Goal: Information Seeking & Learning: Learn about a topic

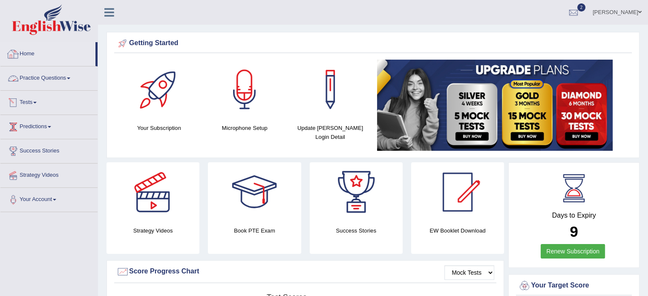
drag, startPoint x: 0, startPoint y: 0, endPoint x: 29, endPoint y: 51, distance: 58.4
click at [29, 51] on link "Home" at bounding box center [47, 52] width 95 height 21
click at [579, 12] on div at bounding box center [573, 12] width 13 height 13
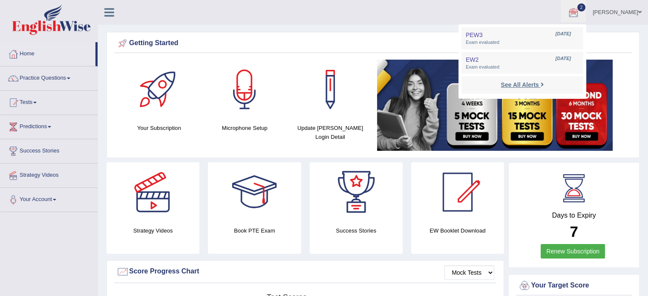
click at [527, 81] on strong "See All Alerts" at bounding box center [520, 84] width 38 height 7
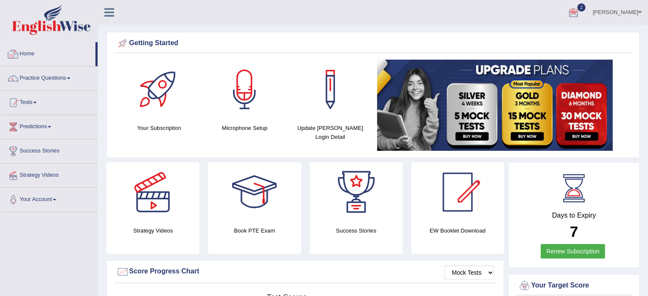
click at [35, 56] on link "Home" at bounding box center [47, 52] width 95 height 21
click at [81, 76] on link "Practice Questions" at bounding box center [48, 77] width 97 height 21
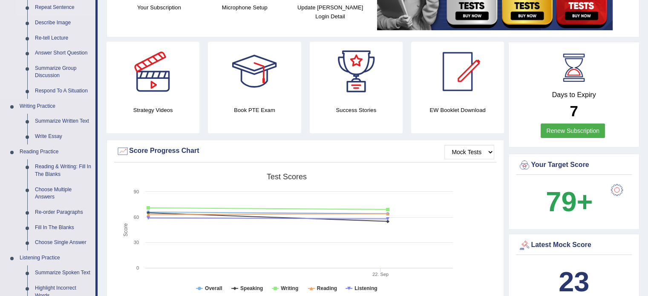
scroll to position [121, 0]
click at [50, 179] on link "Reading & Writing: Fill In The Blanks" at bounding box center [63, 170] width 64 height 23
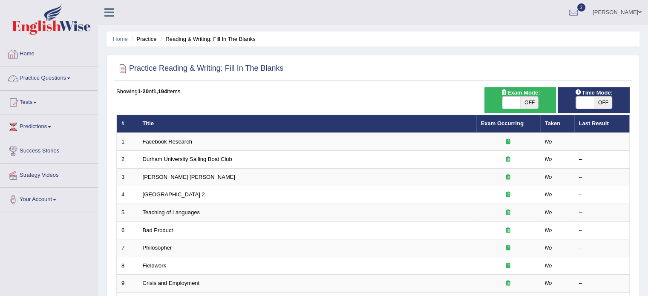
click at [24, 54] on link "Home" at bounding box center [48, 52] width 97 height 21
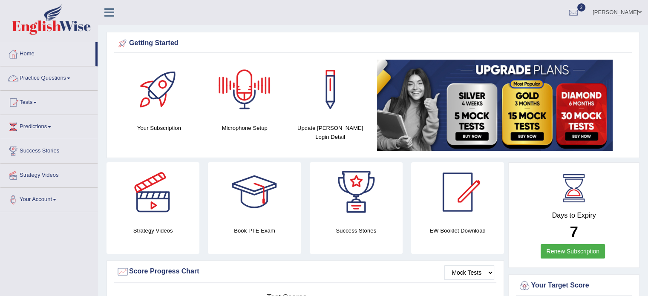
click at [70, 76] on link "Practice Questions" at bounding box center [48, 77] width 97 height 21
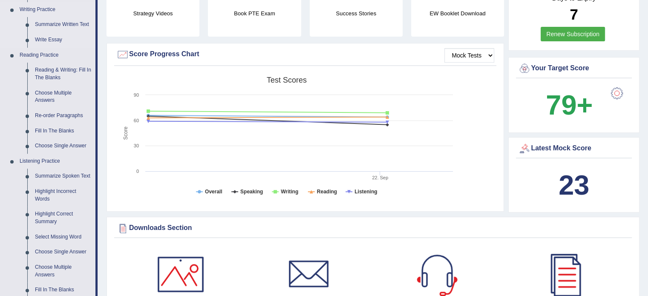
scroll to position [219, 0]
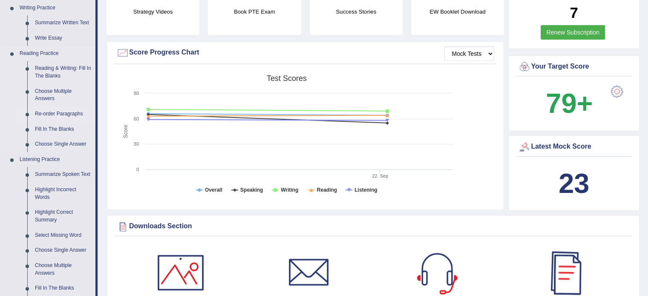
drag, startPoint x: 269, startPoint y: 208, endPoint x: 91, endPoint y: 116, distance: 200.2
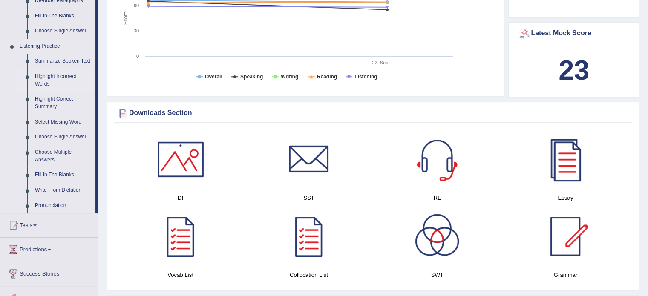
scroll to position [333, 0]
click at [60, 60] on link "Summarize Spoken Text" at bounding box center [63, 61] width 64 height 15
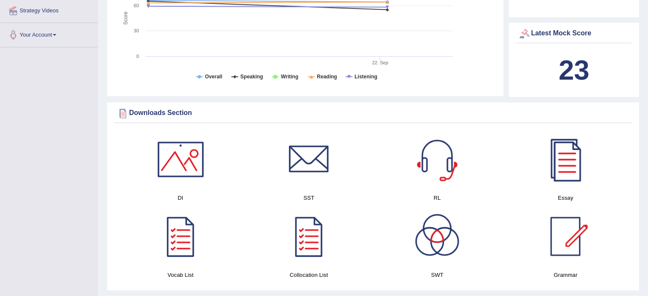
scroll to position [225, 0]
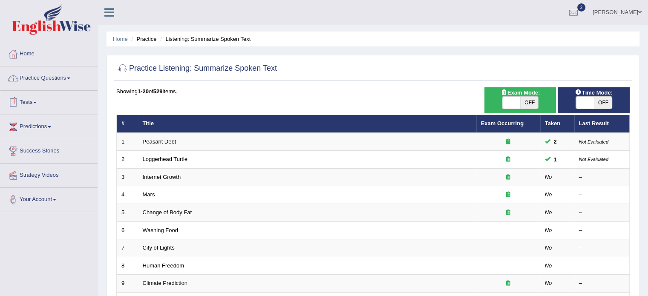
click at [72, 80] on link "Practice Questions" at bounding box center [48, 77] width 97 height 21
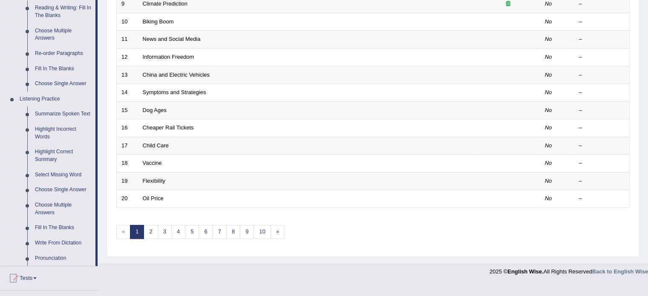
scroll to position [281, 0]
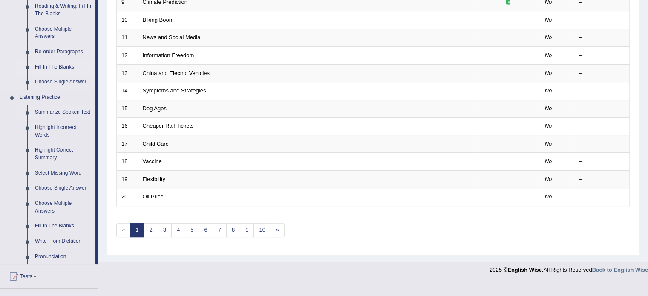
click at [50, 63] on link "Fill In The Blanks" at bounding box center [63, 67] width 64 height 15
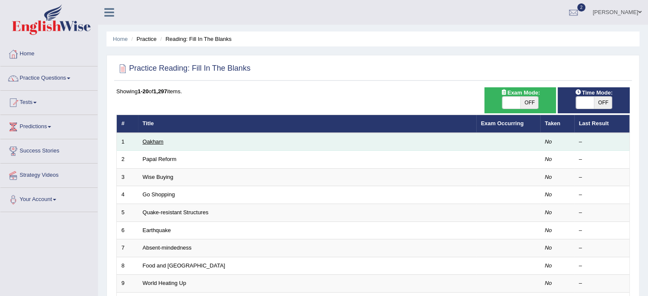
click at [154, 145] on link "Oakham" at bounding box center [153, 142] width 21 height 6
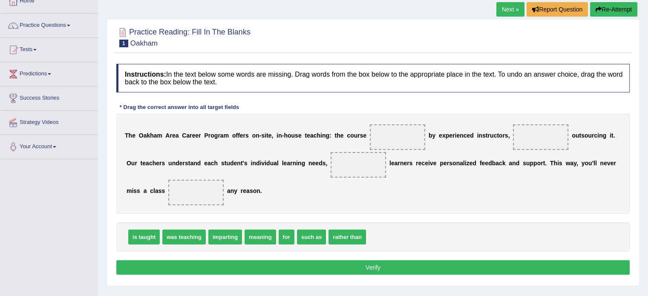
scroll to position [55, 0]
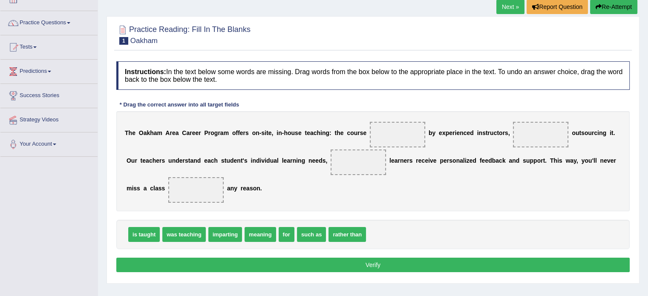
click at [288, 223] on div "is taught was teaching imparting meaning for such as rather than" at bounding box center [373, 234] width 514 height 29
drag, startPoint x: 139, startPoint y: 230, endPoint x: 371, endPoint y: 126, distance: 254.4
click at [220, 240] on span "meaning" at bounding box center [226, 234] width 31 height 15
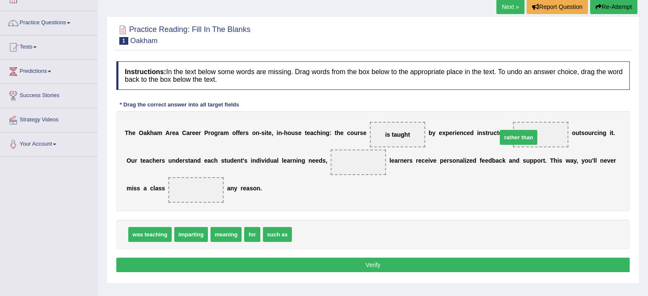
drag, startPoint x: 309, startPoint y: 240, endPoint x: 514, endPoint y: 144, distance: 227.1
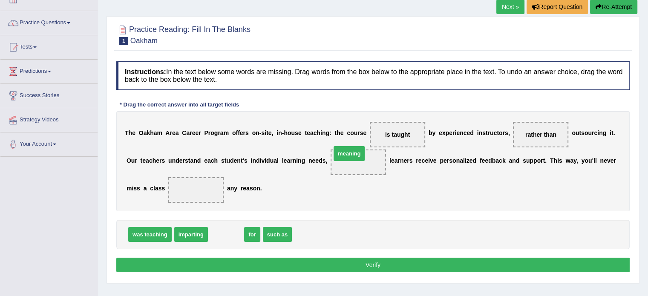
drag, startPoint x: 214, startPoint y: 237, endPoint x: 327, endPoint y: 154, distance: 139.3
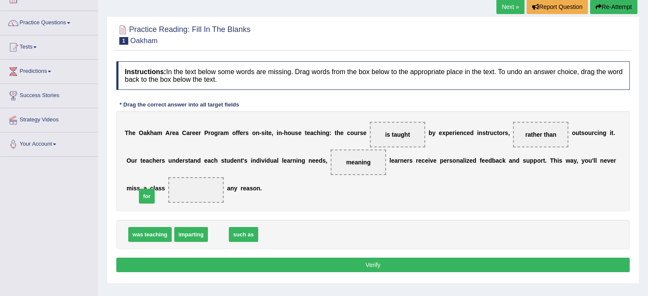
drag, startPoint x: 218, startPoint y: 230, endPoint x: 148, endPoint y: 192, distance: 80.3
click button "Verify"
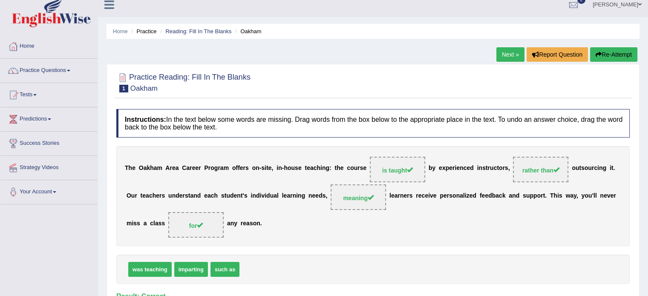
scroll to position [7, 0]
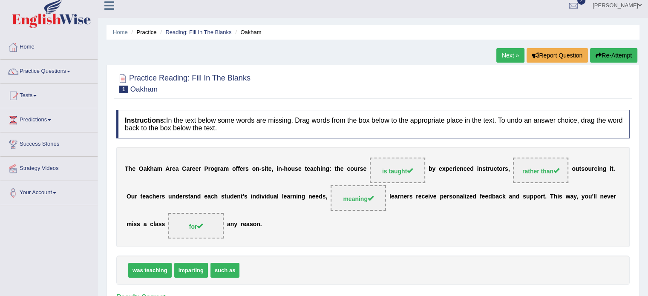
click link "Next »"
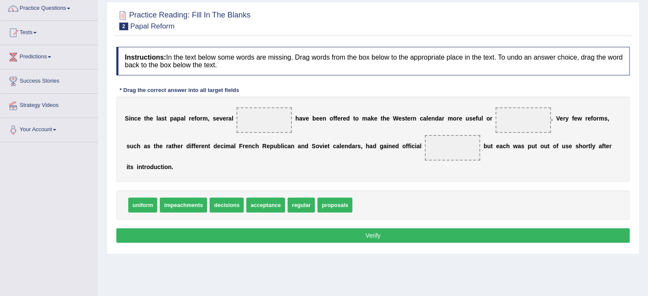
scroll to position [70, 0]
drag, startPoint x: 321, startPoint y: 192, endPoint x: 237, endPoint y: 123, distance: 108.8
drag, startPoint x: 314, startPoint y: 185, endPoint x: 500, endPoint y: 107, distance: 201.9
click at [500, 107] on div "Instructions: In the text below some words are missing. Drag words from the box…" at bounding box center [373, 146] width 518 height 207
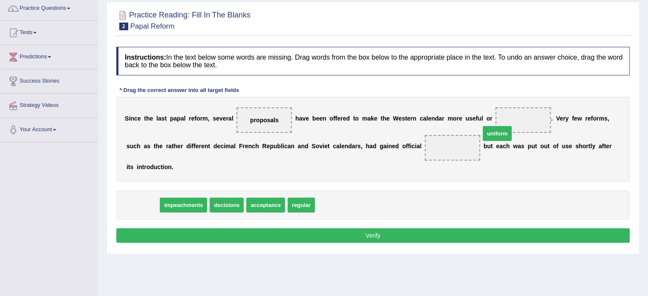
drag, startPoint x: 141, startPoint y: 191, endPoint x: 502, endPoint y: 119, distance: 367.8
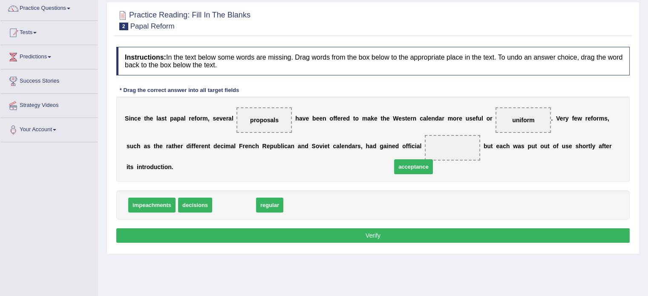
drag, startPoint x: 224, startPoint y: 192, endPoint x: 405, endPoint y: 153, distance: 184.4
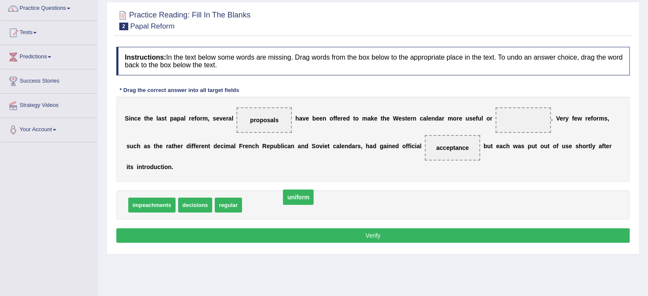
drag, startPoint x: 494, startPoint y: 117, endPoint x: 267, endPoint y: 190, distance: 237.8
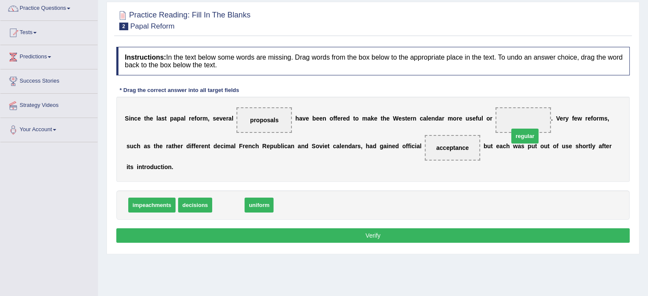
drag, startPoint x: 223, startPoint y: 194, endPoint x: 510, endPoint y: 126, distance: 294.5
click at [373, 229] on button "Verify" at bounding box center [373, 236] width 514 height 14
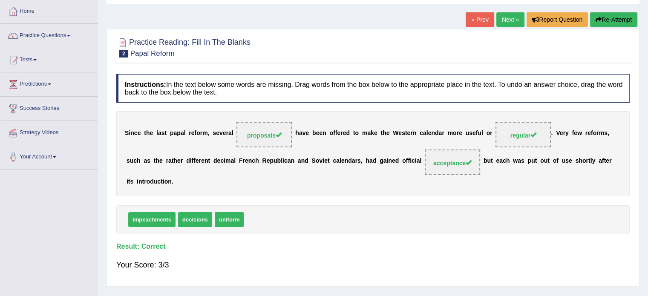
scroll to position [41, 0]
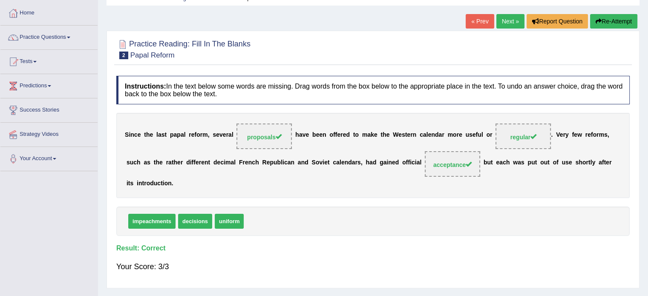
click at [504, 23] on link "Next »" at bounding box center [511, 21] width 28 height 14
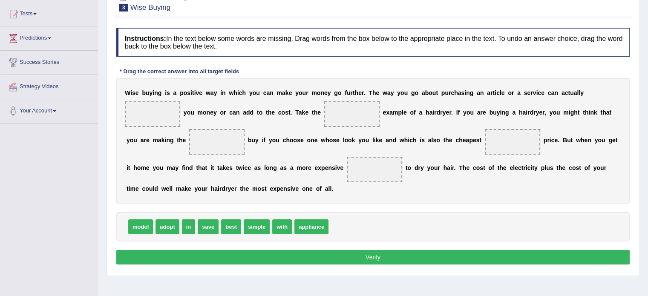
scroll to position [90, 0]
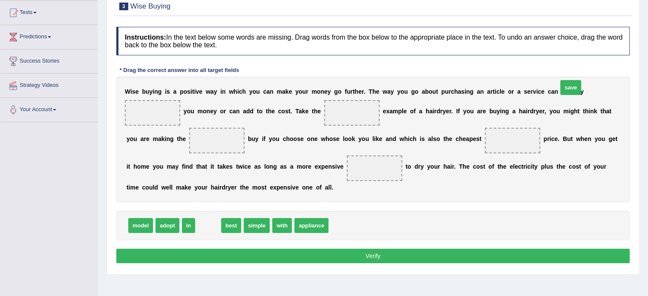
drag, startPoint x: 203, startPoint y: 245, endPoint x: 566, endPoint y: 107, distance: 388.6
drag, startPoint x: 203, startPoint y: 241, endPoint x: 287, endPoint y: 130, distance: 139.5
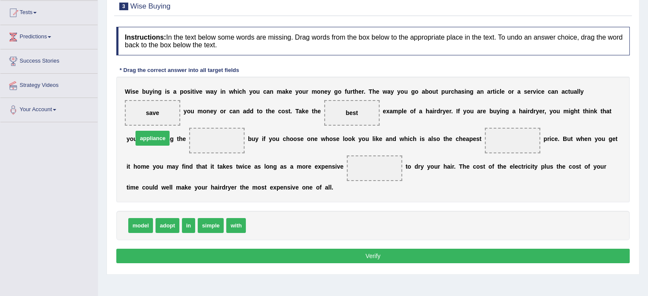
drag, startPoint x: 264, startPoint y: 237, endPoint x: 153, endPoint y: 153, distance: 139.3
drag, startPoint x: 150, startPoint y: 155, endPoint x: 269, endPoint y: 244, distance: 149.2
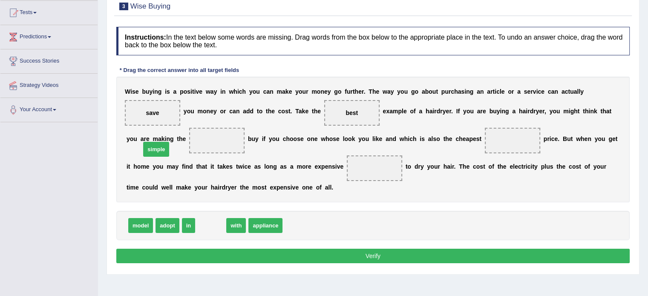
drag, startPoint x: 208, startPoint y: 240, endPoint x: 149, endPoint y: 156, distance: 103.1
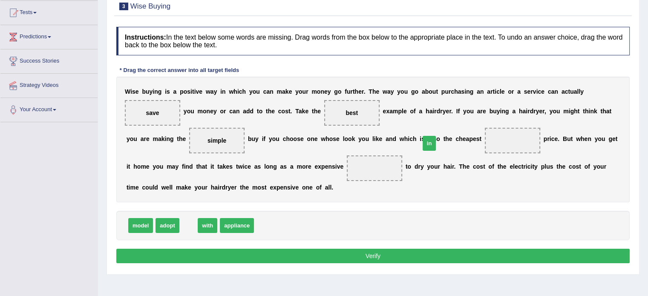
drag, startPoint x: 188, startPoint y: 240, endPoint x: 432, endPoint y: 155, distance: 258.2
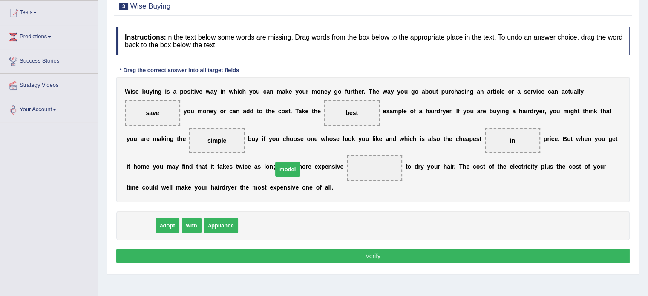
drag, startPoint x: 137, startPoint y: 238, endPoint x: 278, endPoint y: 181, distance: 151.9
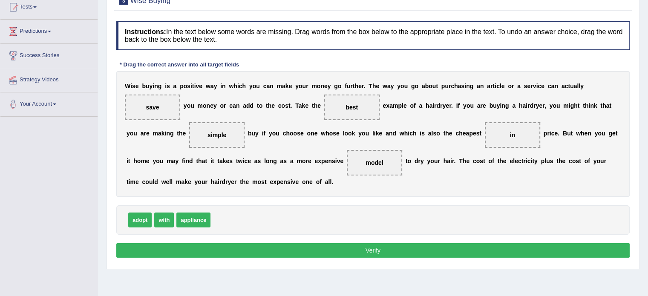
scroll to position [87, 0]
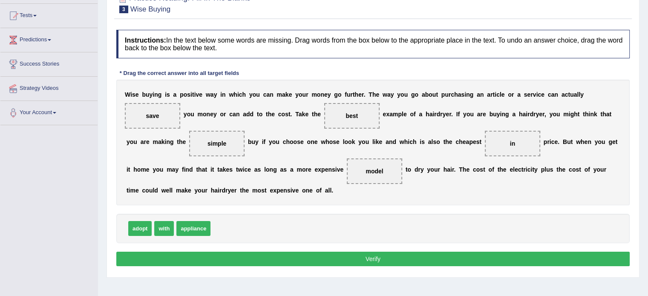
click at [353, 266] on button "Verify" at bounding box center [373, 259] width 514 height 14
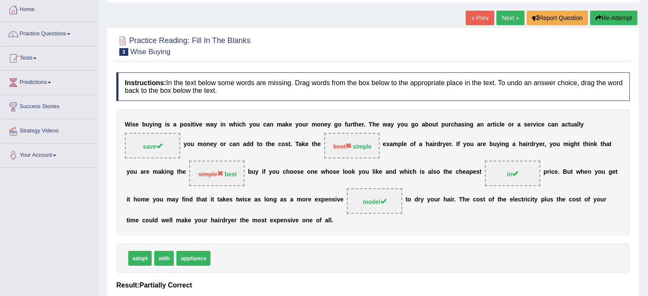
scroll to position [39, 0]
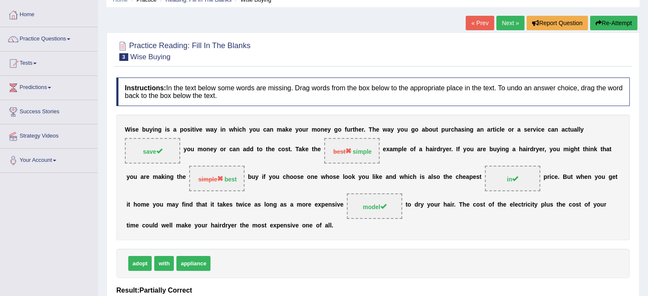
click at [507, 20] on link "Next »" at bounding box center [511, 23] width 28 height 14
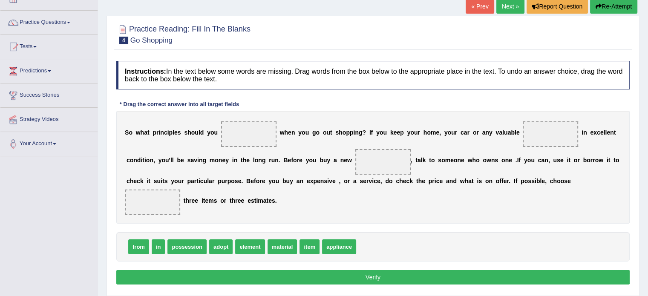
scroll to position [56, 0]
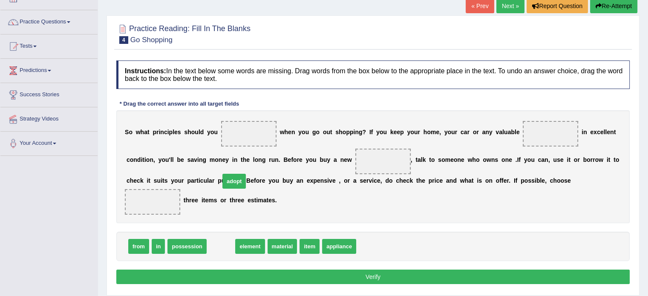
drag, startPoint x: 214, startPoint y: 250, endPoint x: 235, endPoint y: 167, distance: 86.2
click at [231, 174] on span "adopt" at bounding box center [234, 181] width 23 height 15
click at [239, 155] on div "S o w h a t p r i n c i p l e s s h o u l d y o u w h e n y o u g o o u t s h o…" at bounding box center [373, 166] width 514 height 113
drag, startPoint x: 217, startPoint y: 247, endPoint x: 250, endPoint y: 150, distance: 102.7
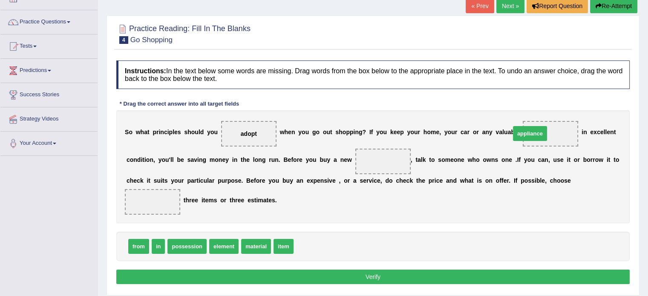
drag, startPoint x: 306, startPoint y: 247, endPoint x: 523, endPoint y: 134, distance: 244.7
drag, startPoint x: 530, startPoint y: 133, endPoint x: 329, endPoint y: 168, distance: 203.5
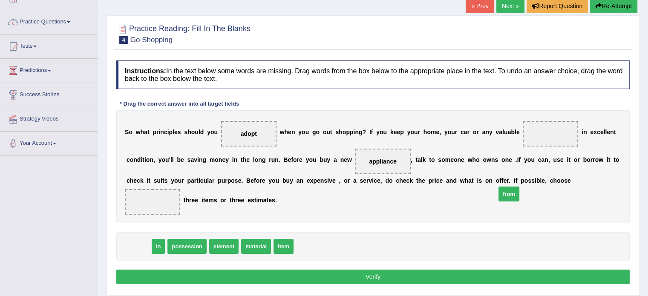
drag, startPoint x: 135, startPoint y: 245, endPoint x: 505, endPoint y: 193, distance: 374.2
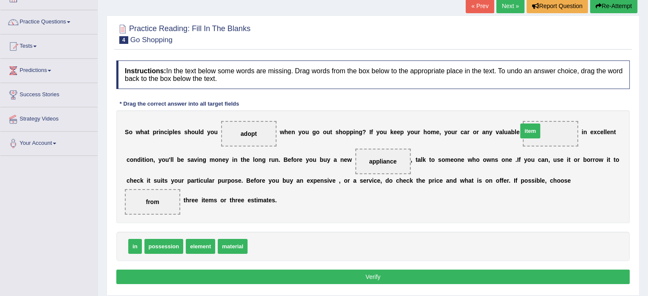
drag, startPoint x: 258, startPoint y: 247, endPoint x: 528, endPoint y: 132, distance: 294.0
click at [363, 274] on button "Verify" at bounding box center [373, 277] width 514 height 14
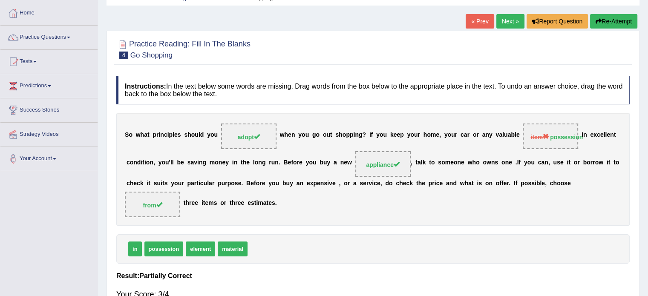
scroll to position [41, 0]
click at [503, 22] on link "Next »" at bounding box center [511, 21] width 28 height 14
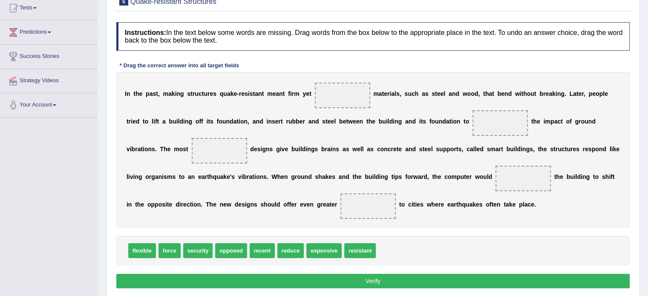
scroll to position [96, 0]
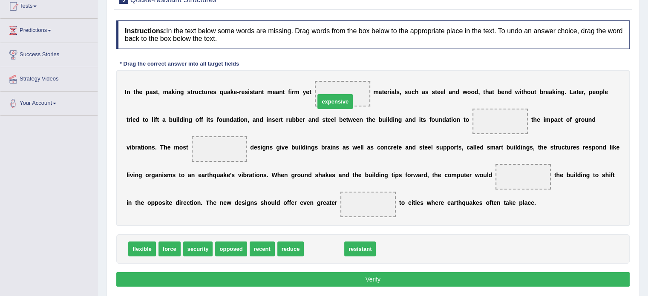
drag, startPoint x: 315, startPoint y: 253, endPoint x: 326, endPoint y: 105, distance: 147.9
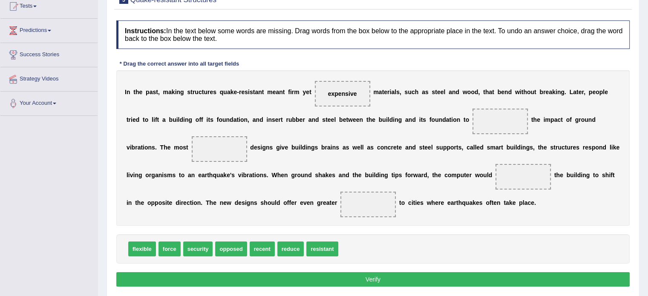
click at [338, 102] on span "expensive" at bounding box center [342, 94] width 55 height 26
drag, startPoint x: 137, startPoint y: 252, endPoint x: 329, endPoint y: 97, distance: 246.8
click at [141, 144] on b "a" at bounding box center [139, 147] width 3 height 7
drag, startPoint x: 305, startPoint y: 142, endPoint x: 329, endPoint y: 139, distance: 24.1
click at [329, 139] on div "I n t h e p a s t , m a k i n g s t r u c t u r e s q u a k e - r e s i s t a n…" at bounding box center [373, 148] width 514 height 156
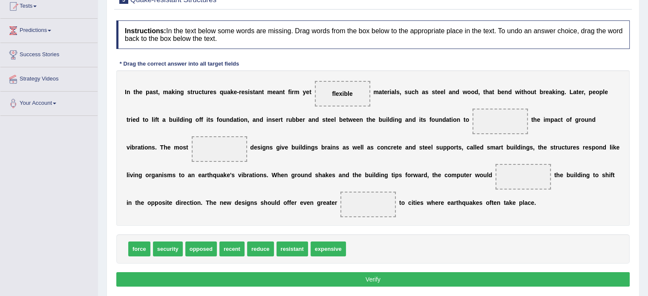
click at [473, 121] on span at bounding box center [500, 122] width 55 height 26
click at [249, 247] on span "reduce" at bounding box center [260, 249] width 27 height 15
drag, startPoint x: 249, startPoint y: 247, endPoint x: 430, endPoint y: 118, distance: 221.9
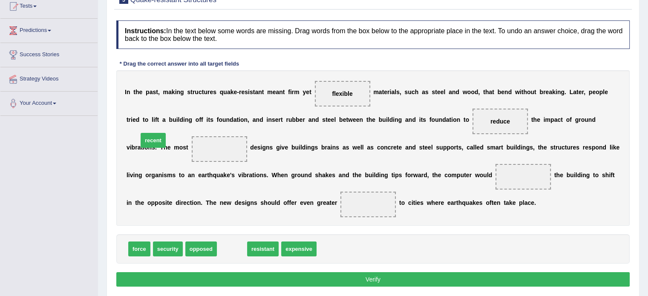
drag, startPoint x: 229, startPoint y: 247, endPoint x: 149, endPoint y: 138, distance: 135.2
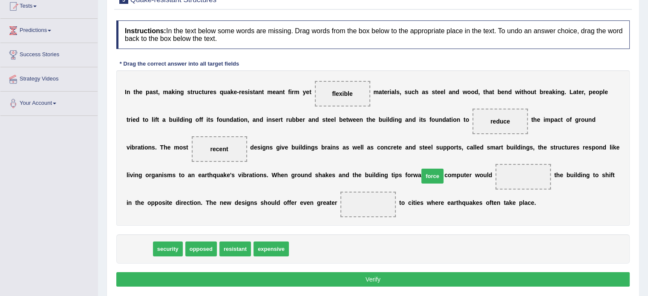
drag, startPoint x: 133, startPoint y: 248, endPoint x: 426, endPoint y: 175, distance: 302.3
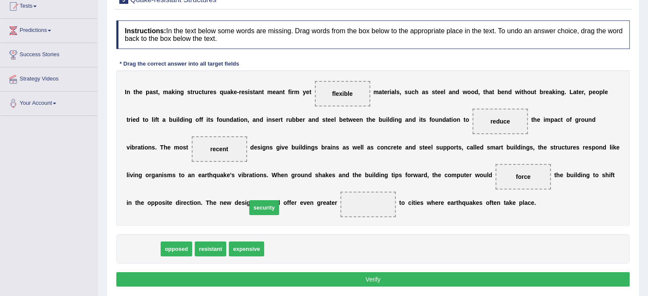
drag, startPoint x: 145, startPoint y: 252, endPoint x: 266, endPoint y: 210, distance: 128.0
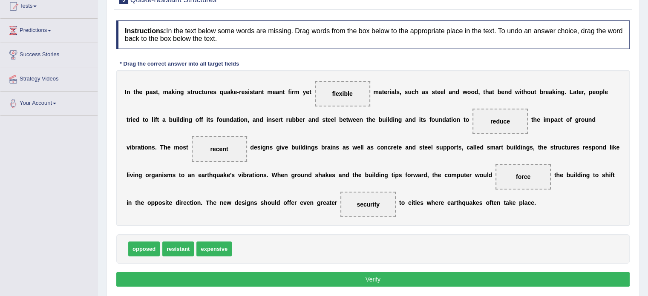
click at [370, 275] on button "Verify" at bounding box center [373, 279] width 514 height 14
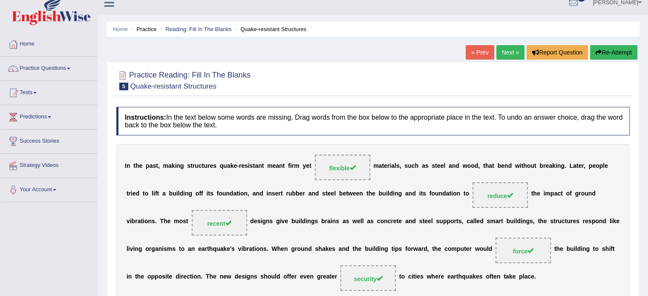
scroll to position [9, 0]
click at [508, 52] on link "Next »" at bounding box center [511, 53] width 28 height 14
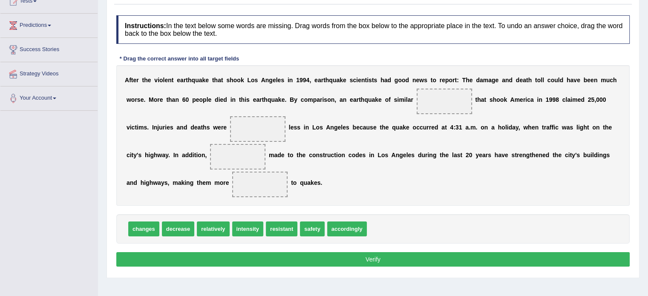
scroll to position [102, 0]
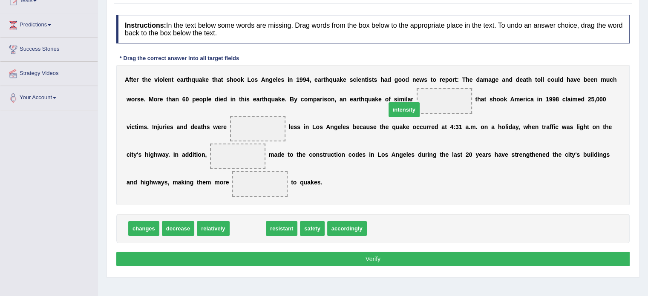
drag, startPoint x: 234, startPoint y: 228, endPoint x: 391, endPoint y: 108, distance: 197.7
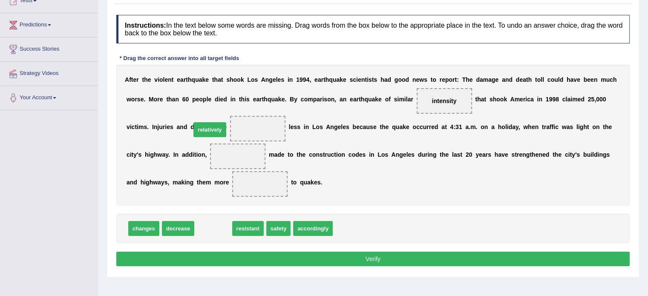
drag, startPoint x: 214, startPoint y: 227, endPoint x: 205, endPoint y: 127, distance: 100.6
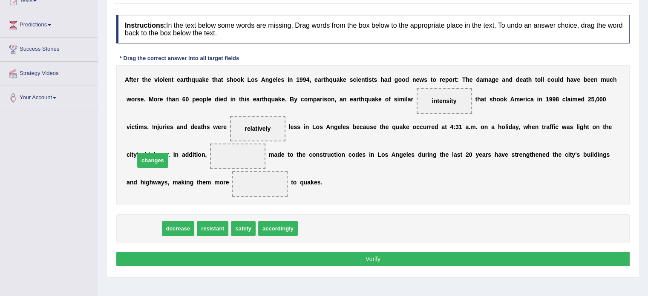
drag, startPoint x: 142, startPoint y: 230, endPoint x: 151, endPoint y: 162, distance: 68.8
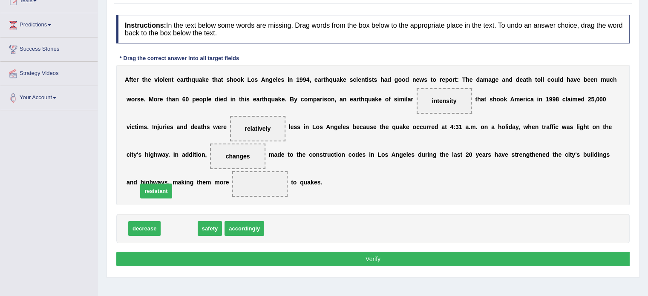
drag, startPoint x: 177, startPoint y: 231, endPoint x: 153, endPoint y: 193, distance: 44.6
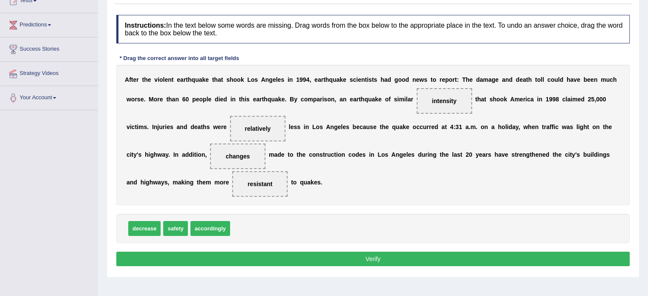
click at [387, 260] on button "Verify" at bounding box center [373, 259] width 514 height 14
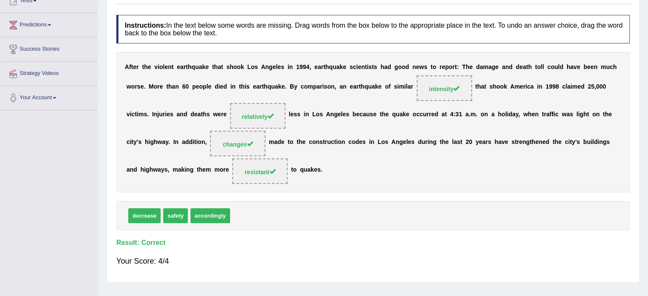
scroll to position [0, 0]
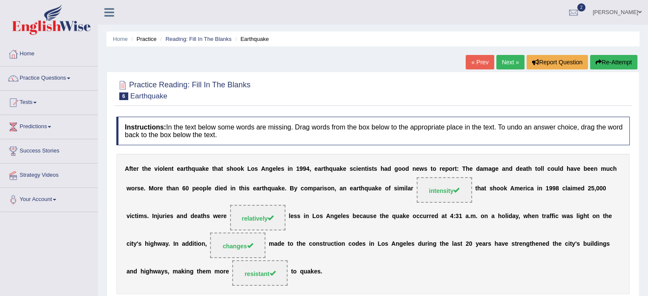
click at [504, 61] on link "Next »" at bounding box center [511, 62] width 28 height 14
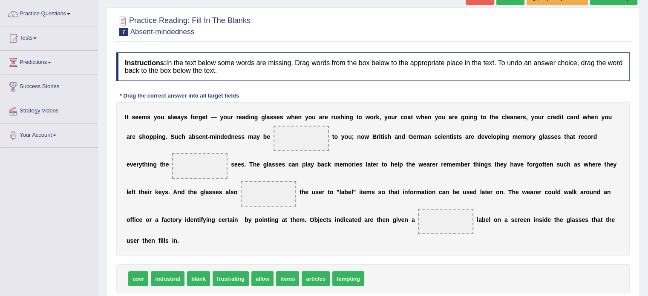
scroll to position [66, 0]
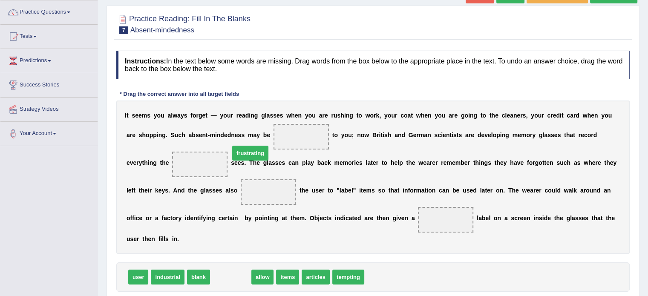
drag, startPoint x: 223, startPoint y: 264, endPoint x: 240, endPoint y: 140, distance: 125.3
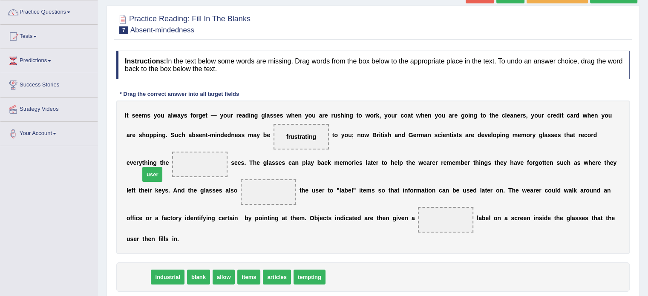
drag, startPoint x: 139, startPoint y: 265, endPoint x: 153, endPoint y: 160, distance: 105.8
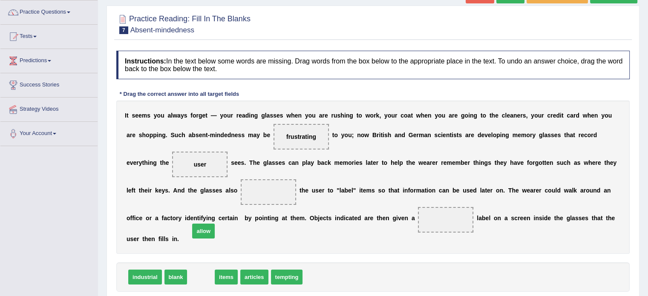
drag, startPoint x: 200, startPoint y: 264, endPoint x: 197, endPoint y: 186, distance: 77.6
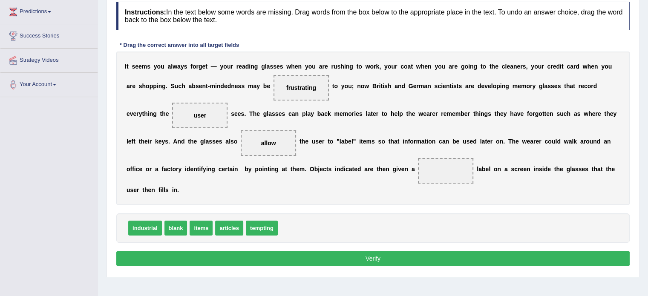
scroll to position [116, 0]
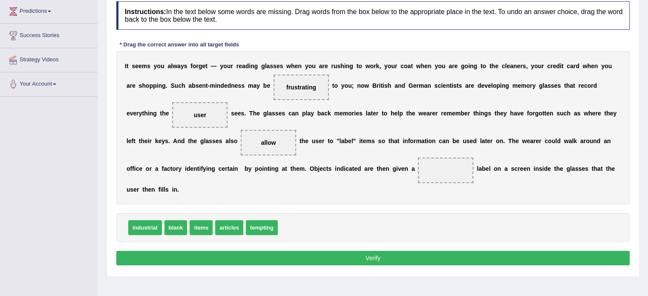
drag, startPoint x: 172, startPoint y: 211, endPoint x: 327, endPoint y: 174, distance: 159.7
click at [418, 165] on span at bounding box center [445, 171] width 55 height 26
click at [171, 220] on span "items" at bounding box center [176, 227] width 23 height 15
drag, startPoint x: 258, startPoint y: 217, endPoint x: 321, endPoint y: 174, distance: 75.4
click at [376, 251] on button "Verify" at bounding box center [373, 258] width 514 height 14
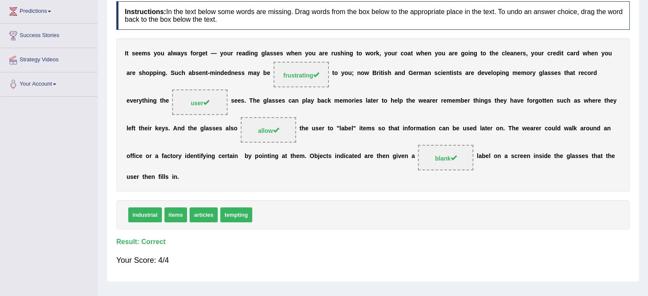
scroll to position [0, 0]
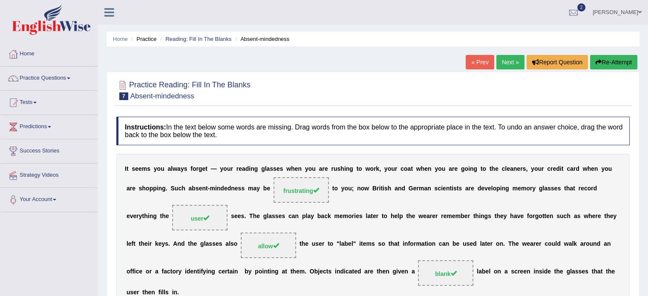
click at [509, 61] on link "Next »" at bounding box center [511, 62] width 28 height 14
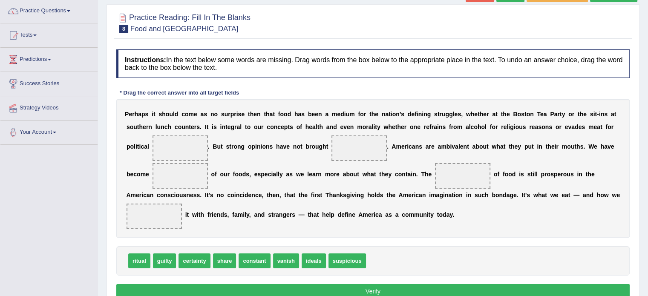
scroll to position [68, 0]
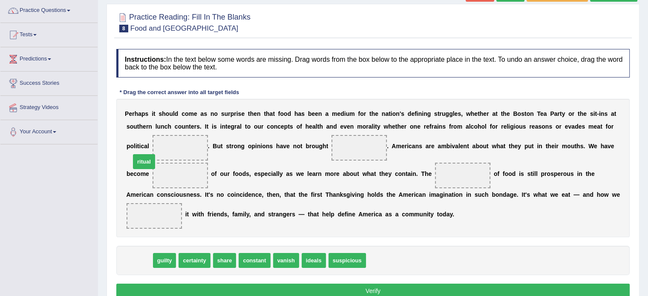
drag, startPoint x: 138, startPoint y: 263, endPoint x: 143, endPoint y: 149, distance: 114.4
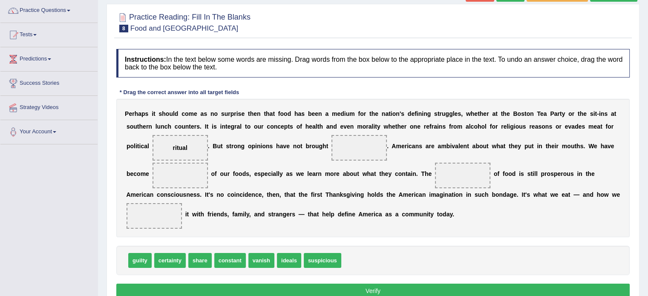
click at [153, 196] on div "P e r h a p s i t s h o u l d c o m e a s n o s u r p r i s e t h e n t h a t f…" at bounding box center [373, 168] width 514 height 139
click at [284, 265] on span "ideals" at bounding box center [289, 260] width 24 height 15
drag, startPoint x: 285, startPoint y: 258, endPoint x: 329, endPoint y: 141, distance: 124.8
click at [454, 159] on div "P e r h a p s i t s h o u l d c o m e a s n o s u r p r i s e t h e n t h a t f…" at bounding box center [373, 168] width 514 height 139
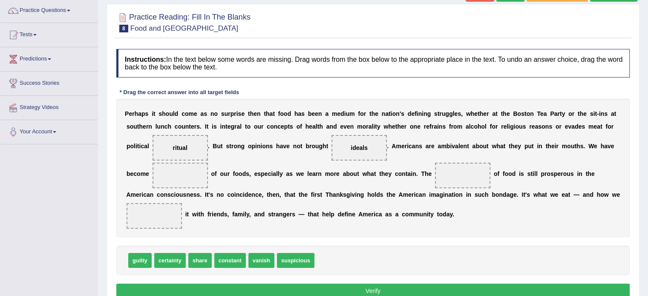
drag, startPoint x: 236, startPoint y: 260, endPoint x: 201, endPoint y: 226, distance: 48.5
drag, startPoint x: 193, startPoint y: 212, endPoint x: 160, endPoint y: 192, distance: 38.2
click at [160, 192] on div "P e r h a p s i t s h o u l d c o m e a s n o s u r p r i s e t h e n t h a t f…" at bounding box center [373, 168] width 514 height 139
drag, startPoint x: 263, startPoint y: 261, endPoint x: 165, endPoint y: 181, distance: 126.7
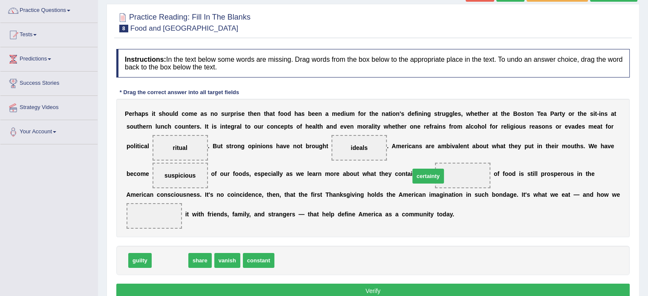
drag, startPoint x: 168, startPoint y: 259, endPoint x: 419, endPoint y: 175, distance: 265.2
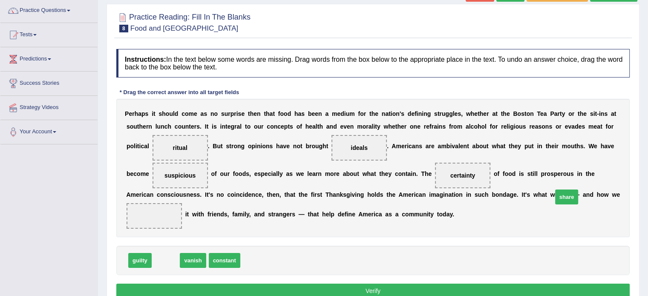
drag, startPoint x: 161, startPoint y: 260, endPoint x: 542, endPoint y: 202, distance: 386.0
click at [354, 174] on b "u" at bounding box center [356, 174] width 4 height 7
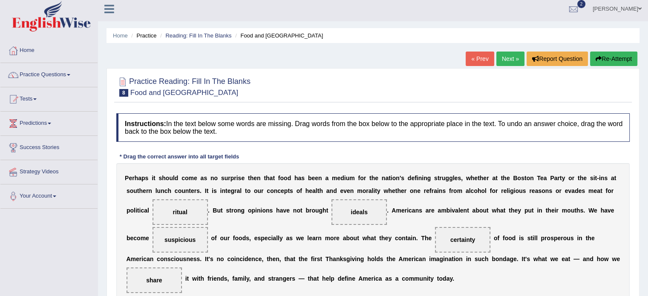
scroll to position [0, 0]
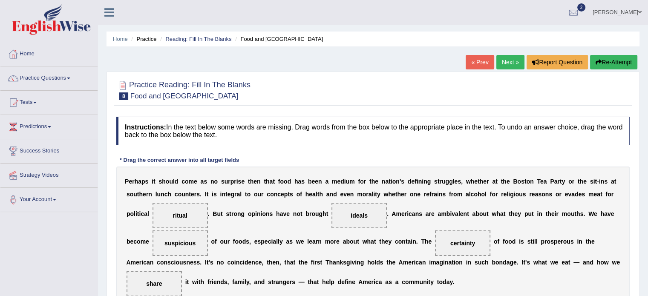
click at [500, 63] on link "Next »" at bounding box center [511, 62] width 28 height 14
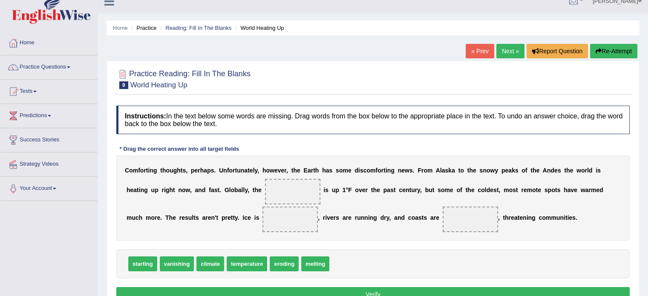
scroll to position [5, 0]
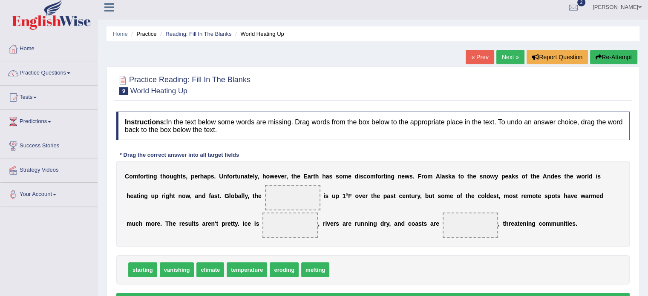
click at [478, 56] on link "« Prev" at bounding box center [480, 57] width 28 height 14
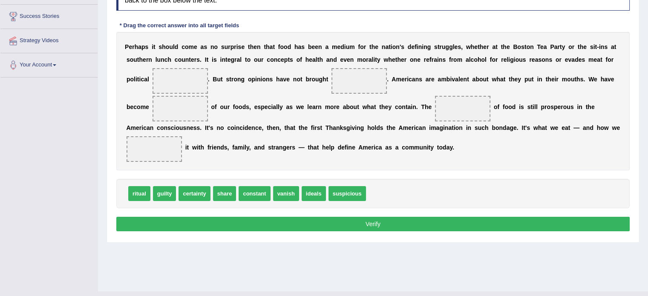
scroll to position [131, 0]
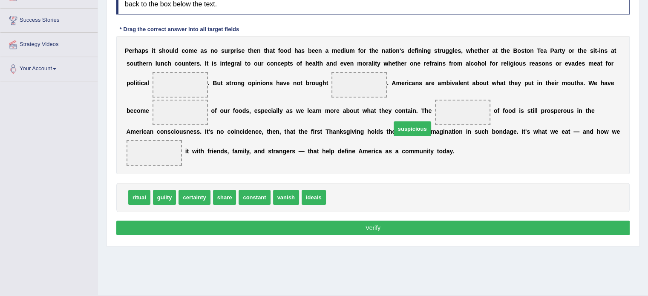
drag, startPoint x: 343, startPoint y: 195, endPoint x: 408, endPoint y: 129, distance: 92.0
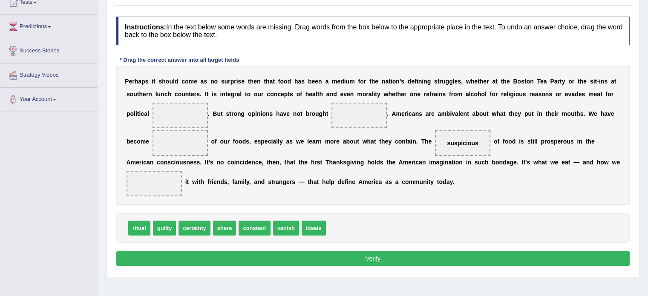
scroll to position [102, 0]
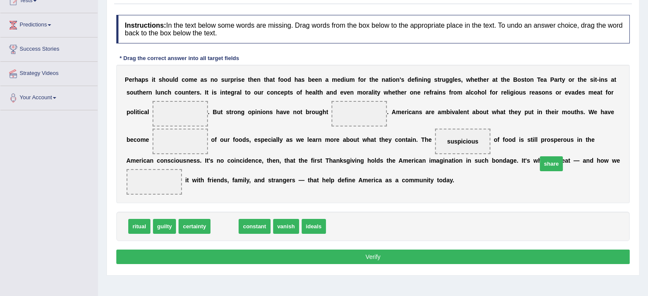
drag, startPoint x: 224, startPoint y: 228, endPoint x: 551, endPoint y: 165, distance: 333.0
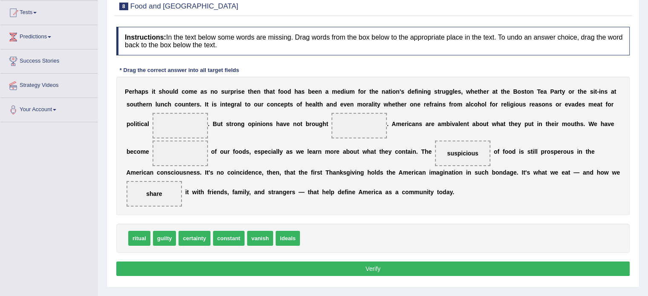
scroll to position [90, 0]
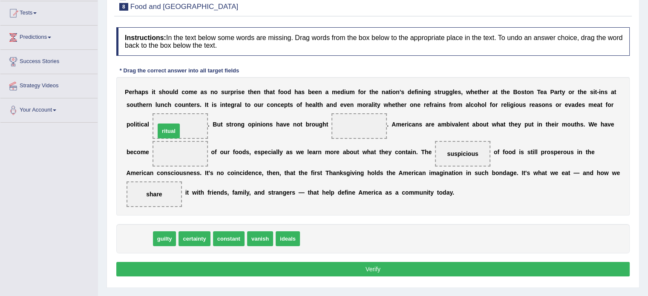
drag, startPoint x: 130, startPoint y: 241, endPoint x: 151, endPoint y: 133, distance: 110.2
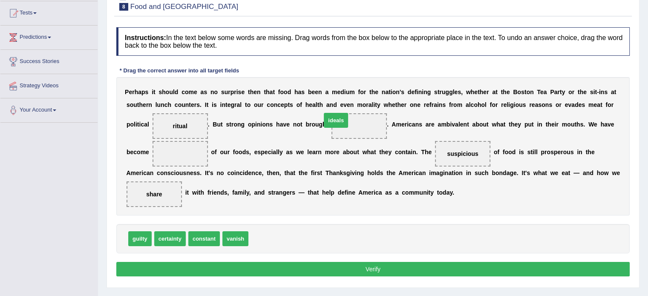
drag, startPoint x: 265, startPoint y: 234, endPoint x: 338, endPoint y: 116, distance: 138.8
drag, startPoint x: 425, startPoint y: 154, endPoint x: 152, endPoint y: 151, distance: 272.9
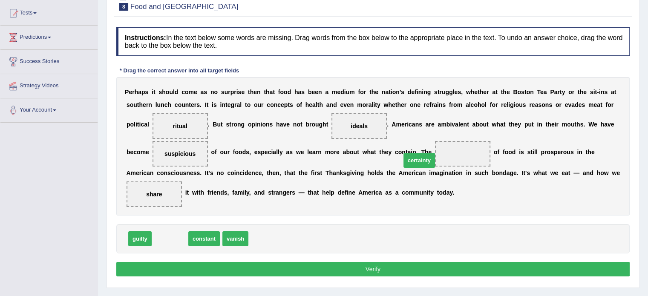
drag, startPoint x: 168, startPoint y: 237, endPoint x: 414, endPoint y: 149, distance: 260.6
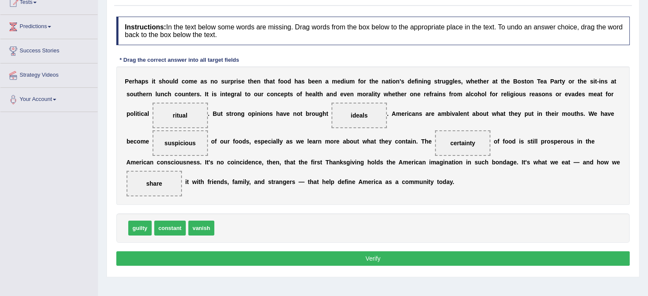
scroll to position [151, 0]
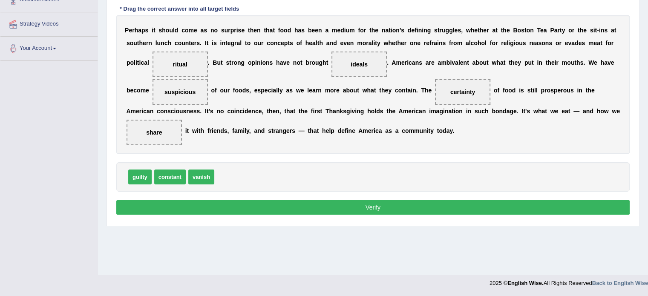
click at [383, 214] on button "Verify" at bounding box center [373, 207] width 514 height 14
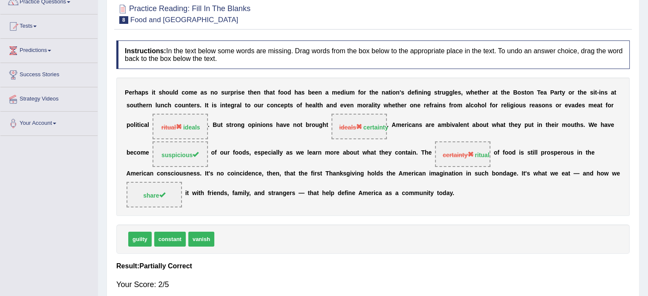
scroll to position [76, 0]
drag, startPoint x: 233, startPoint y: 139, endPoint x: 218, endPoint y: 133, distance: 15.7
click at [218, 133] on div "P e r h a p s i t s h o u l d c o m e a s n o s u r p r i s e t h e n t h a t f…" at bounding box center [373, 147] width 514 height 139
click at [329, 142] on div "P e r h a p s i t s h o u l d c o m e a s n o s u r p r i s e t h e n t h a t f…" at bounding box center [373, 147] width 514 height 139
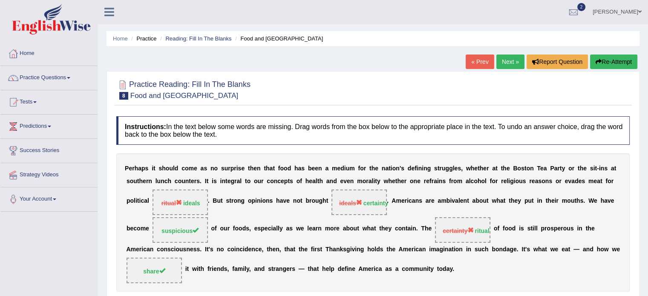
scroll to position [0, 0]
click at [507, 61] on link "Next »" at bounding box center [511, 62] width 28 height 14
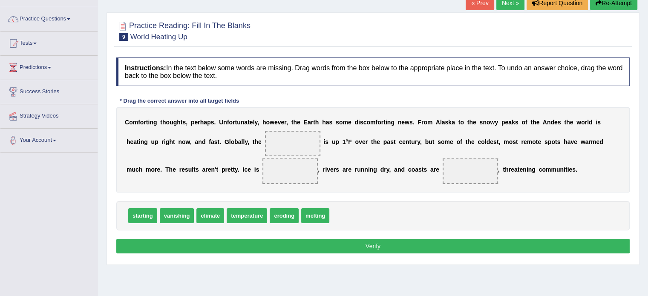
scroll to position [60, 0]
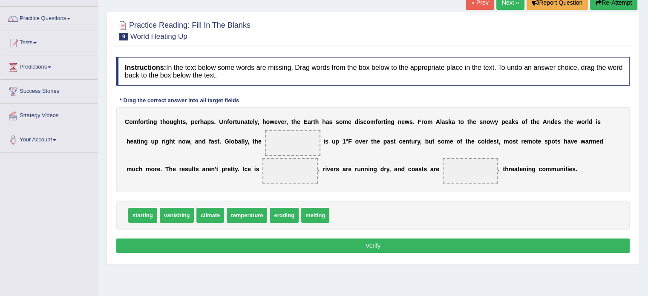
drag, startPoint x: 247, startPoint y: 215, endPoint x: 246, endPoint y: 185, distance: 29.9
click at [235, 159] on div "C o m f o r t i n g t h o u g h t s , p e r h a p s . U n f o r t u n a t e l y…" at bounding box center [373, 149] width 514 height 85
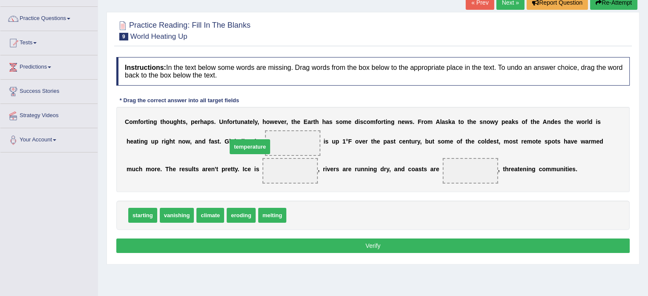
drag, startPoint x: 300, startPoint y: 212, endPoint x: 237, endPoint y: 142, distance: 94.2
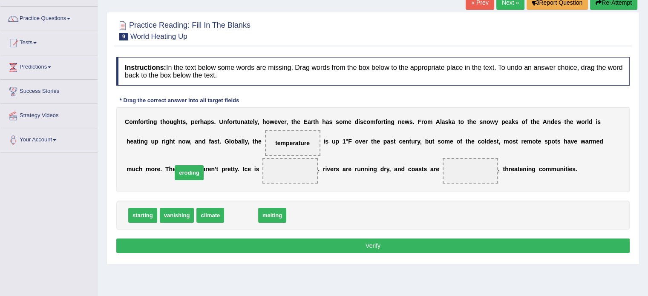
drag, startPoint x: 240, startPoint y: 218, endPoint x: 188, endPoint y: 175, distance: 67.3
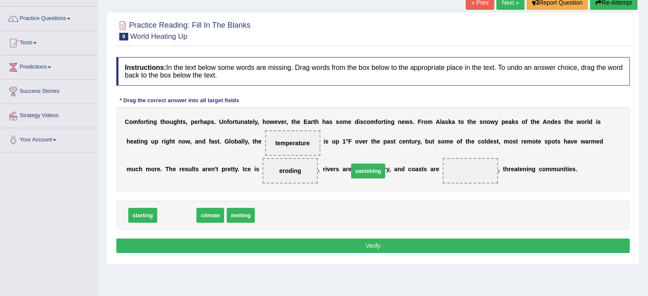
drag, startPoint x: 179, startPoint y: 216, endPoint x: 368, endPoint y: 172, distance: 194.7
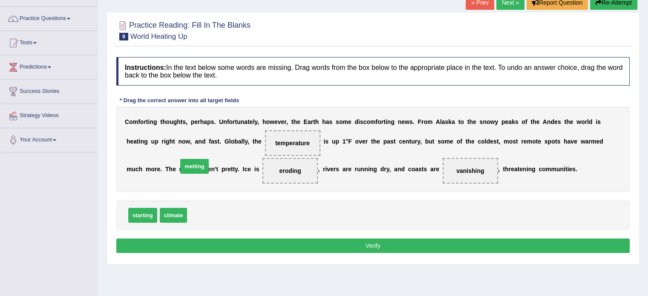
drag, startPoint x: 201, startPoint y: 216, endPoint x: 191, endPoint y: 167, distance: 49.9
drag, startPoint x: 298, startPoint y: 177, endPoint x: 304, endPoint y: 180, distance: 5.9
click at [304, 180] on div "C o m f o r t i n g t h o u g h t s , p e r h a p s . U n f o r t u n a t e l y…" at bounding box center [373, 149] width 514 height 85
drag, startPoint x: 208, startPoint y: 213, endPoint x: 377, endPoint y: 171, distance: 173.9
click at [375, 251] on button "Verify" at bounding box center [373, 246] width 514 height 14
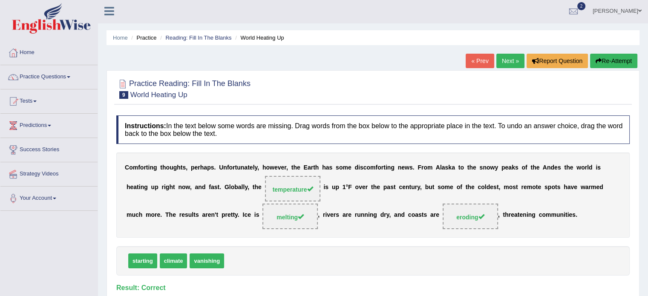
scroll to position [0, 0]
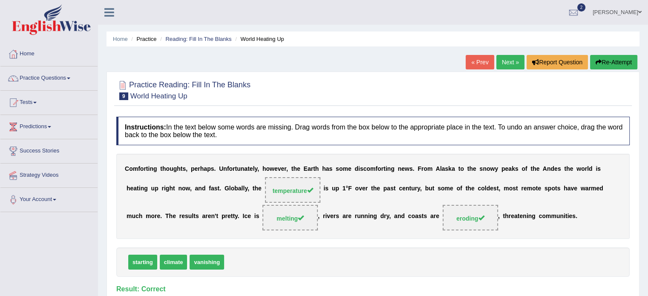
click at [512, 66] on link "Next »" at bounding box center [511, 62] width 28 height 14
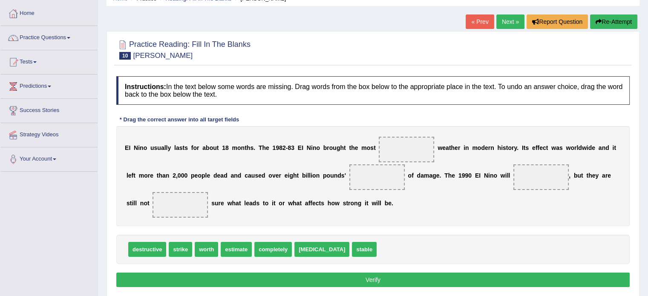
scroll to position [53, 0]
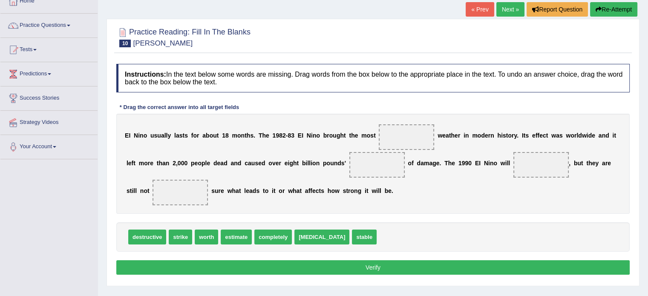
click at [317, 183] on div "E I N i n o u s u a l l y l a s t s f o r a b o u t 1 8 m o n t h s . T h e 1 9…" at bounding box center [373, 164] width 514 height 100
drag, startPoint x: 150, startPoint y: 240, endPoint x: 397, endPoint y: 138, distance: 268.2
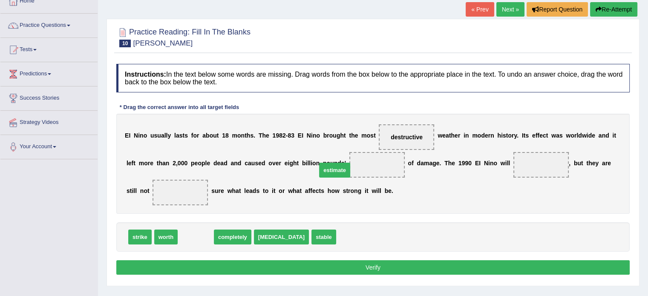
drag, startPoint x: 195, startPoint y: 232, endPoint x: 335, endPoint y: 160, distance: 157.1
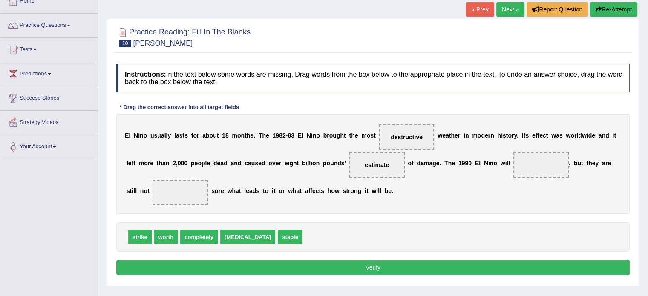
drag, startPoint x: 198, startPoint y: 240, endPoint x: 162, endPoint y: 209, distance: 47.5
click at [162, 209] on div "E I N i n o u s u a l l y l a s t s f o r a b o u t 1 8 m o n t h s . T h e 1 9…" at bounding box center [373, 164] width 514 height 100
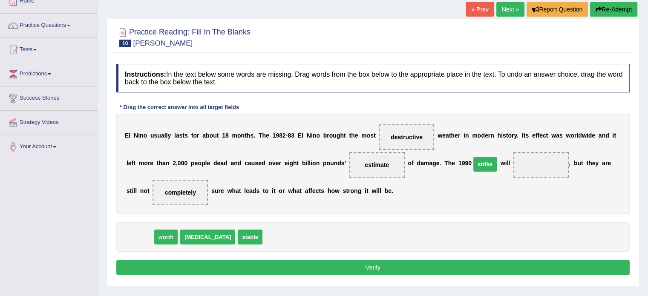
drag, startPoint x: 140, startPoint y: 237, endPoint x: 489, endPoint y: 165, distance: 356.5
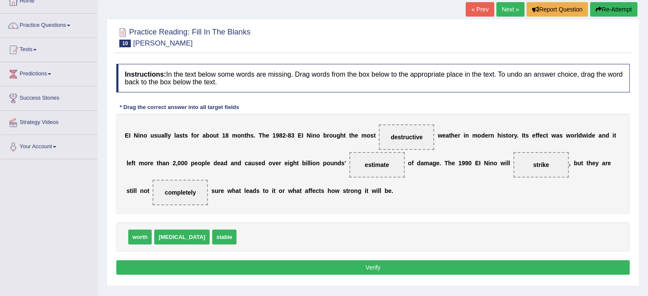
click at [380, 272] on button "Verify" at bounding box center [373, 267] width 514 height 14
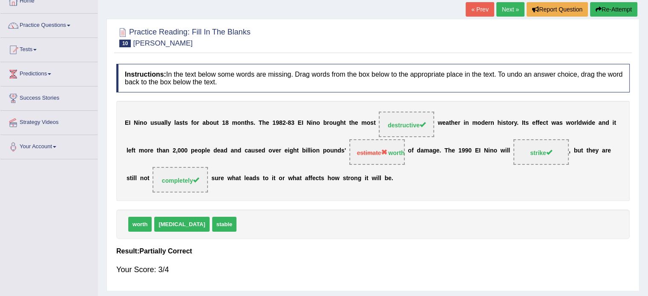
click at [507, 9] on link "Next »" at bounding box center [511, 9] width 28 height 14
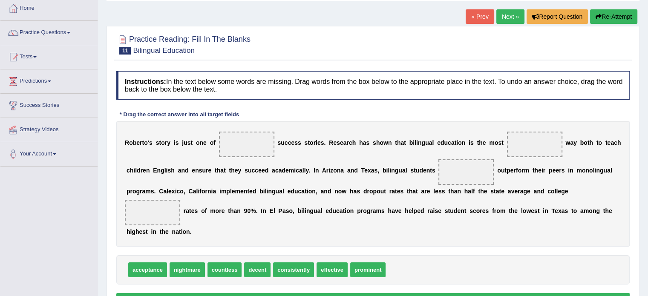
scroll to position [45, 0]
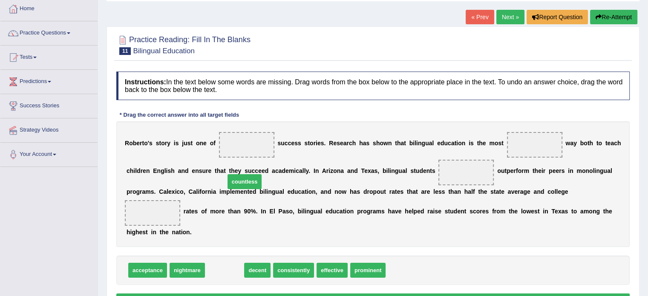
drag, startPoint x: 222, startPoint y: 259, endPoint x: 237, endPoint y: 147, distance: 113.1
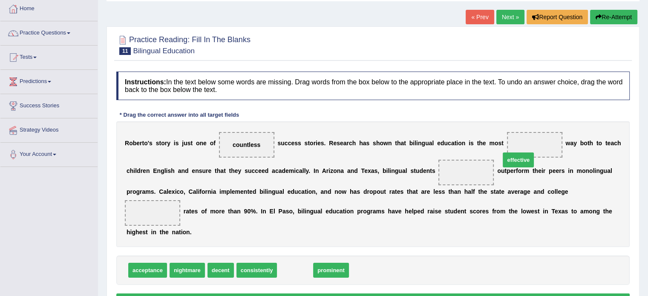
drag, startPoint x: 292, startPoint y: 260, endPoint x: 515, endPoint y: 149, distance: 249.2
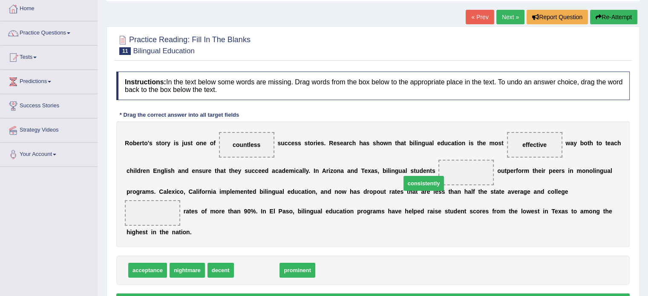
drag, startPoint x: 248, startPoint y: 259, endPoint x: 423, endPoint y: 172, distance: 195.2
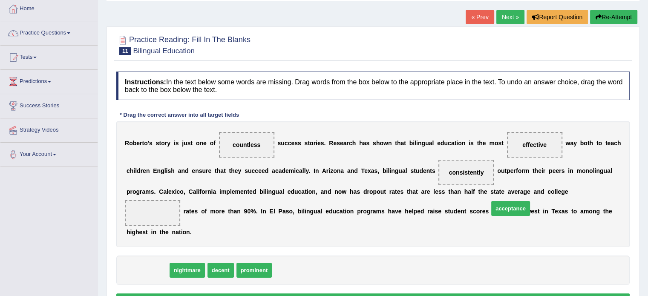
drag, startPoint x: 152, startPoint y: 260, endPoint x: 514, endPoint y: 199, distance: 367.1
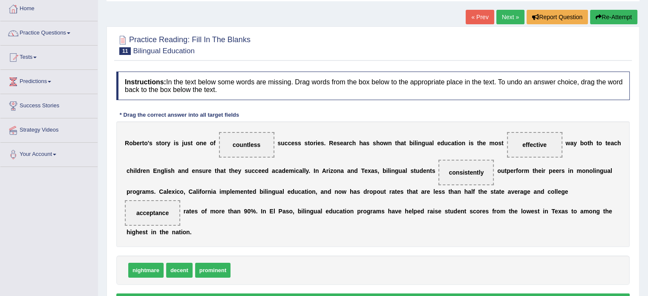
click at [351, 294] on button "Verify" at bounding box center [373, 301] width 514 height 14
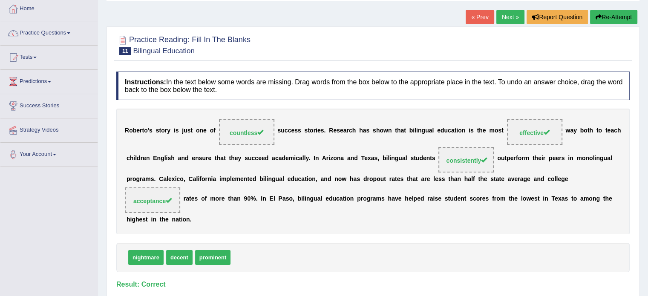
click at [507, 20] on link "Next »" at bounding box center [511, 17] width 28 height 14
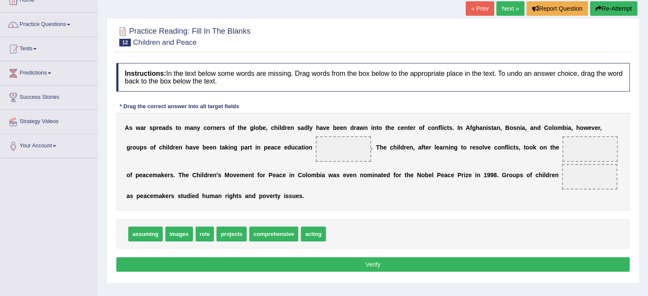
scroll to position [58, 0]
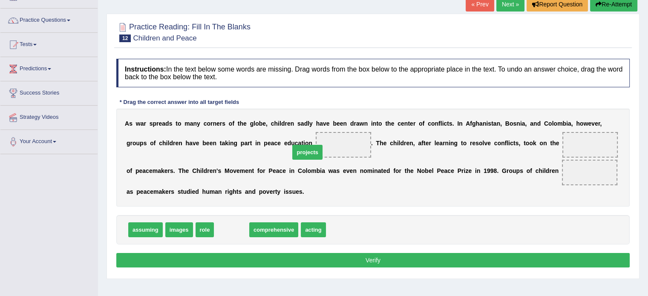
drag, startPoint x: 228, startPoint y: 229, endPoint x: 304, endPoint y: 148, distance: 111.6
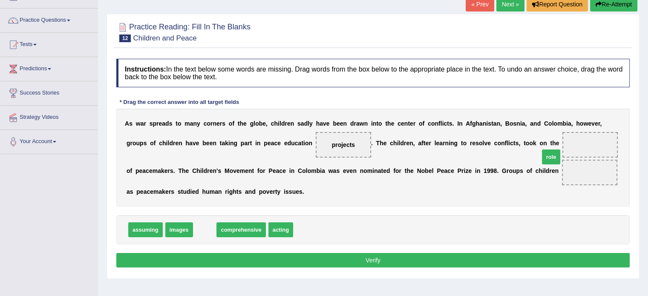
drag, startPoint x: 208, startPoint y: 231, endPoint x: 553, endPoint y: 148, distance: 354.4
drag, startPoint x: 483, startPoint y: 174, endPoint x: 471, endPoint y: 174, distance: 11.9
click at [471, 174] on div "A s w a r s p r e a d s t o m a n y c o r n e r s o f t h e g l o b e , c h i l…" at bounding box center [373, 158] width 514 height 98
drag, startPoint x: 458, startPoint y: 180, endPoint x: 442, endPoint y: 178, distance: 16.3
click at [442, 178] on div "A s w a r s p r e a d s t o m a n y c o r n e r s o f t h e g l o b e , c h i l…" at bounding box center [373, 158] width 514 height 98
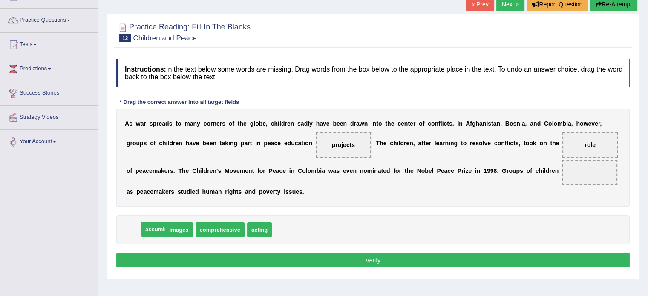
drag, startPoint x: 147, startPoint y: 232, endPoint x: 155, endPoint y: 232, distance: 8.1
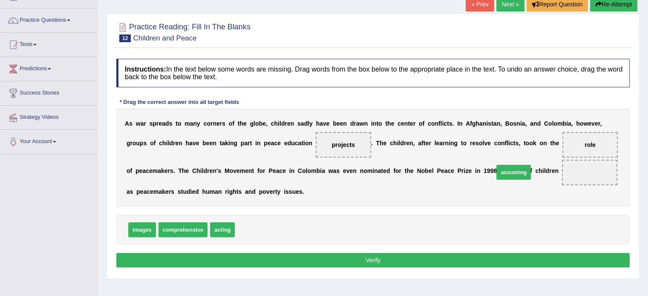
drag, startPoint x: 250, startPoint y: 232, endPoint x: 509, endPoint y: 174, distance: 265.1
click at [390, 221] on div "images comprehensive acting" at bounding box center [373, 229] width 514 height 29
click at [383, 260] on button "Verify" at bounding box center [373, 260] width 514 height 14
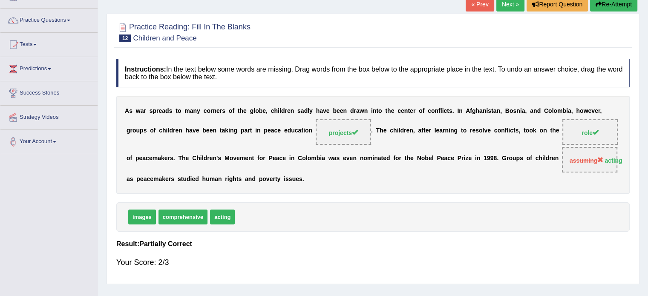
click at [507, 6] on link "Next »" at bounding box center [511, 4] width 28 height 14
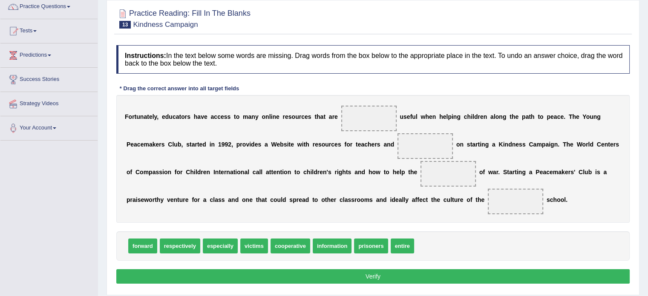
scroll to position [72, 0]
click at [359, 116] on span at bounding box center [369, 119] width 55 height 26
drag, startPoint x: 217, startPoint y: 245, endPoint x: 344, endPoint y: 132, distance: 170.0
drag, startPoint x: 370, startPoint y: 150, endPoint x: 370, endPoint y: 143, distance: 6.4
click at [398, 143] on span "especially" at bounding box center [425, 146] width 55 height 26
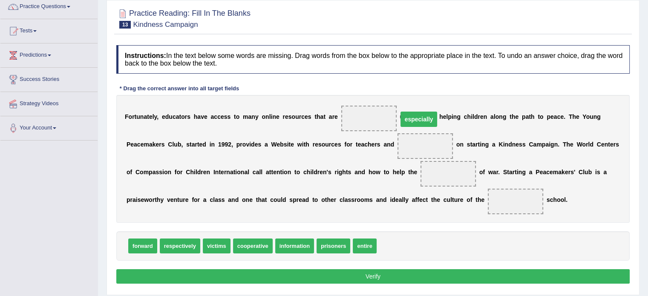
drag, startPoint x: 369, startPoint y: 143, endPoint x: 363, endPoint y: 116, distance: 27.6
drag, startPoint x: 391, startPoint y: 217, endPoint x: 250, endPoint y: 244, distance: 143.3
click at [250, 244] on div "Instructions: In the text below some words are missing. Drag words from the box…" at bounding box center [373, 166] width 518 height 250
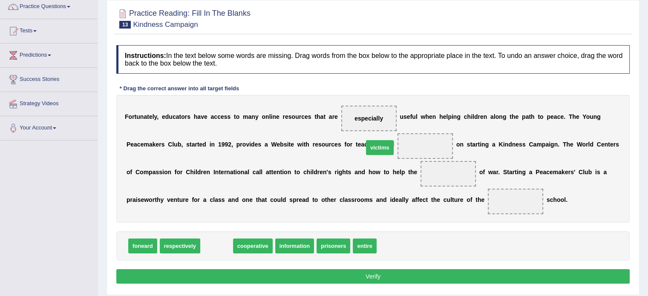
drag, startPoint x: 211, startPoint y: 242, endPoint x: 383, endPoint y: 139, distance: 200.4
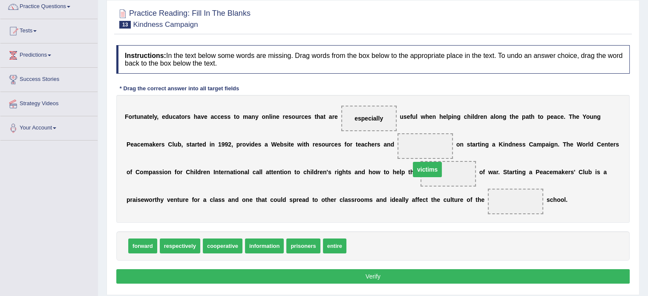
drag, startPoint x: 368, startPoint y: 145, endPoint x: 370, endPoint y: 170, distance: 25.7
drag, startPoint x: 328, startPoint y: 248, endPoint x: 414, endPoint y: 208, distance: 94.8
click at [488, 208] on span "entire" at bounding box center [515, 202] width 55 height 26
drag, startPoint x: 414, startPoint y: 208, endPoint x: 254, endPoint y: 150, distance: 169.7
click at [254, 150] on div "F o r t u n a t e l y , e d u c a t o r s h a v e a c c e s s t o m a n y o n l…" at bounding box center [373, 159] width 514 height 128
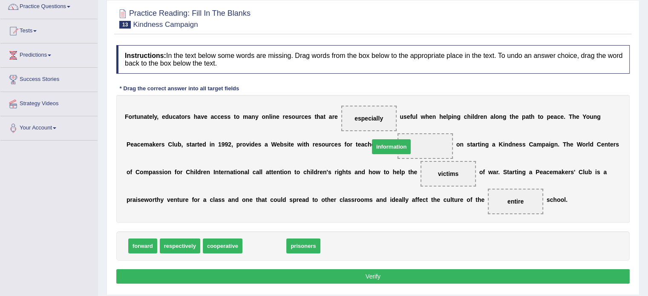
drag, startPoint x: 259, startPoint y: 245, endPoint x: 387, endPoint y: 145, distance: 162.2
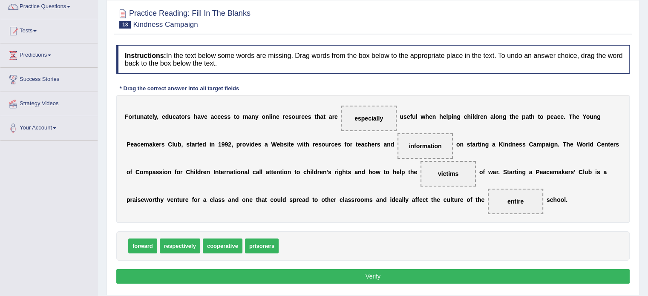
click at [359, 275] on button "Verify" at bounding box center [373, 276] width 514 height 14
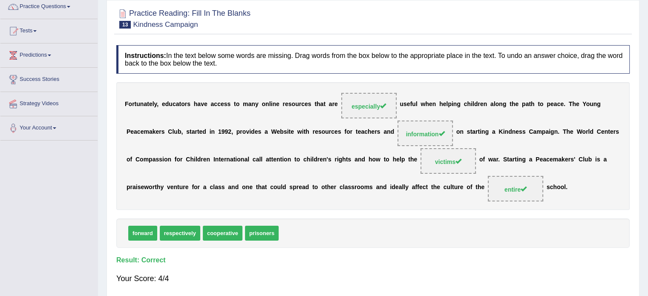
scroll to position [0, 0]
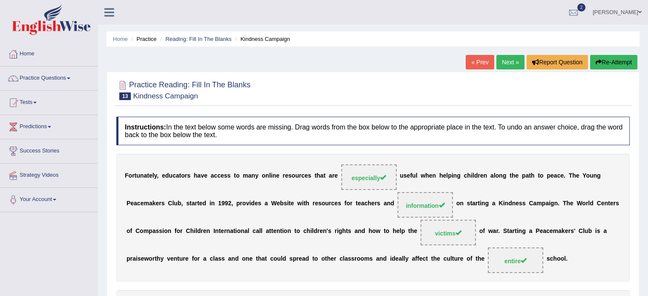
click at [501, 65] on link "Next »" at bounding box center [511, 62] width 28 height 14
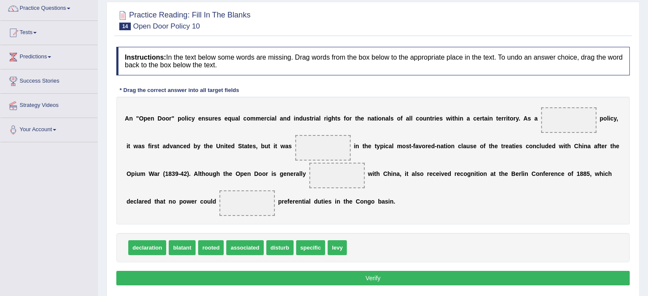
scroll to position [73, 0]
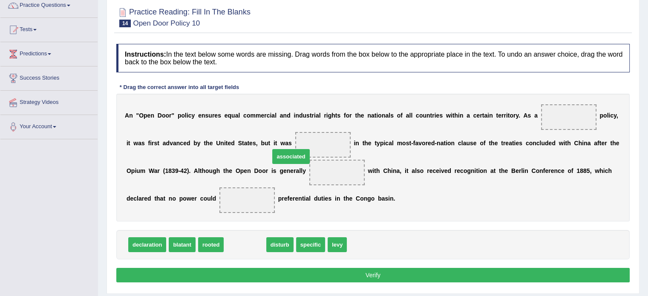
drag, startPoint x: 237, startPoint y: 243, endPoint x: 290, endPoint y: 148, distance: 108.8
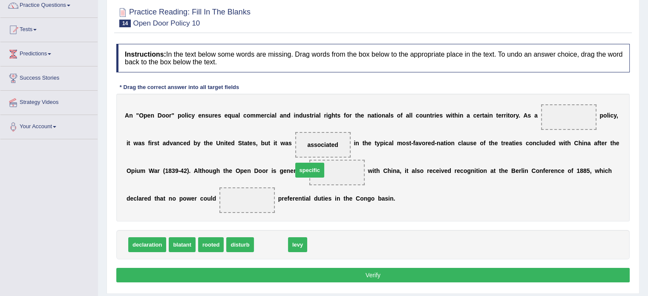
drag, startPoint x: 263, startPoint y: 245, endPoint x: 302, endPoint y: 168, distance: 86.0
click at [391, 210] on div "A n " O p e n D o o r " p o l i c y e n s u r e s e q u a l c o m m e r c i a l…" at bounding box center [373, 158] width 514 height 128
click at [222, 244] on div "declaration blatant rooted disturb levy" at bounding box center [373, 244] width 514 height 29
click at [198, 239] on span "rooted" at bounding box center [211, 244] width 26 height 15
click at [186, 245] on span "blatant" at bounding box center [182, 244] width 27 height 15
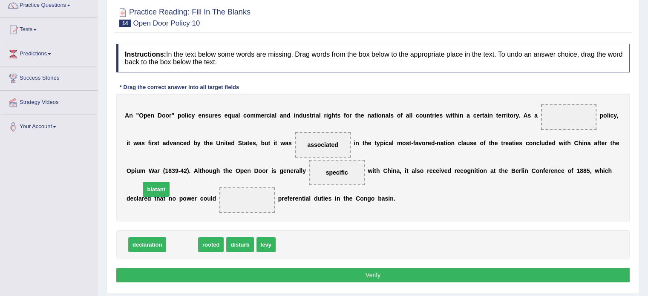
drag, startPoint x: 185, startPoint y: 245, endPoint x: 166, endPoint y: 202, distance: 47.2
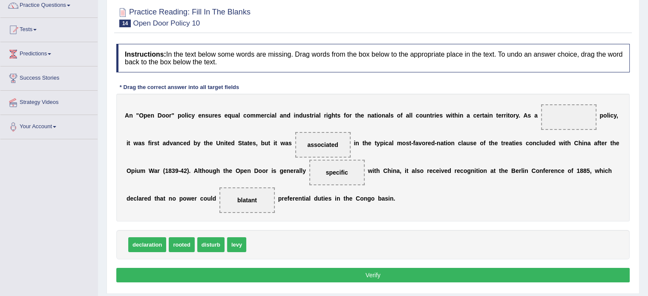
click at [292, 266] on div "Instructions: In the text below some words are missing. Drag words from the box…" at bounding box center [373, 165] width 518 height 250
drag, startPoint x: 234, startPoint y: 244, endPoint x: 530, endPoint y: 113, distance: 323.5
click at [359, 278] on button "Verify" at bounding box center [373, 275] width 514 height 14
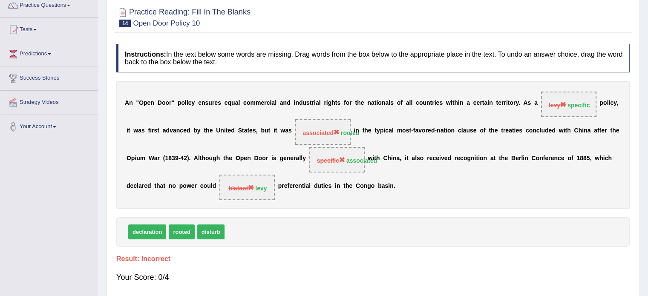
click at [350, 244] on div "declaration rooted disturb" at bounding box center [373, 231] width 514 height 29
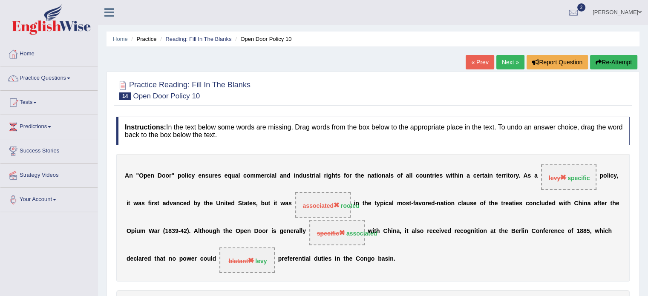
click at [509, 60] on link "Next »" at bounding box center [511, 62] width 28 height 14
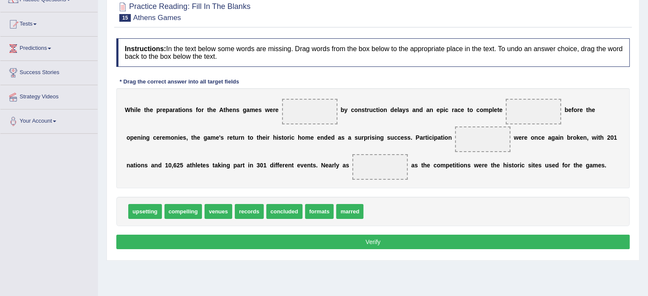
scroll to position [78, 0]
drag, startPoint x: 210, startPoint y: 213, endPoint x: 510, endPoint y: 115, distance: 315.2
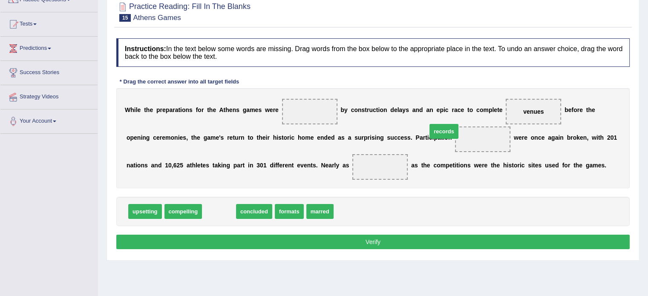
drag, startPoint x: 215, startPoint y: 208, endPoint x: 437, endPoint y: 130, distance: 234.9
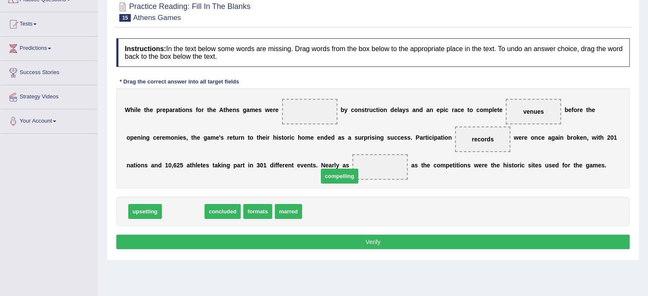
drag, startPoint x: 182, startPoint y: 212, endPoint x: 334, endPoint y: 168, distance: 157.9
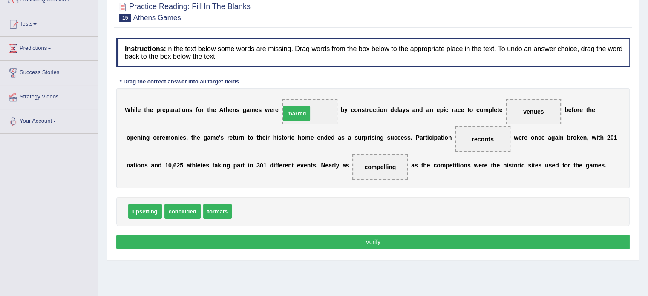
drag, startPoint x: 247, startPoint y: 211, endPoint x: 297, endPoint y: 109, distance: 113.8
click at [370, 246] on button "Verify" at bounding box center [373, 242] width 514 height 14
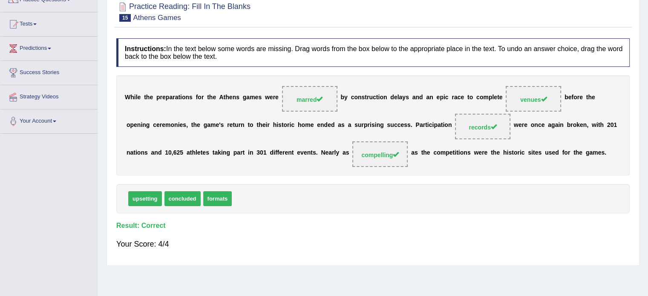
scroll to position [0, 0]
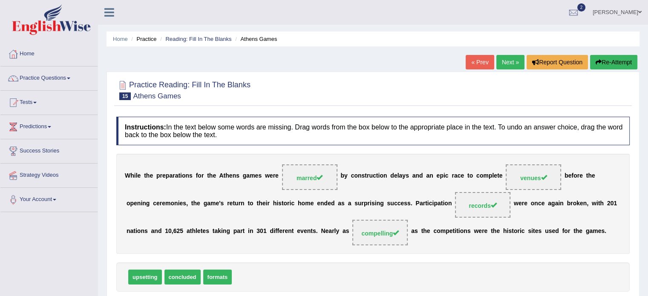
click at [510, 60] on link "Next »" at bounding box center [511, 62] width 28 height 14
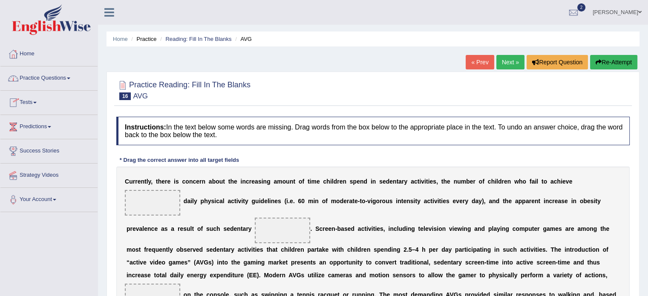
click at [73, 80] on link "Practice Questions" at bounding box center [48, 77] width 97 height 21
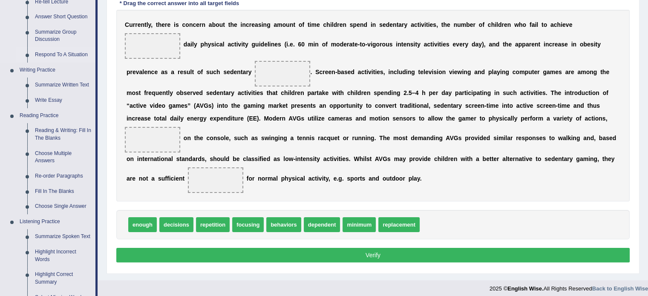
scroll to position [159, 0]
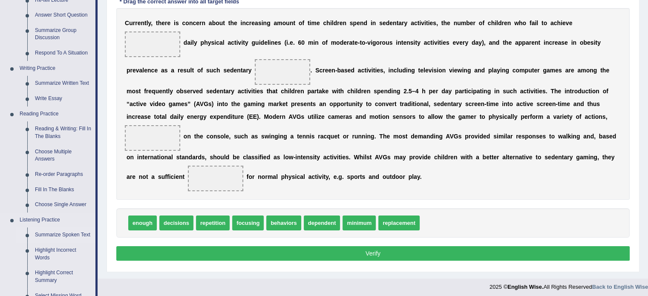
click at [58, 234] on link "Summarize Spoken Text" at bounding box center [63, 235] width 64 height 15
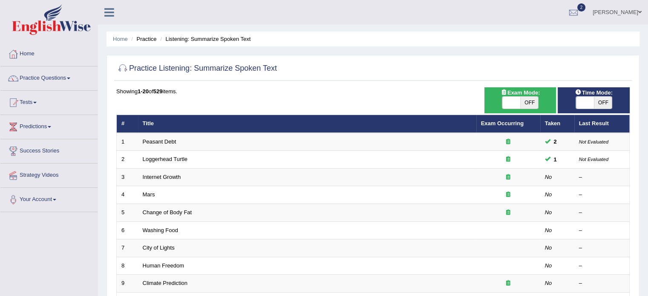
click at [58, 234] on div "Toggle navigation Home Practice Questions Speaking Practice Read Aloud Repeat S…" at bounding box center [324, 280] width 648 height 560
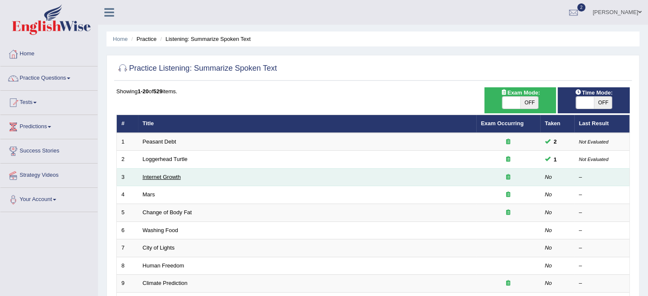
click at [155, 177] on link "Internet Growth" at bounding box center [162, 177] width 38 height 6
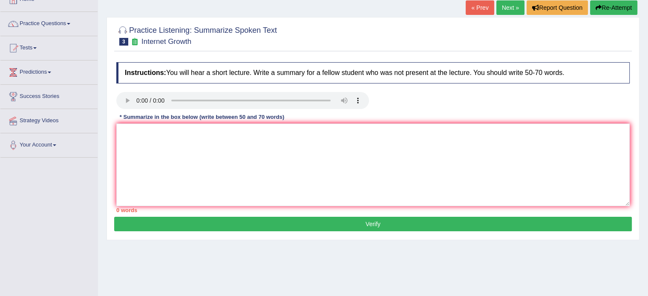
scroll to position [55, 0]
click at [39, 46] on link "Tests" at bounding box center [48, 46] width 97 height 21
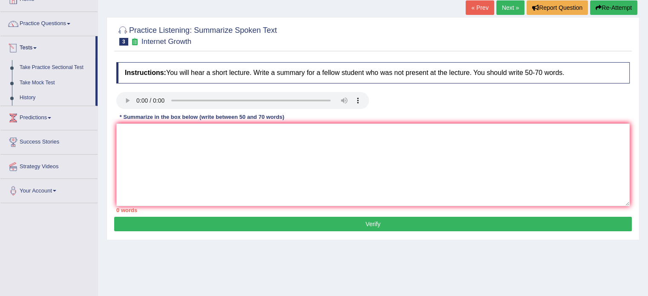
click at [36, 46] on link "Tests" at bounding box center [47, 46] width 95 height 21
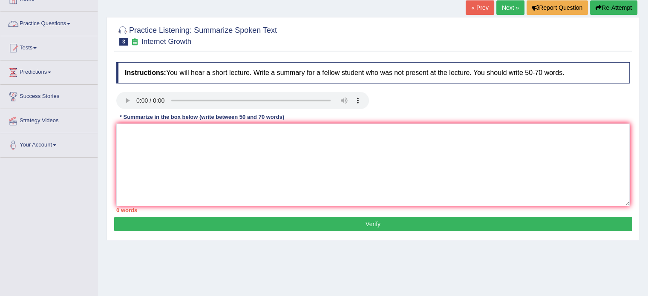
click at [72, 21] on link "Practice Questions" at bounding box center [48, 22] width 97 height 21
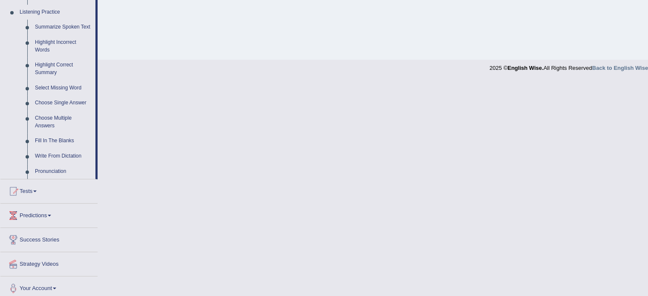
scroll to position [371, 0]
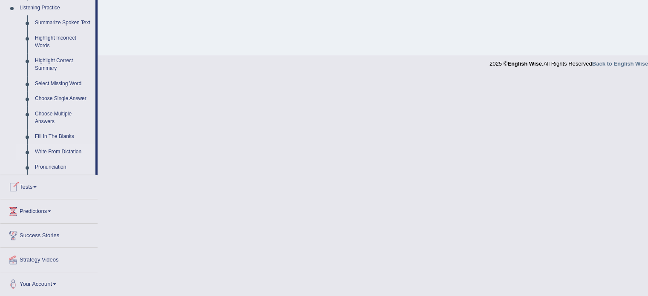
click at [58, 153] on link "Write From Dictation" at bounding box center [63, 152] width 64 height 15
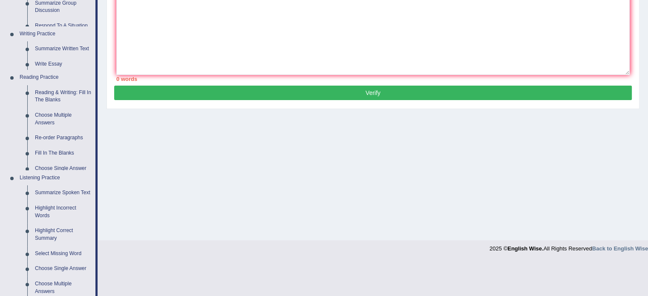
scroll to position [151, 0]
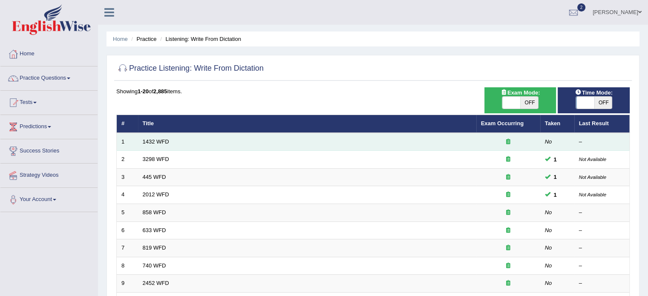
click at [196, 139] on td "1432 WFD" at bounding box center [307, 142] width 339 height 18
click at [171, 139] on td "1432 WFD" at bounding box center [307, 142] width 339 height 18
click at [146, 141] on link "1432 WFD" at bounding box center [156, 142] width 26 height 6
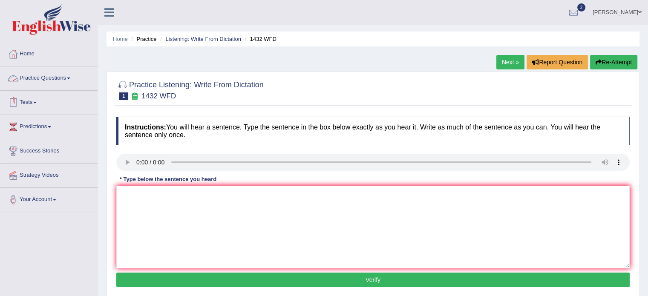
click at [73, 83] on link "Practice Questions" at bounding box center [48, 77] width 97 height 21
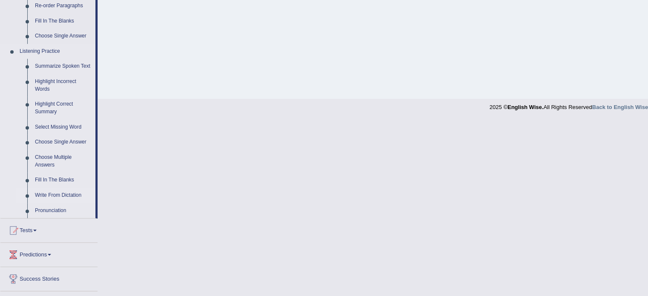
scroll to position [328, 0]
click at [45, 206] on link "Pronunciation" at bounding box center [63, 210] width 64 height 15
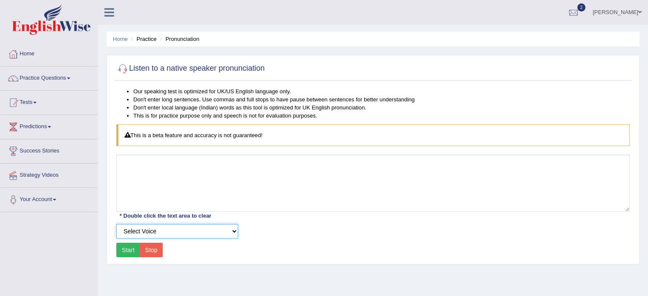
click at [205, 225] on select "Select Voice UK English [DEMOGRAPHIC_DATA] UK English [DEMOGRAPHIC_DATA]" at bounding box center [177, 231] width 122 height 14
click at [205, 225] on select "Select Voice UK English Female UK English Male" at bounding box center [177, 231] width 122 height 14
click at [38, 104] on link "Tests" at bounding box center [48, 101] width 97 height 21
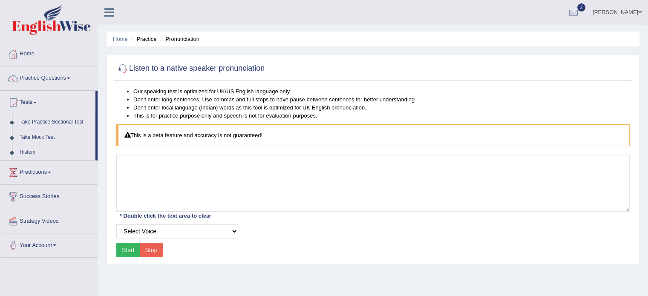
click at [76, 74] on link "Practice Questions" at bounding box center [48, 77] width 97 height 21
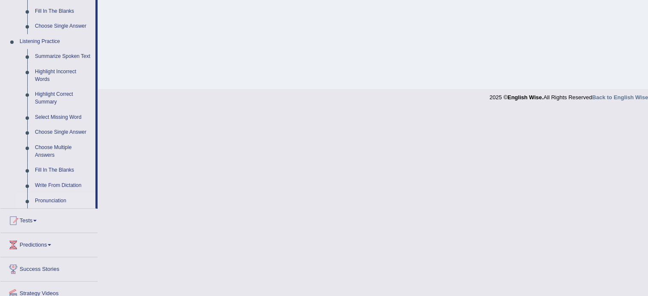
scroll to position [338, 0]
click at [64, 185] on link "Write From Dictation" at bounding box center [63, 185] width 64 height 15
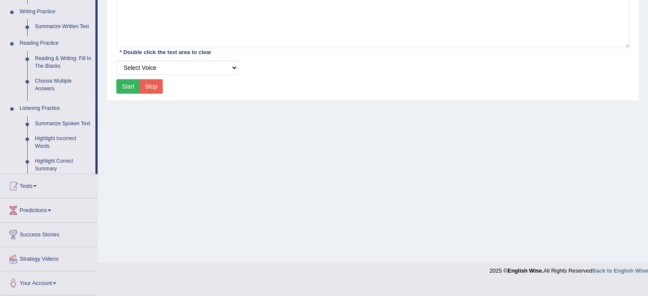
scroll to position [151, 0]
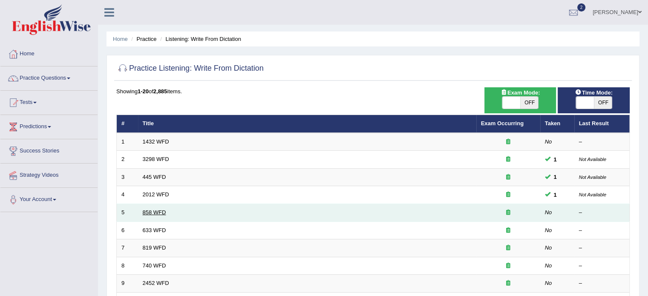
click at [162, 213] on link "858 WFD" at bounding box center [154, 212] width 23 height 6
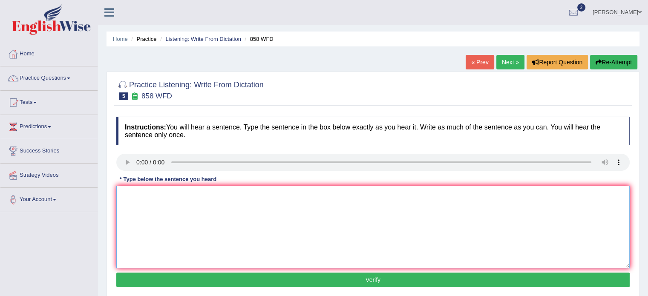
click at [166, 224] on textarea at bounding box center [373, 227] width 514 height 83
click at [154, 198] on textarea "the year fron tha art facts was wreckek by historians" at bounding box center [373, 227] width 514 height 83
click at [165, 195] on textarea "the year from tha art facts was wreckek by historians" at bounding box center [373, 227] width 514 height 83
click at [193, 196] on textarea "the year from the art facts was wreckek by historians" at bounding box center [373, 227] width 514 height 83
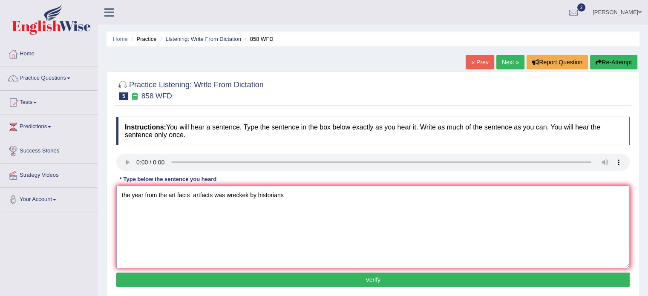
click at [250, 195] on textarea "the year from the art facts artfacts was wreckek by historians" at bounding box center [373, 227] width 514 height 83
click at [292, 199] on textarea "the year from the art facts artfacts was wrecked by historians" at bounding box center [373, 227] width 514 height 83
click at [124, 198] on textarea "the year from the art facts artfacts was wrecked by historians" at bounding box center [373, 227] width 514 height 83
click at [295, 196] on textarea "The year from the art facts artfacts was wrecked by historians" at bounding box center [373, 227] width 514 height 83
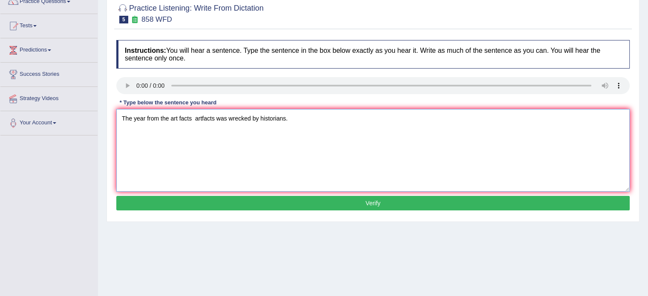
scroll to position [77, 0]
type textarea "The year from the art facts artfacts was wrecked by historians."
click at [375, 200] on button "Verify" at bounding box center [373, 203] width 514 height 14
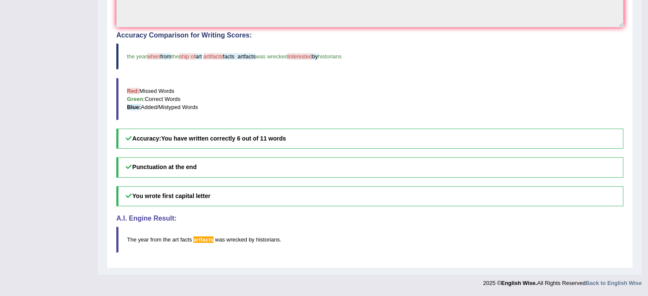
scroll to position [0, 0]
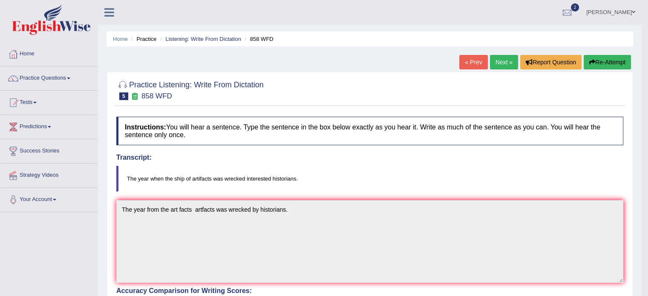
click at [495, 59] on link "Next »" at bounding box center [504, 62] width 28 height 14
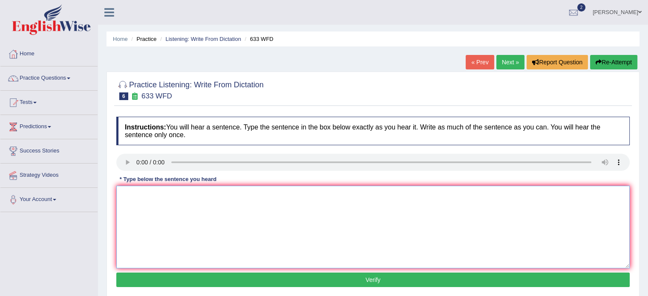
click at [138, 228] on textarea at bounding box center [373, 227] width 514 height 83
click at [198, 221] on textarea at bounding box center [373, 227] width 514 height 83
click at [125, 197] on textarea "research shows thar exercising makes us feel better" at bounding box center [373, 227] width 514 height 83
click at [179, 194] on textarea "Research shows thar exercising makes us feel better" at bounding box center [373, 227] width 514 height 83
click at [269, 196] on textarea "Research shows that exercising makes us feel better" at bounding box center [373, 227] width 514 height 83
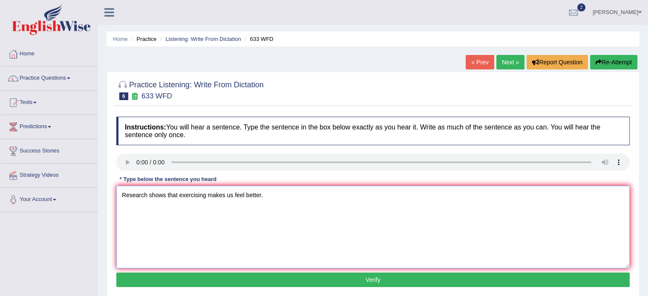
click at [208, 196] on textarea "Research shows that exercising makes us feel better." at bounding box center [373, 227] width 514 height 83
click at [223, 199] on textarea "Research shows that exercising exercising makes us feel better." at bounding box center [373, 227] width 514 height 83
click at [223, 197] on textarea "Research shows that exercising exercising makes us feel better." at bounding box center [373, 227] width 514 height 83
click at [218, 197] on textarea "Research shows that exercising exercising makes us feel better." at bounding box center [373, 227] width 514 height 83
click at [296, 201] on textarea "Research shows that exercising exrcising makes us feel better." at bounding box center [373, 227] width 514 height 83
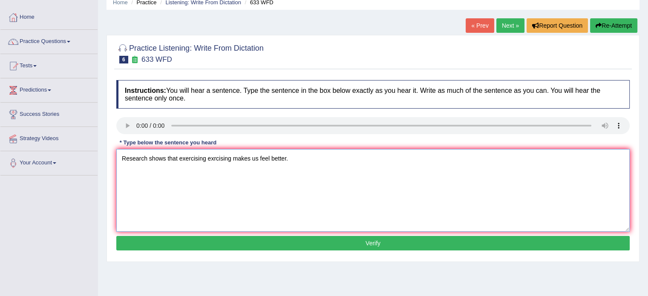
scroll to position [42, 0]
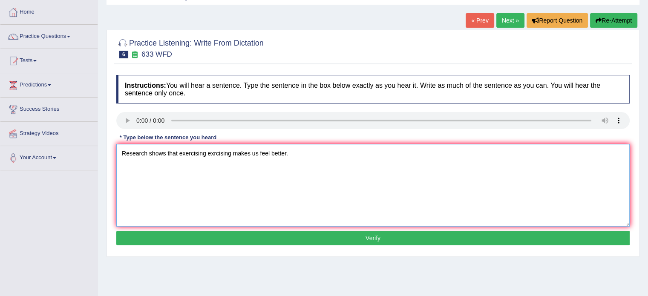
type textarea "Research shows that exercising exrcising makes us feel better."
click at [352, 238] on button "Verify" at bounding box center [373, 238] width 514 height 14
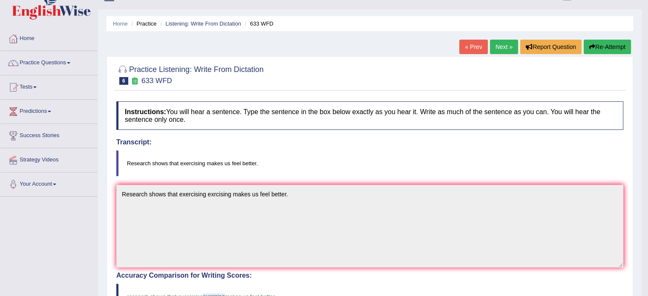
scroll to position [0, 0]
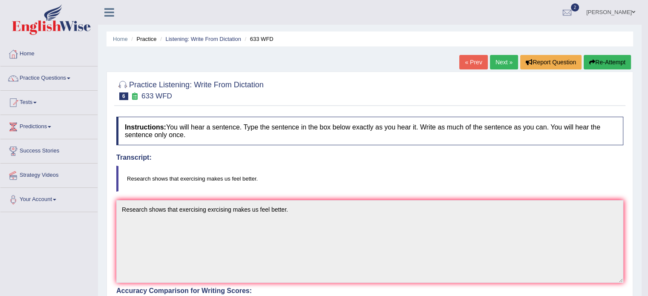
click at [502, 67] on link "Next »" at bounding box center [504, 62] width 28 height 14
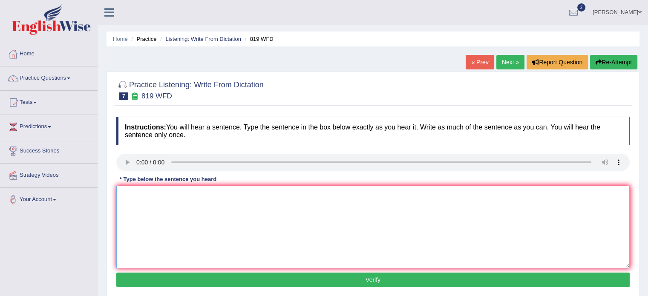
click at [200, 223] on textarea at bounding box center [373, 227] width 514 height 83
click at [145, 202] on textarea at bounding box center [373, 227] width 514 height 83
click at [125, 196] on textarea "plants are able to continye growing throughout their life." at bounding box center [373, 227] width 514 height 83
click at [188, 196] on textarea "Plants are able to continye growing throughout their life." at bounding box center [373, 227] width 514 height 83
click at [190, 196] on textarea "Plants are able to continye growing throughout their life." at bounding box center [373, 227] width 514 height 83
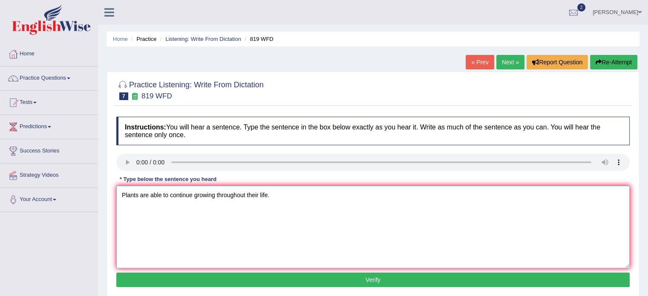
drag, startPoint x: 285, startPoint y: 198, endPoint x: 217, endPoint y: 229, distance: 74.6
click at [217, 229] on textarea "Plants are able to continue growing throughout their life." at bounding box center [373, 227] width 514 height 83
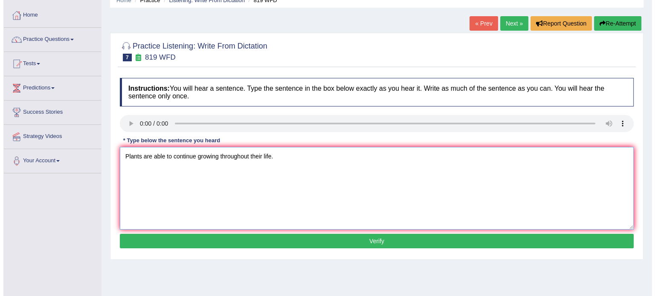
scroll to position [39, 0]
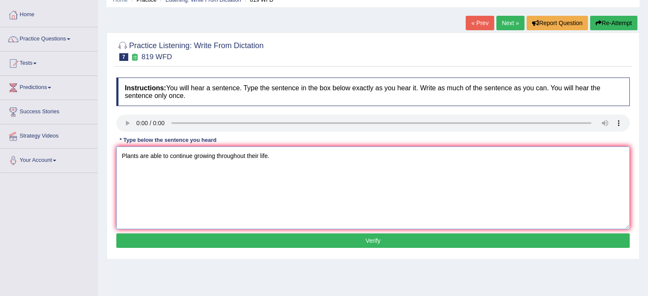
type textarea "Plants are able to continue growing throughout their life."
click at [365, 239] on button "Verify" at bounding box center [373, 241] width 514 height 14
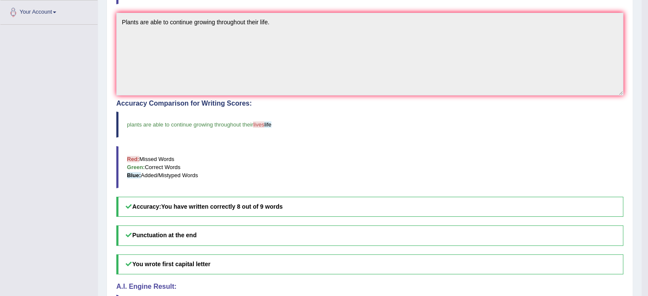
scroll to position [0, 0]
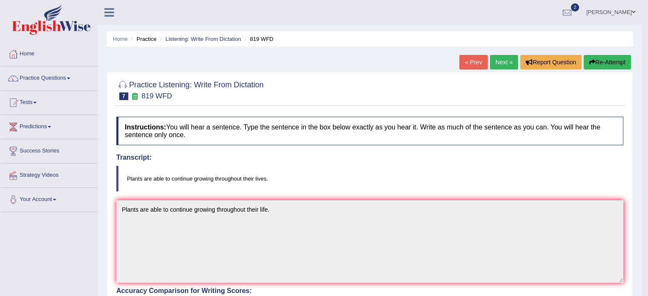
click at [499, 58] on link "Next »" at bounding box center [504, 62] width 28 height 14
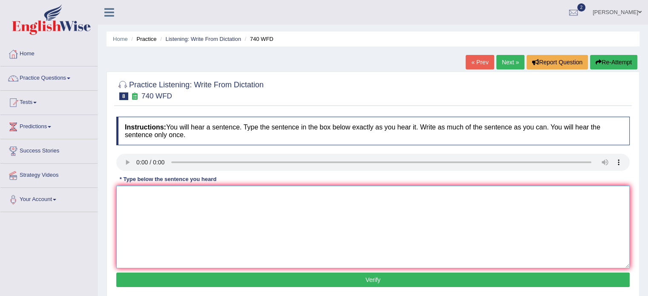
click at [143, 200] on textarea at bounding box center [373, 227] width 514 height 83
click at [124, 196] on textarea "a series of the obserbitions were carried out of the classroom" at bounding box center [373, 227] width 514 height 83
click at [182, 195] on textarea "A series of the obserbitions were carried out of the classroom" at bounding box center [373, 227] width 514 height 83
click at [211, 197] on textarea "A series of the observations tions were carried out of the classroom" at bounding box center [373, 227] width 514 height 83
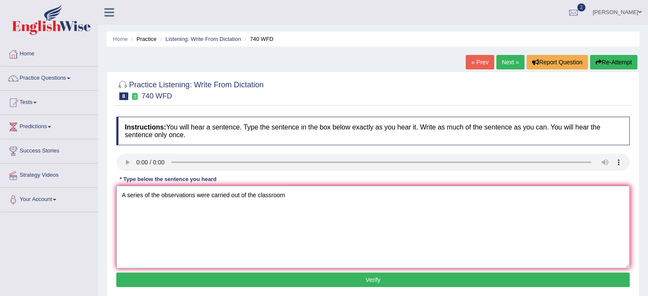
click at [292, 199] on textarea "A series of the observations were carried out of the classroom" at bounding box center [373, 227] width 514 height 83
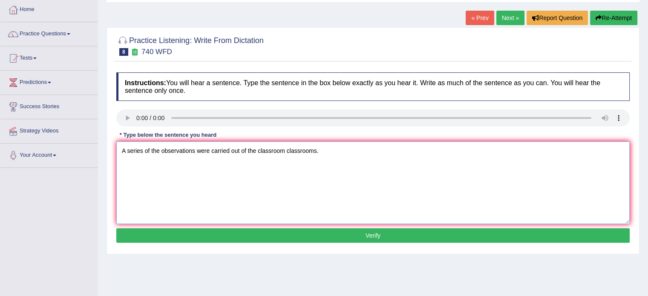
scroll to position [151, 0]
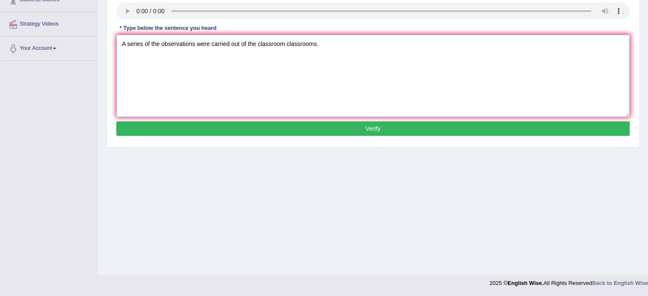
type textarea "A series of the observations were carried out of the classroom classrooms."
click at [362, 130] on button "Verify" at bounding box center [373, 129] width 514 height 14
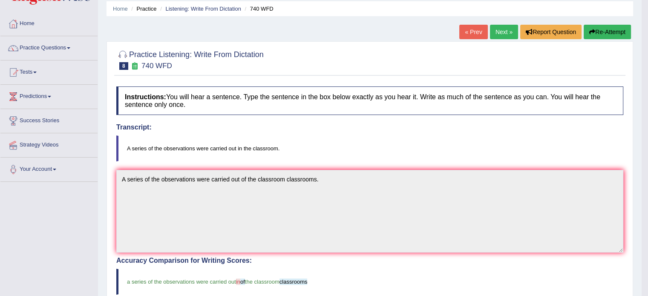
scroll to position [0, 0]
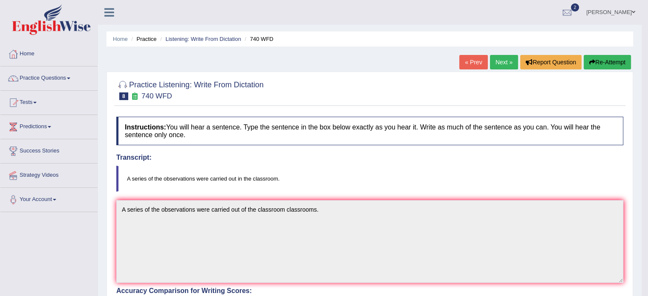
click at [499, 64] on link "Next »" at bounding box center [504, 62] width 28 height 14
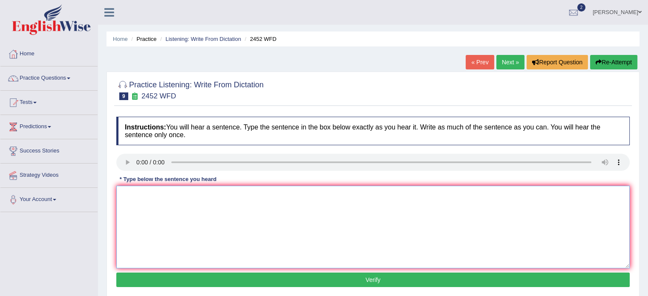
click at [142, 199] on textarea at bounding box center [373, 227] width 514 height 83
click at [124, 196] on textarea "it is a debate about the value of knowledge." at bounding box center [373, 227] width 514 height 83
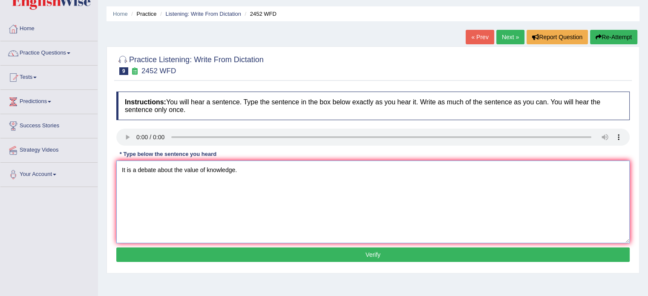
scroll to position [26, 0]
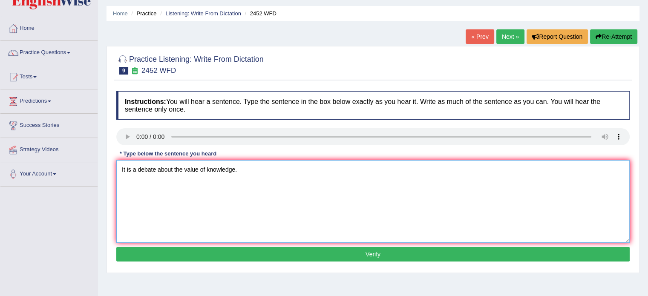
type textarea "It is a debate about the value of knowledge."
click at [330, 255] on button "Verify" at bounding box center [373, 254] width 514 height 14
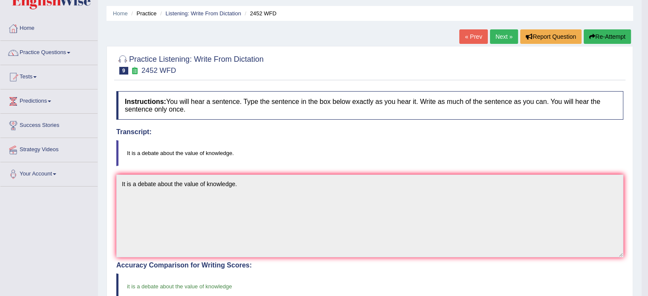
scroll to position [0, 0]
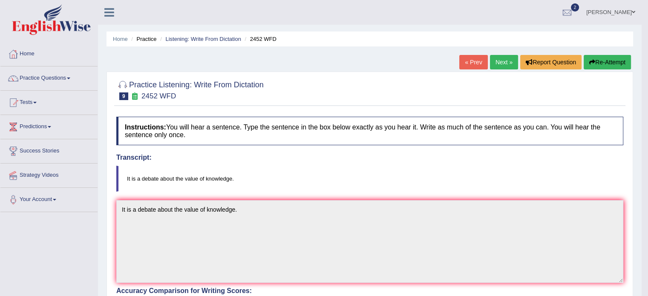
click at [501, 64] on link "Next »" at bounding box center [504, 62] width 28 height 14
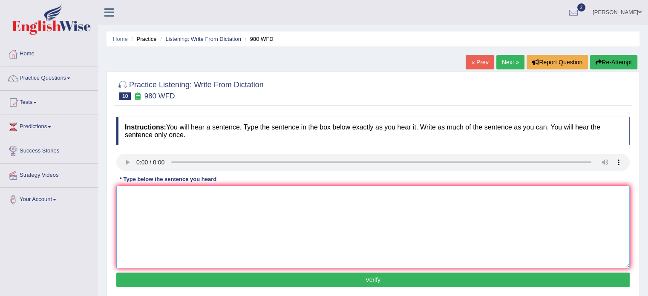
click at [246, 191] on textarea at bounding box center [373, 227] width 514 height 83
click at [149, 209] on textarea at bounding box center [373, 227] width 514 height 83
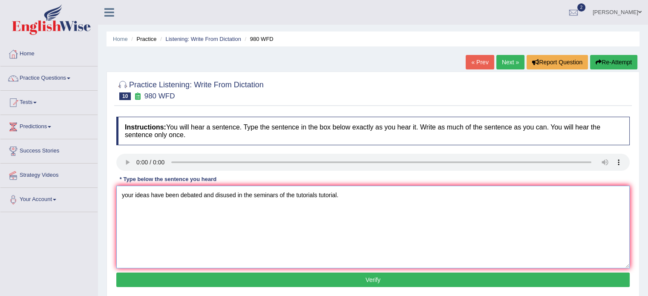
click at [124, 199] on textarea "your ideas have been debated and disused in the seminars of the tutorials tutor…" at bounding box center [373, 227] width 514 height 83
click at [221, 197] on textarea "Your ideas have been debated and disused in the seminars of the tutorials tutor…" at bounding box center [373, 227] width 514 height 83
click at [223, 197] on textarea "Your ideas have been debated and disused in the seminars of the tutorials tutor…" at bounding box center [373, 227] width 514 height 83
click at [232, 195] on textarea "Your ideas have been debated and discused in the seminars of the tutorials tuto…" at bounding box center [373, 227] width 514 height 83
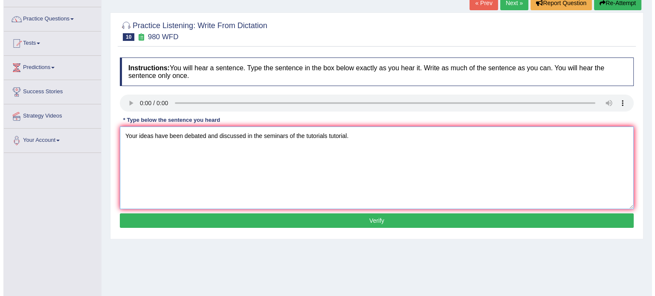
scroll to position [61, 0]
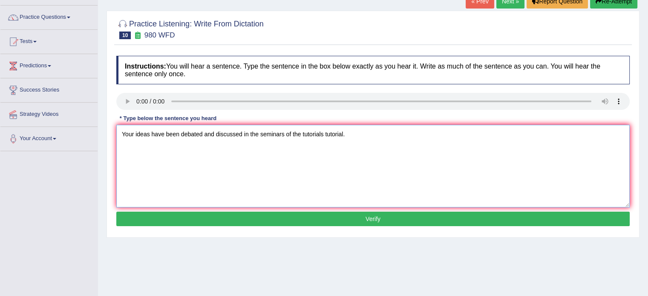
type textarea "Your ideas have been debated and discussed in the seminars of the tutorials tut…"
click at [366, 216] on button "Verify" at bounding box center [373, 219] width 514 height 14
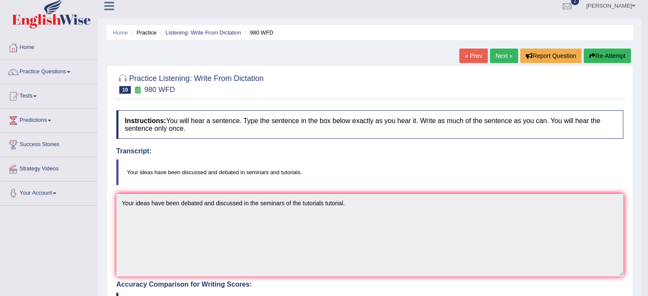
scroll to position [0, 0]
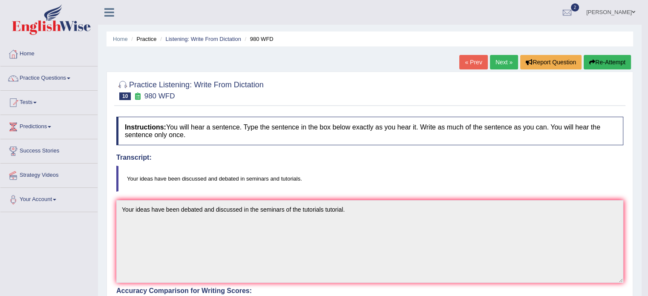
click at [501, 63] on link "Next »" at bounding box center [504, 62] width 28 height 14
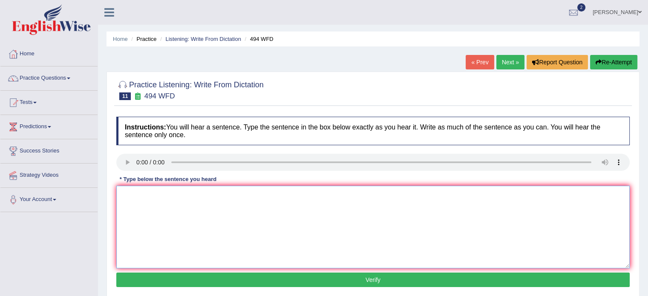
click at [139, 200] on textarea at bounding box center [373, 227] width 514 height 83
click at [124, 196] on textarea "the vocavbuilary that is peculiar in a partucula field is called jagon." at bounding box center [373, 227] width 514 height 83
click at [149, 196] on textarea "The vocavbuilary that is peculiar in a partucula field is called jagon." at bounding box center [373, 227] width 514 height 83
click at [153, 196] on textarea "The vocabuilary that is peculiar in a partucula field is called jagon." at bounding box center [373, 227] width 514 height 83
click at [240, 194] on textarea "The vocabulary that is peculiar in a partucula field is called jagon." at bounding box center [373, 227] width 514 height 83
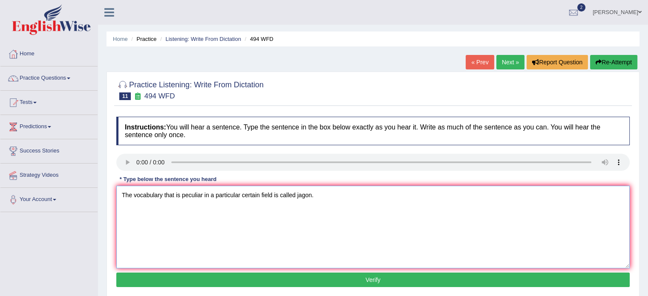
click at [163, 198] on textarea "The vocabulary that is peculiar in a particular certain field is called jagon." at bounding box center [373, 227] width 514 height 83
drag, startPoint x: 214, startPoint y: 226, endPoint x: 201, endPoint y: 235, distance: 15.7
click at [201, 235] on textarea "The vocabulary vocabularly that is peculiar in a particular certain field is ca…" at bounding box center [373, 227] width 514 height 83
click at [252, 233] on textarea "The vocabulary vocabularly that is peculiar in a particular certain field is ca…" at bounding box center [373, 227] width 514 height 83
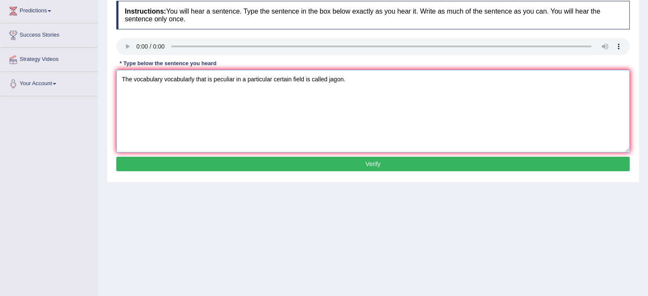
scroll to position [119, 0]
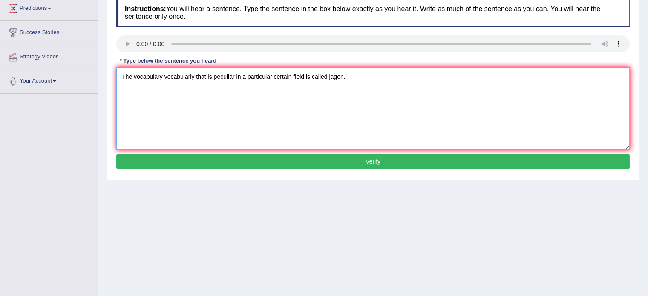
type textarea "The vocabulary vocabularly that is peculiar in a particular certain field is ca…"
click at [383, 160] on button "Verify" at bounding box center [373, 161] width 514 height 14
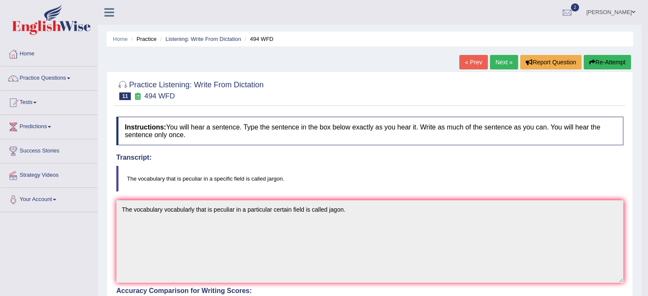
scroll to position [0, 0]
click at [501, 61] on link "Next »" at bounding box center [504, 62] width 28 height 14
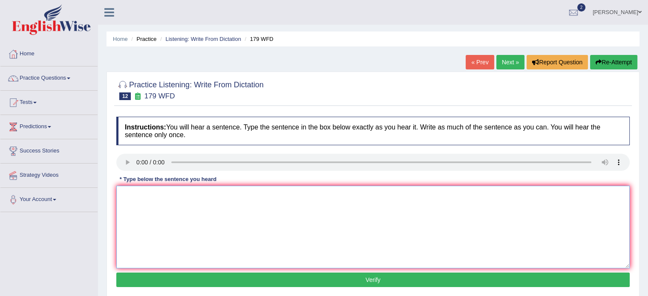
click at [147, 221] on textarea at bounding box center [373, 227] width 514 height 83
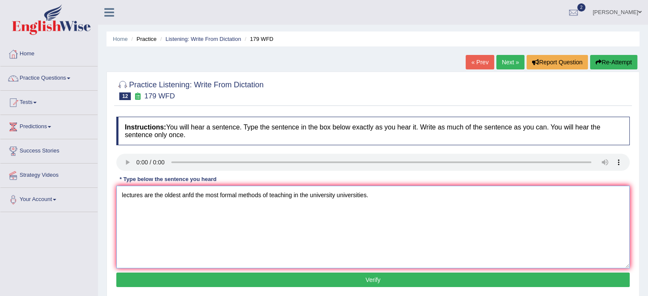
click at [124, 195] on textarea "lectures are the oldest anfd the most formal methods of teaching in the univers…" at bounding box center [373, 227] width 514 height 83
click at [193, 197] on textarea "Lectures are the oldest anfd the most formal methods of teaching in the univers…" at bounding box center [373, 227] width 514 height 83
click at [389, 199] on textarea "Lectures are the oldest and the most formal methods of teaching in the universi…" at bounding box center [373, 227] width 514 height 83
type textarea "Lectures are the oldest and the most formal methods of teaching in the universi…"
click at [353, 284] on button "Verify" at bounding box center [373, 280] width 514 height 14
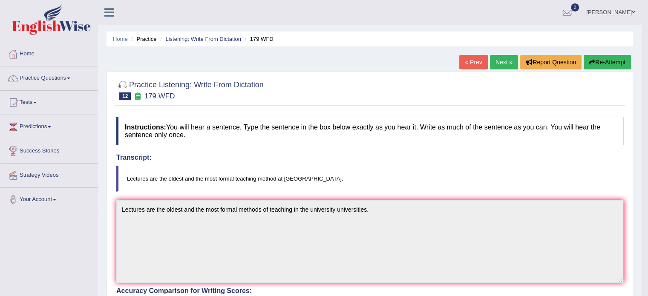
click at [499, 63] on link "Next »" at bounding box center [504, 62] width 28 height 14
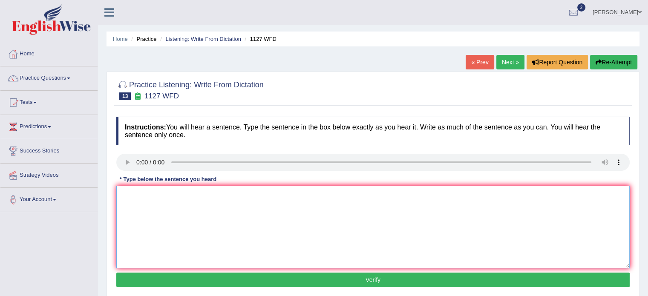
click at [147, 202] on textarea at bounding box center [373, 227] width 514 height 83
click at [126, 199] on textarea "a university degree is a requirement to enter m,any professions." at bounding box center [373, 227] width 514 height 83
click at [249, 197] on textarea "A university degree is a requirement to enter m,any professions." at bounding box center [373, 227] width 514 height 83
click at [307, 198] on textarea "A university degree is a requirement to enter many professions." at bounding box center [373, 227] width 514 height 83
click at [309, 197] on textarea "A university degree is a requirement to enter many professions professions" at bounding box center [373, 227] width 514 height 83
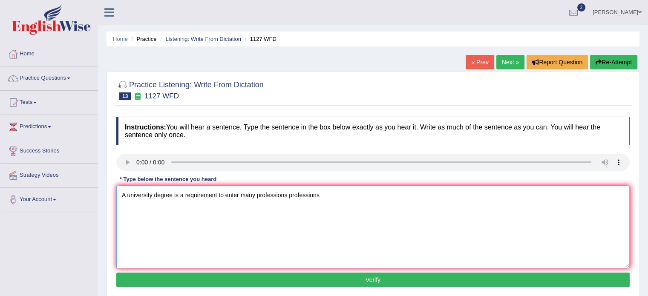
drag, startPoint x: 334, startPoint y: 199, endPoint x: 317, endPoint y: 197, distance: 17.2
click at [317, 197] on textarea "A university degree is a requirement to enter many professions professions" at bounding box center [373, 227] width 514 height 83
click at [327, 194] on textarea "A university degree is a requirement to enter many professions professions" at bounding box center [373, 227] width 514 height 83
click at [306, 224] on textarea "A university degree is a requirement to enter many professions." at bounding box center [373, 227] width 514 height 83
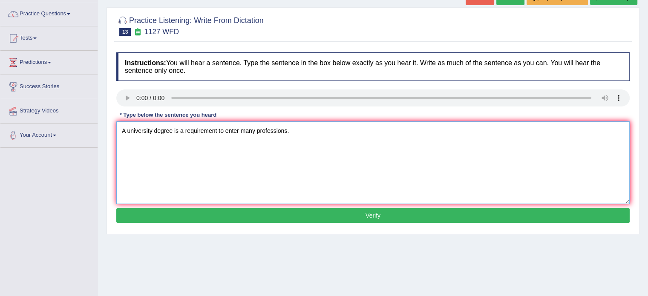
scroll to position [66, 0]
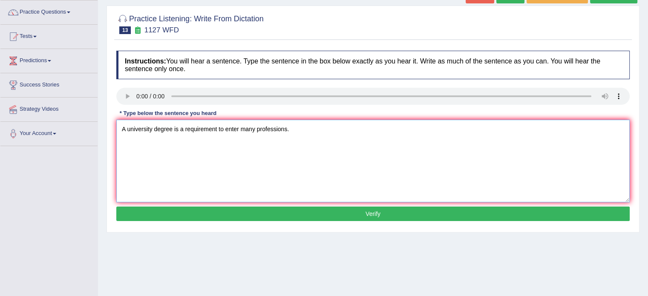
type textarea "A university degree is a requirement to enter many professions."
click at [355, 217] on button "Verify" at bounding box center [373, 214] width 514 height 14
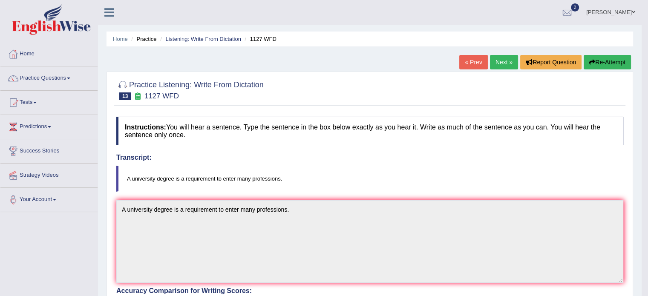
scroll to position [0, 0]
click at [501, 59] on link "Next »" at bounding box center [504, 62] width 28 height 14
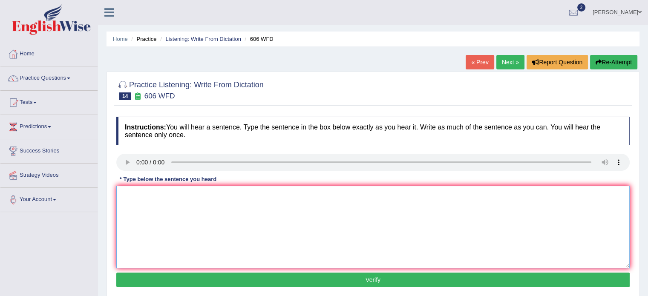
click at [157, 196] on textarea at bounding box center [373, 227] width 514 height 83
click at [145, 223] on textarea at bounding box center [373, 227] width 514 height 83
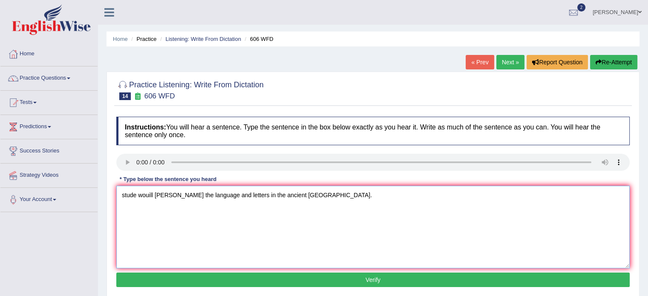
click at [138, 195] on textarea "stude wouill [PERSON_NAME] the language and letters in the ancient [GEOGRAPHIC_…" at bounding box center [373, 227] width 514 height 83
click at [136, 195] on textarea "stude wouill [PERSON_NAME] the language and letters in the ancient [GEOGRAPHIC_…" at bounding box center [373, 227] width 514 height 83
click at [159, 196] on textarea "Students wouill [PERSON_NAME] the language and letters in the ancient [GEOGRAPH…" at bounding box center [373, 227] width 514 height 83
click at [157, 196] on textarea "Students [PERSON_NAME] [PERSON_NAME] the language and letters in the ancient [G…" at bounding box center [373, 227] width 514 height 83
click at [154, 195] on textarea "Students [PERSON_NAME] [PERSON_NAME] the language and letters in the ancient [G…" at bounding box center [373, 227] width 514 height 83
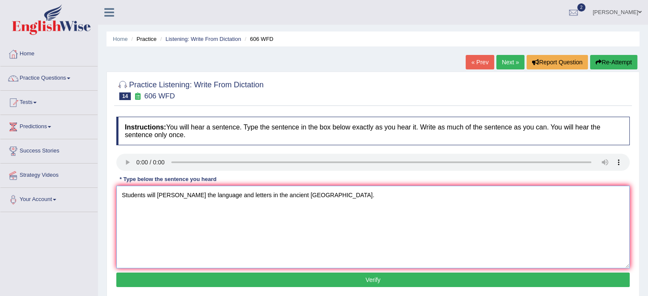
click at [172, 196] on textarea "Students will [PERSON_NAME] the language and letters in the ancient [GEOGRAPHIC…" at bounding box center [373, 227] width 514 height 83
click at [327, 191] on textarea "Students will study the language and letters in the ancient [GEOGRAPHIC_DATA]." at bounding box center [373, 227] width 514 height 83
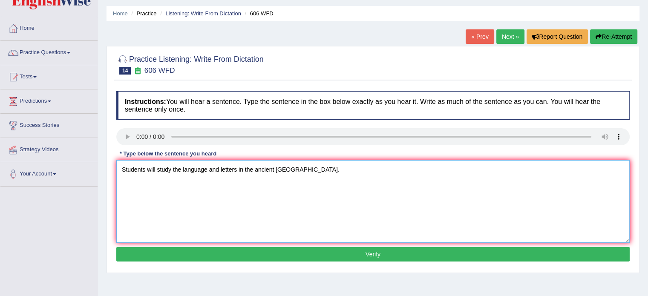
scroll to position [151, 0]
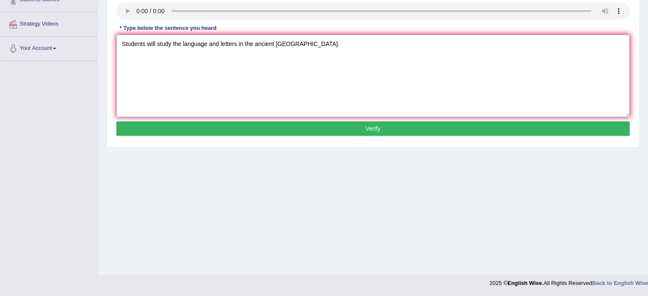
type textarea "Students will study the language and letters in the ancient [GEOGRAPHIC_DATA]."
click at [370, 124] on button "Verify" at bounding box center [373, 129] width 514 height 14
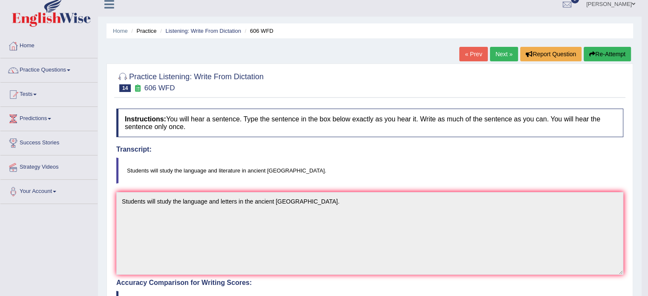
scroll to position [0, 0]
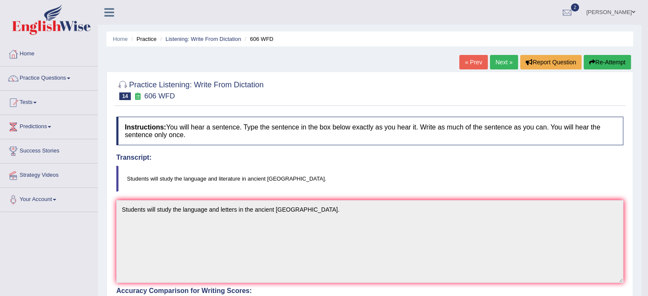
click at [501, 59] on link "Next »" at bounding box center [504, 62] width 28 height 14
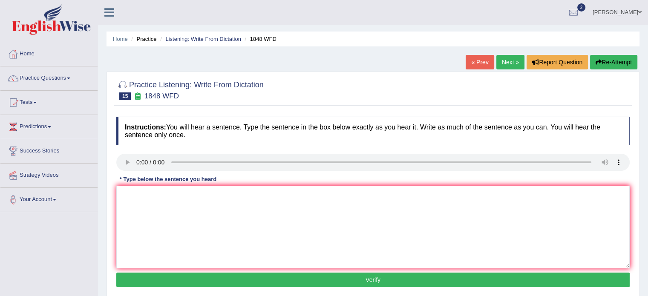
click at [138, 208] on div "Instructions: You will hear a sentence. Type the sentence in the box below exac…" at bounding box center [373, 204] width 518 height 182
click at [136, 203] on textarea at bounding box center [373, 227] width 514 height 83
click at [130, 199] on div "Instructions: You will hear a sentence. Type the sentence in the box below exac…" at bounding box center [373, 204] width 518 height 182
click at [134, 192] on textarea at bounding box center [373, 227] width 514 height 83
click at [124, 197] on textarea "stude must present a valid isdentification to enroll in this course." at bounding box center [373, 227] width 514 height 83
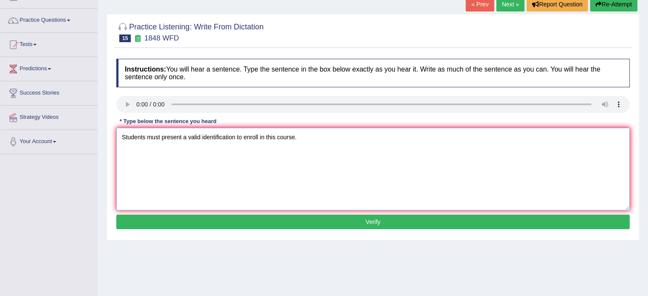
scroll to position [59, 0]
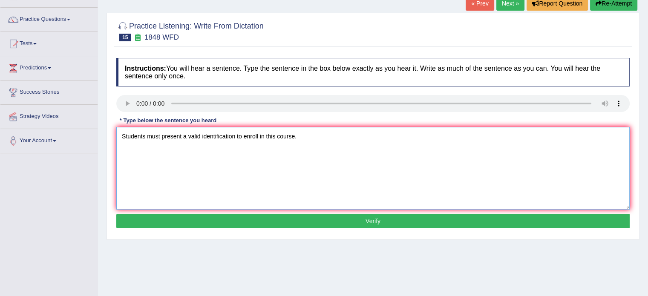
type textarea "Students must present a valid identification to enroll in this course."
click at [356, 224] on button "Verify" at bounding box center [373, 221] width 514 height 14
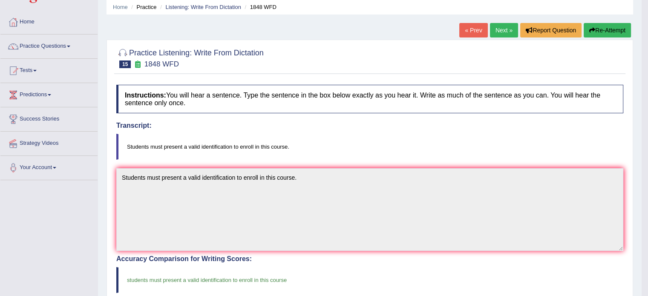
scroll to position [0, 0]
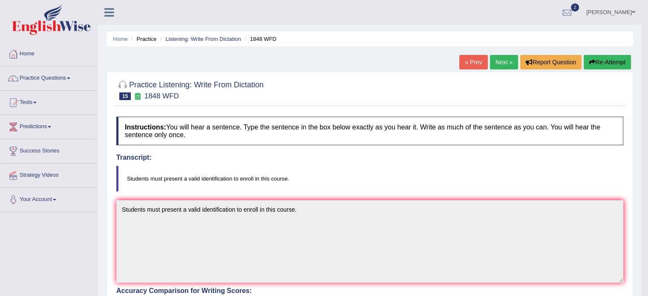
click at [498, 64] on link "Next »" at bounding box center [504, 62] width 28 height 14
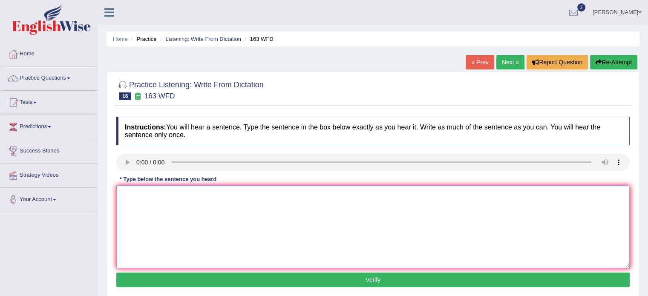
click at [135, 194] on textarea at bounding box center [373, 227] width 514 height 83
click at [124, 199] on textarea "a number of assignments will be submitted to the conference." at bounding box center [373, 227] width 514 height 83
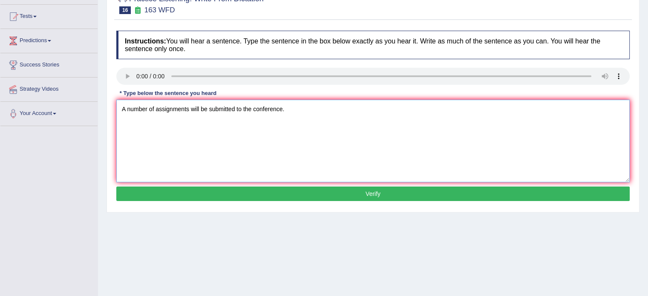
scroll to position [88, 0]
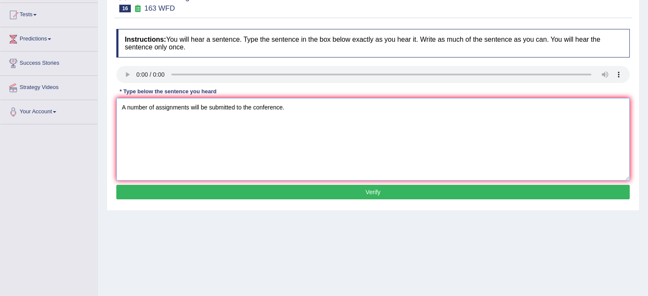
type textarea "A number of assignments will be submitted to the conference."
click at [375, 188] on button "Verify" at bounding box center [373, 192] width 514 height 14
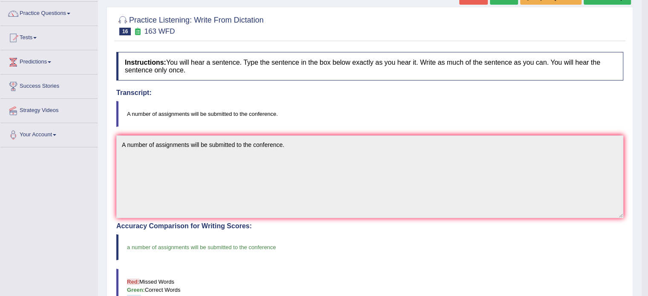
scroll to position [0, 0]
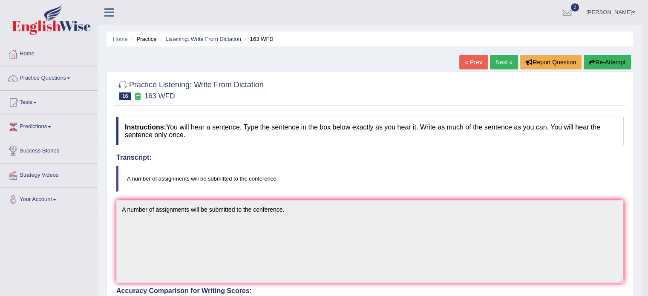
click at [497, 60] on link "Next »" at bounding box center [504, 62] width 28 height 14
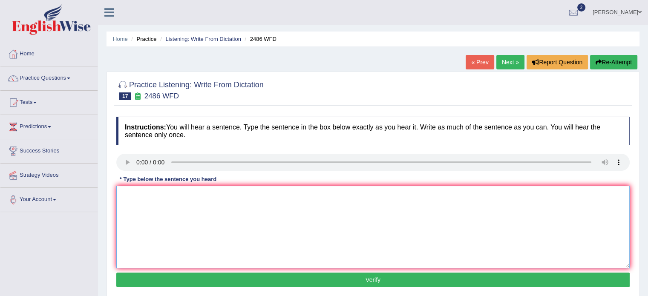
click at [191, 203] on textarea at bounding box center [373, 227] width 514 height 83
click at [149, 204] on div "Instructions: You will hear a sentence. Type the sentence in the box below exac…" at bounding box center [373, 204] width 518 height 182
click at [149, 204] on textarea at bounding box center [373, 227] width 514 height 83
click at [138, 196] on textarea at bounding box center [373, 227] width 514 height 83
click at [259, 194] on textarea "it si quite clear tha our facial experssion is quite diff from across the world." at bounding box center [373, 227] width 514 height 83
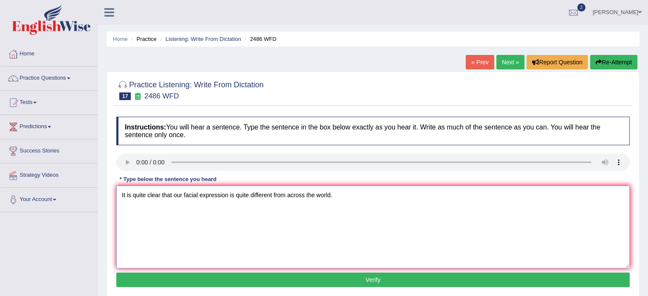
click at [294, 196] on textarea "It is quite clear that our facial expression is quite different from across the…" at bounding box center [373, 227] width 514 height 83
click at [292, 196] on textarea "It is quite clear that our facial expression is quite different from across the…" at bounding box center [373, 227] width 514 height 83
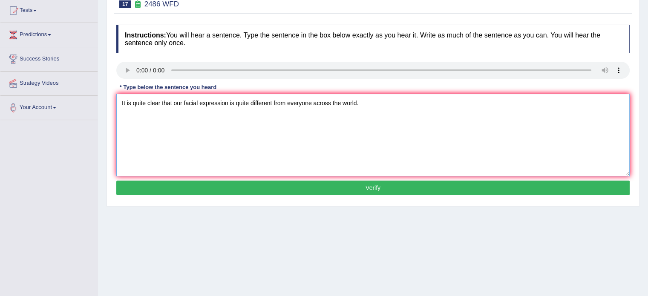
scroll to position [93, 0]
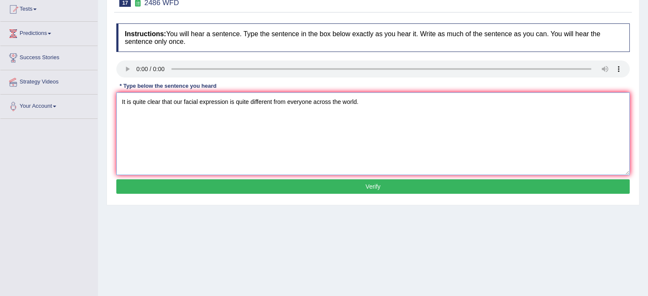
type textarea "It is quite clear that our facial expression is quite different from everyone a…"
click at [382, 187] on button "Verify" at bounding box center [373, 186] width 514 height 14
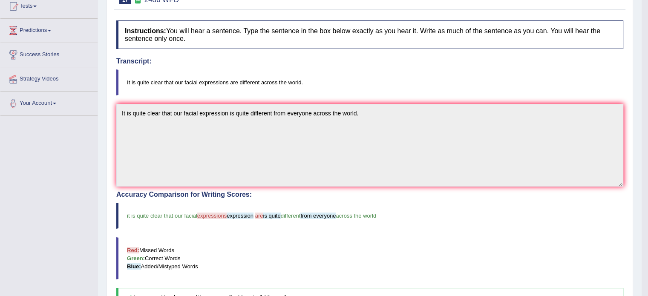
scroll to position [0, 0]
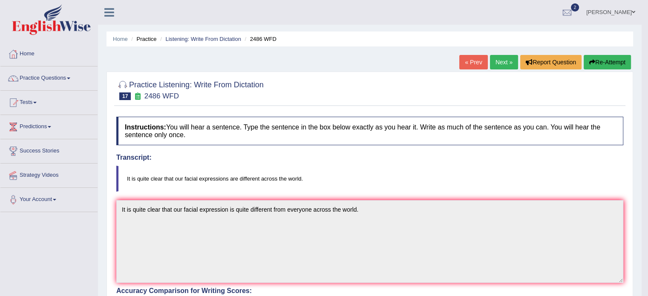
click at [503, 59] on link "Next »" at bounding box center [504, 62] width 28 height 14
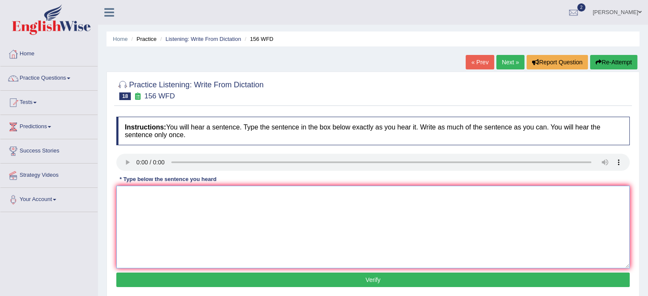
click at [175, 222] on textarea at bounding box center [373, 227] width 514 height 83
click at [130, 184] on div "Instructions: You will hear a sentence. Type the sentence in the box below exac…" at bounding box center [373, 204] width 518 height 182
click at [131, 194] on textarea at bounding box center [373, 227] width 514 height 83
click at [124, 196] on textarea "all the assisgnments are due by tommorow tomorrow." at bounding box center [373, 227] width 514 height 83
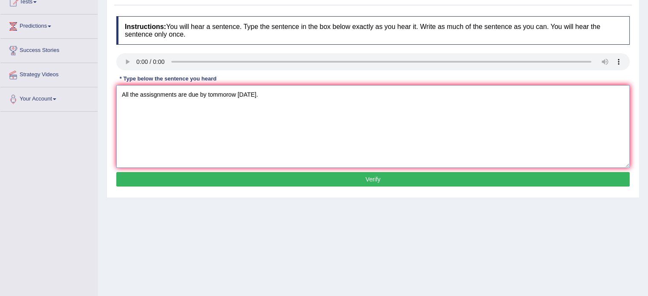
scroll to position [101, 0]
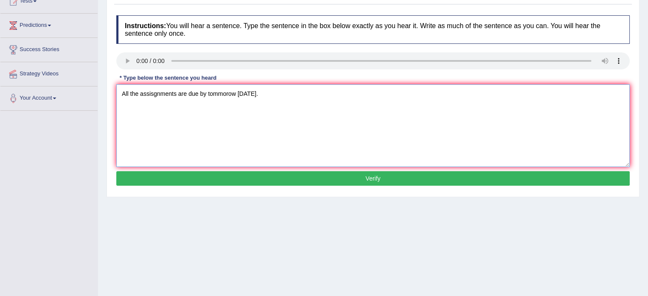
type textarea "All the assisgnments are due by tommorow tomorrow."
click at [336, 180] on button "Verify" at bounding box center [373, 178] width 514 height 14
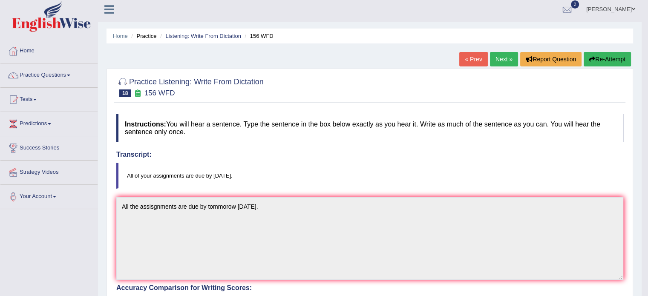
scroll to position [0, 0]
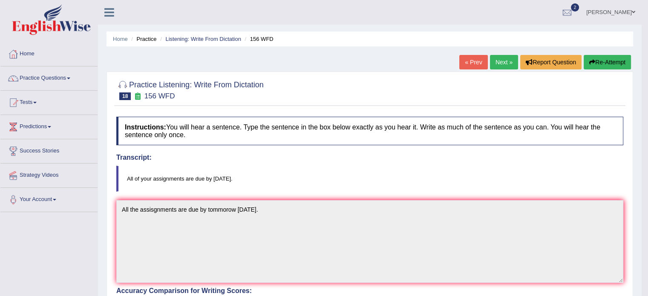
click at [499, 64] on link "Next »" at bounding box center [504, 62] width 28 height 14
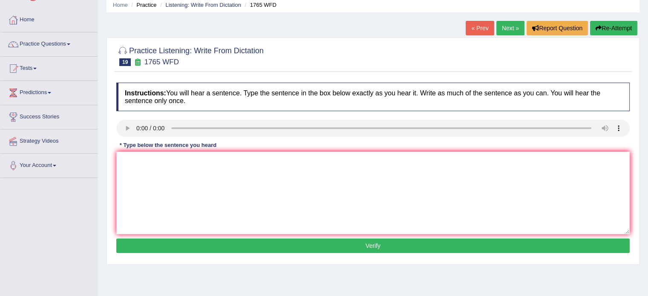
scroll to position [34, 0]
click at [126, 128] on div "Instructions: You will hear a sentence. Type the sentence in the box below exac…" at bounding box center [373, 169] width 518 height 182
click at [127, 167] on textarea at bounding box center [373, 193] width 514 height 83
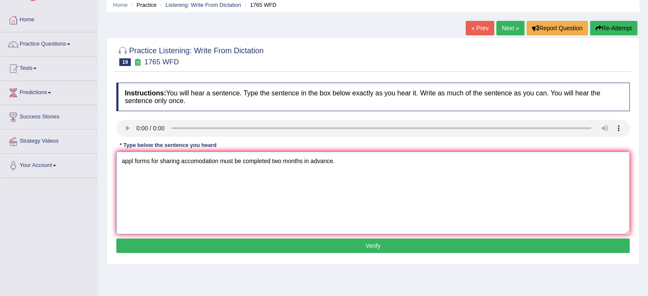
click at [133, 165] on textarea "appl forms for sharing accomodation must be completed two months in advance." at bounding box center [373, 193] width 514 height 83
click at [124, 162] on textarea "applications forms for sharing accomodation must be completed two months in adv…" at bounding box center [373, 193] width 514 height 83
click at [242, 159] on textarea "Applications forms for sharing accomodation must be completed two months in adv…" at bounding box center [373, 193] width 514 height 83
type textarea "Applications forms for sharing accomodation accomodations must be completed two…"
click at [372, 247] on button "Verify" at bounding box center [373, 246] width 514 height 14
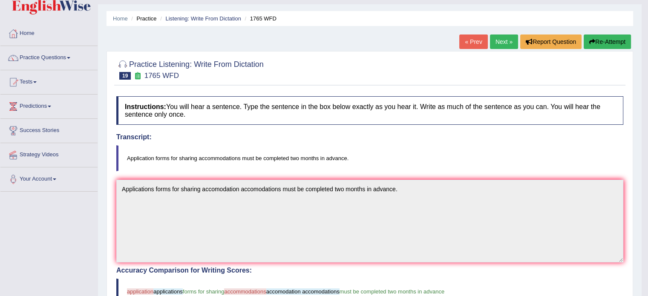
scroll to position [0, 0]
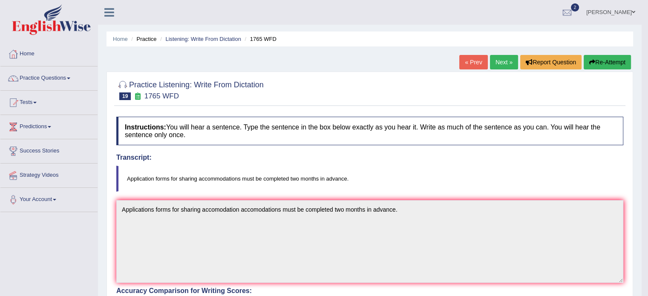
click at [494, 64] on link "Next »" at bounding box center [504, 62] width 28 height 14
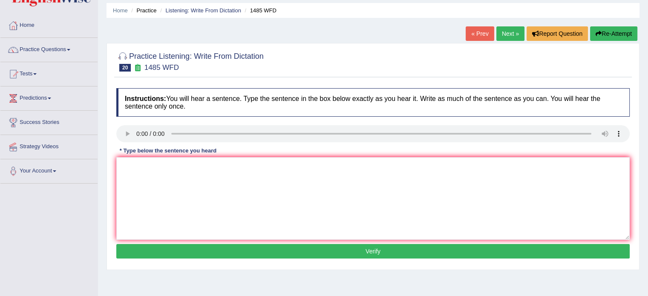
scroll to position [29, 0]
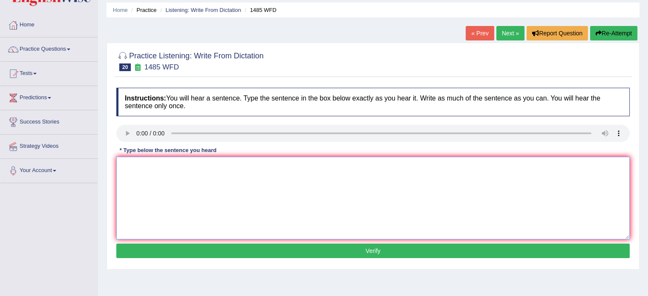
click at [136, 165] on textarea at bounding box center [373, 198] width 514 height 83
click at [254, 171] on textarea "course work gives students the ability to expole r" at bounding box center [373, 198] width 514 height 83
click at [126, 165] on textarea "course work gives students the ability to thoroughly explore the subjects" at bounding box center [373, 198] width 514 height 83
click at [224, 170] on textarea "Course work gives students the ability to thoroughly explore the subjects" at bounding box center [373, 198] width 514 height 83
click at [341, 169] on textarea "Course work gives students the opportunity to thoroughly explore the subjects" at bounding box center [373, 198] width 514 height 83
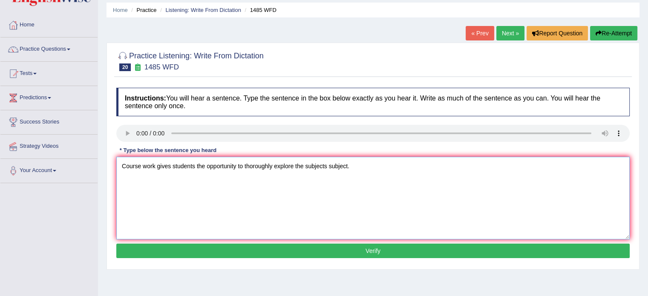
click at [278, 162] on textarea "Course work gives students the opportunity to thoroughly explore the subjects s…" at bounding box center [373, 198] width 514 height 83
type textarea "Course work gives students the opportunity to thoroughly explore the subjects s…"
click at [365, 250] on button "Verify" at bounding box center [373, 251] width 514 height 14
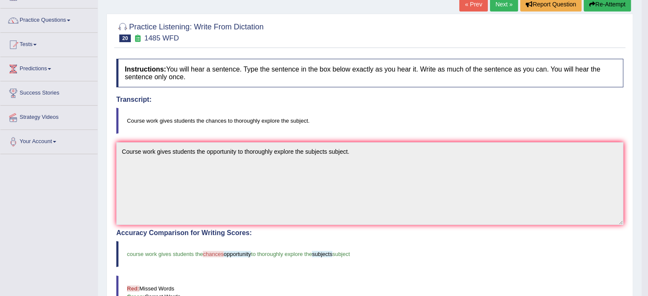
scroll to position [0, 0]
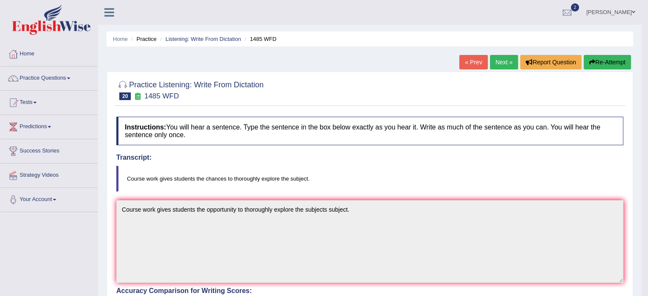
click at [578, 7] on span "2" at bounding box center [575, 7] width 9 height 8
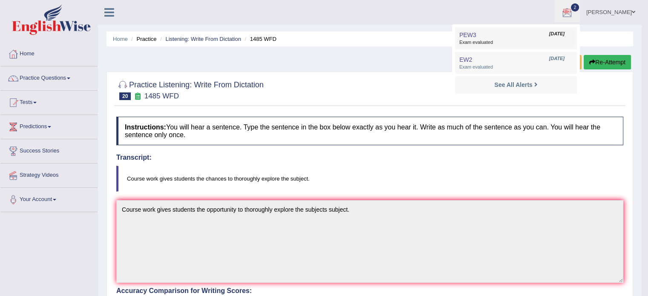
click at [493, 43] on span "Exam evaluated" at bounding box center [516, 42] width 113 height 7
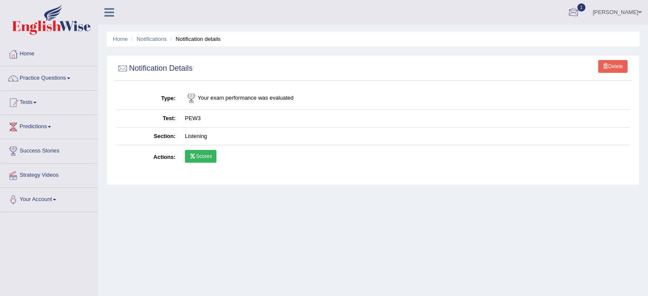
click at [580, 15] on div at bounding box center [573, 12] width 13 height 13
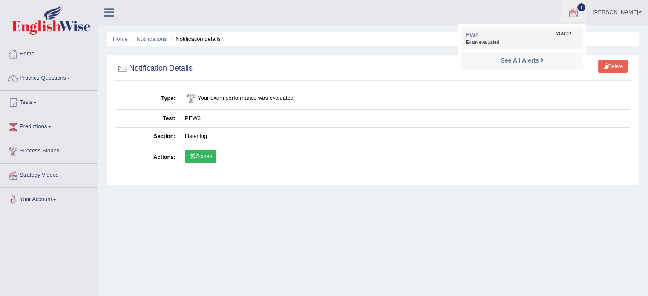
click at [478, 42] on span "Exam evaluated" at bounding box center [522, 42] width 113 height 7
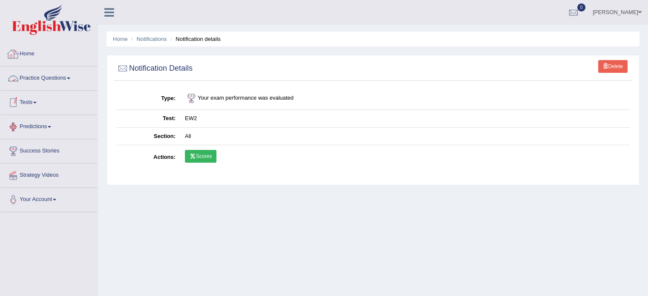
click at [31, 54] on link "Home" at bounding box center [48, 52] width 97 height 21
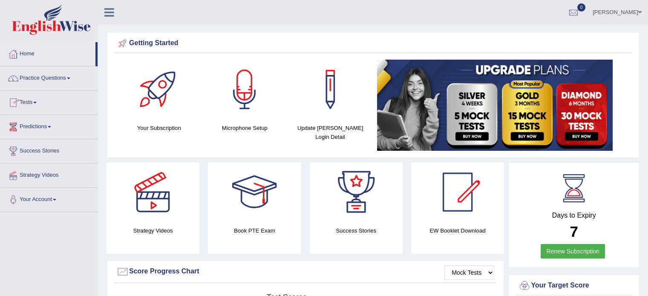
click at [73, 76] on link "Practice Questions" at bounding box center [48, 77] width 97 height 21
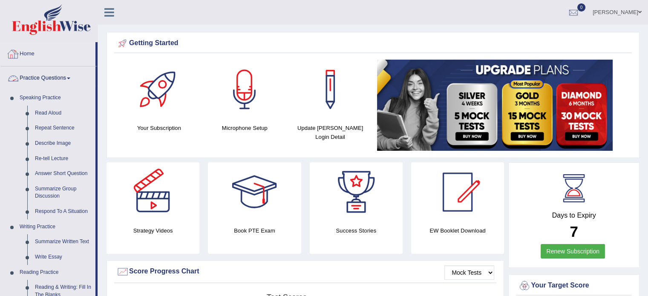
click at [74, 76] on link "Practice Questions" at bounding box center [47, 77] width 95 height 21
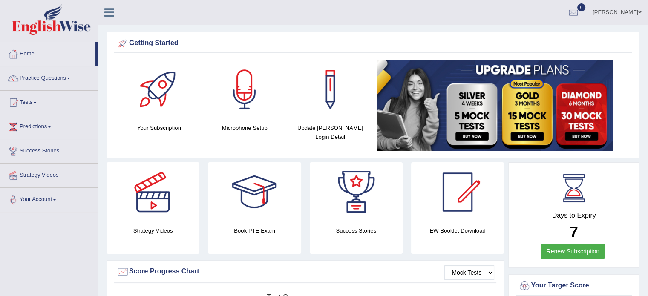
click at [74, 76] on link "Practice Questions" at bounding box center [48, 77] width 97 height 21
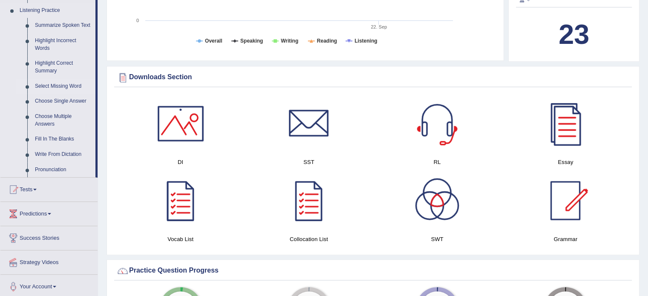
scroll to position [364, 0]
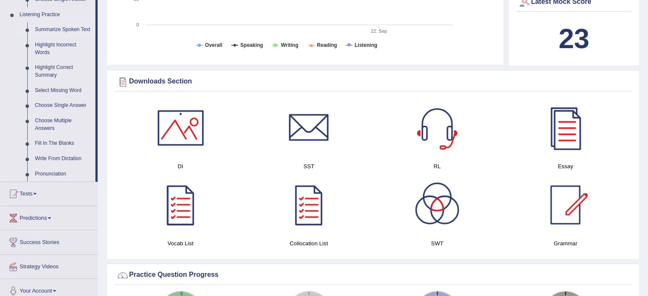
click at [72, 29] on link "Summarize Spoken Text" at bounding box center [63, 29] width 64 height 15
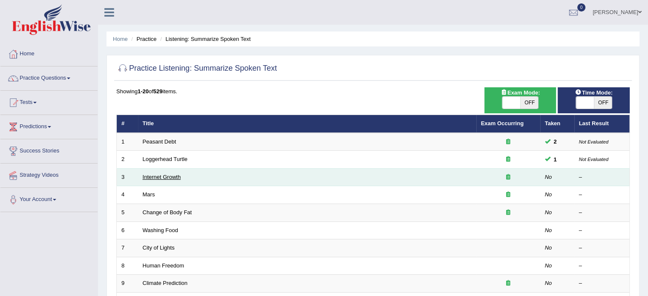
click at [168, 177] on link "Internet Growth" at bounding box center [162, 177] width 38 height 6
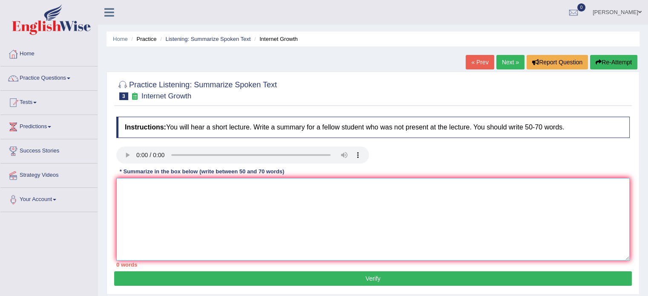
click at [158, 208] on textarea at bounding box center [373, 219] width 514 height 83
click at [142, 191] on textarea at bounding box center [373, 219] width 514 height 83
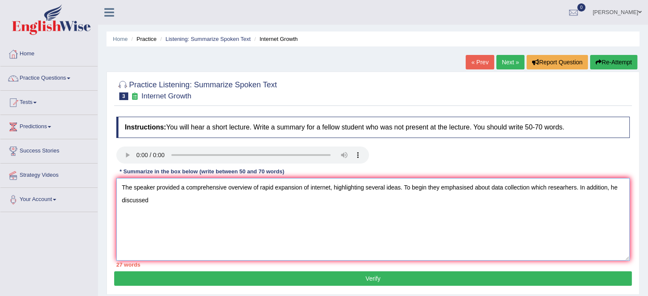
click at [443, 186] on textarea "The speaker provided a comprehensive overview of rapid expansion of internet, h…" at bounding box center [373, 219] width 514 height 83
click at [566, 190] on textarea "The speaker provided a comprehensive overview of rapid expansion of internet, h…" at bounding box center [373, 219] width 514 height 83
click at [567, 189] on textarea "The speaker provided a comprehensive overview of rapid expansion of internet, h…" at bounding box center [373, 219] width 514 height 83
click at [204, 214] on textarea "The speaker provided a comprehensive overview of rapid expansion of internet, h…" at bounding box center [373, 219] width 514 height 83
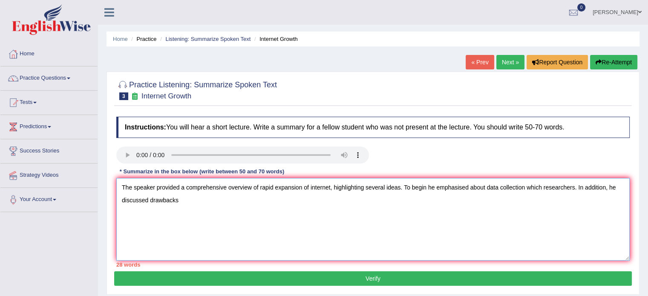
click at [148, 203] on textarea "The speaker provided a comprehensive overview of rapid expansion of internet, h…" at bounding box center [373, 219] width 514 height 83
click at [202, 202] on textarea "The speaker provided a comprehensive overview of rapid expansion of internet, h…" at bounding box center [373, 219] width 514 height 83
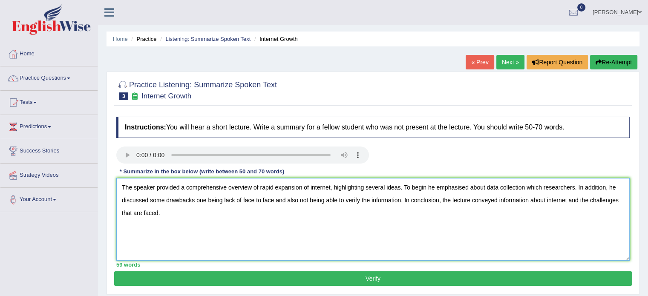
click at [576, 203] on textarea "The speaker provided a comprehensive overview of rapid expansion of internet, h…" at bounding box center [373, 219] width 514 height 83
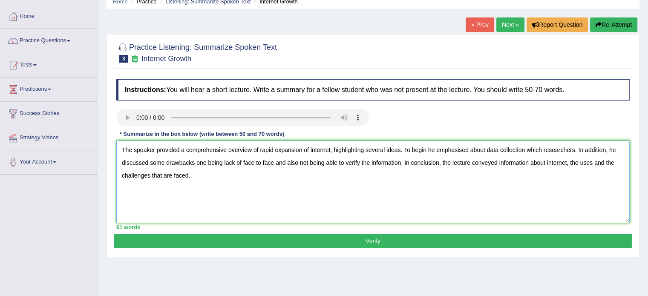
scroll to position [38, 0]
type textarea "The speaker provided a comprehensive overview of rapid expansion of internet, h…"
click at [362, 237] on button "Verify" at bounding box center [373, 241] width 518 height 14
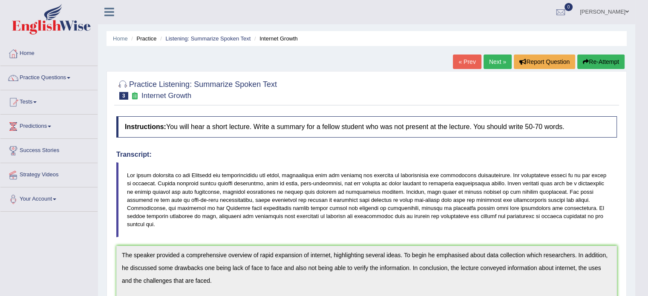
scroll to position [0, 0]
click at [526, 41] on ul "Home Practice Listening: Summarize Spoken Text Internet Growth" at bounding box center [367, 39] width 521 height 15
click at [61, 78] on link "Practice Questions" at bounding box center [48, 77] width 97 height 21
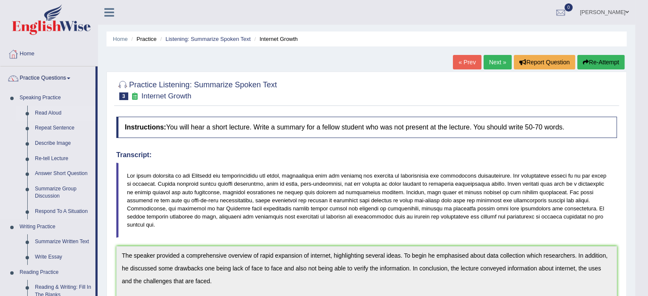
click at [51, 115] on link "Read Aloud" at bounding box center [63, 113] width 64 height 15
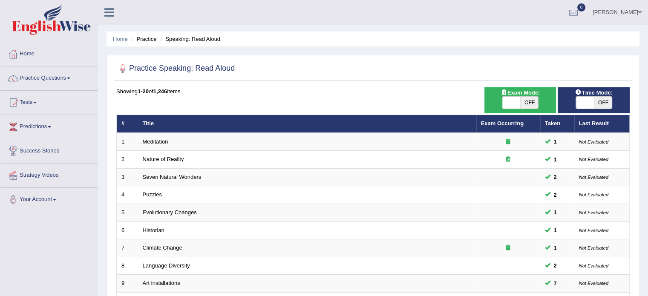
click at [533, 103] on span "OFF" at bounding box center [530, 103] width 18 height 12
checkbox input "true"
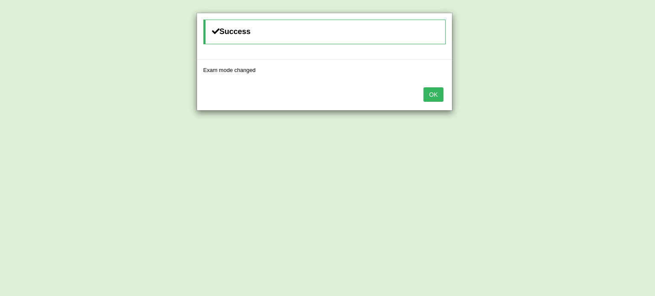
click at [434, 97] on button "OK" at bounding box center [433, 94] width 20 height 14
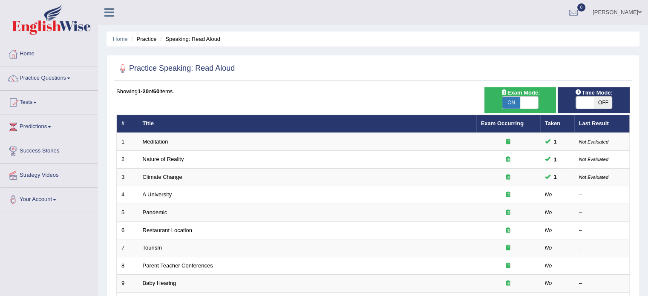
click at [605, 107] on span "OFF" at bounding box center [603, 103] width 18 height 12
checkbox input "true"
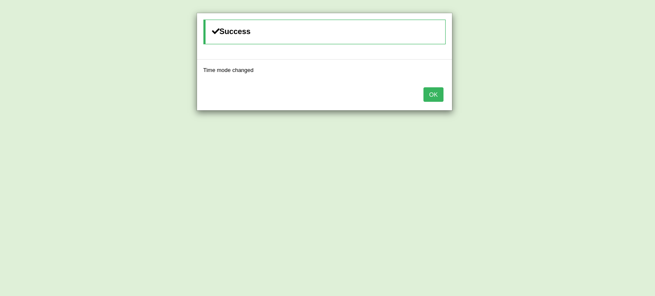
click at [425, 95] on button "OK" at bounding box center [433, 94] width 20 height 14
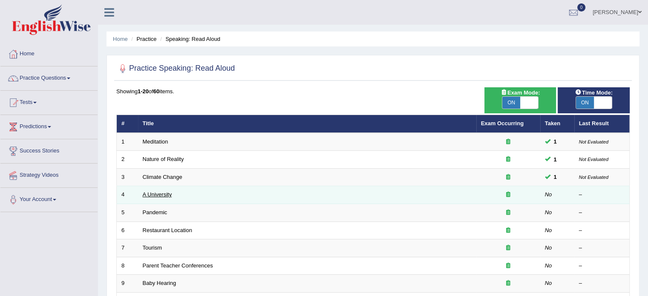
click at [162, 196] on link "A University" at bounding box center [157, 194] width 29 height 6
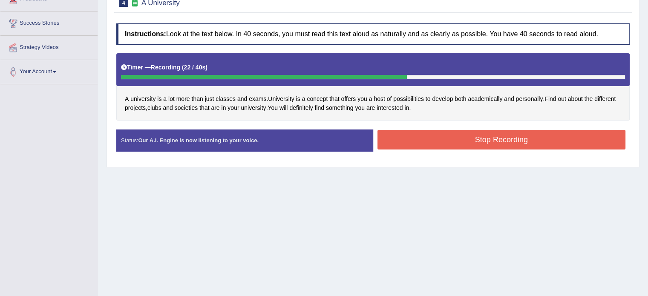
click at [473, 144] on button "Stop Recording" at bounding box center [502, 140] width 249 height 20
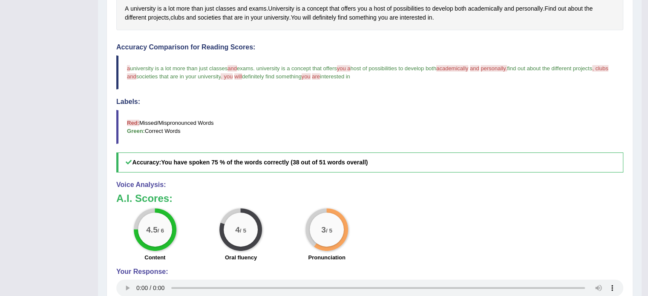
scroll to position [220, 0]
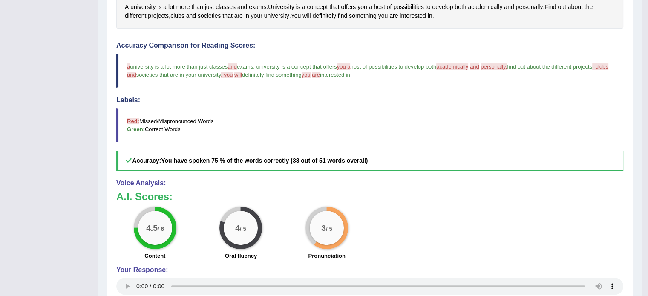
click at [495, 143] on div "Accuracy Comparison for Reading Scores: a university is a lot more than just cl…" at bounding box center [369, 106] width 507 height 129
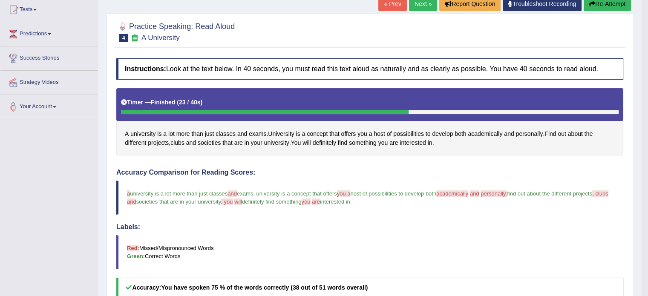
scroll to position [92, 0]
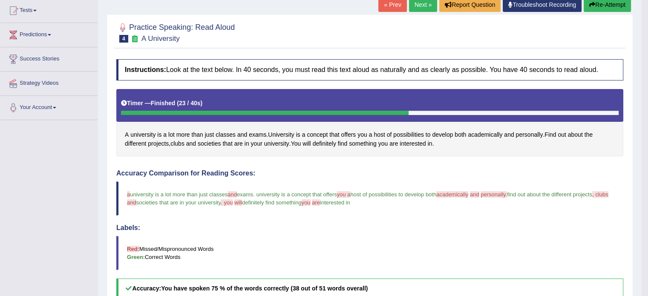
click at [420, 5] on link "Next »" at bounding box center [423, 4] width 28 height 14
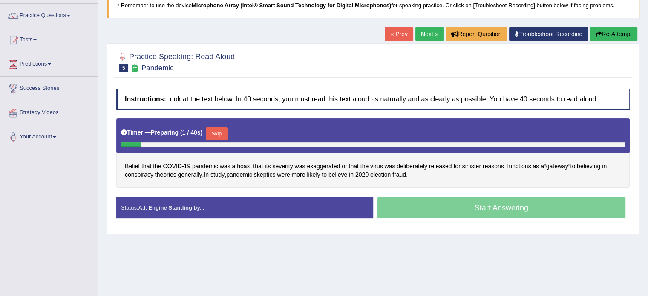
scroll to position [85, 0]
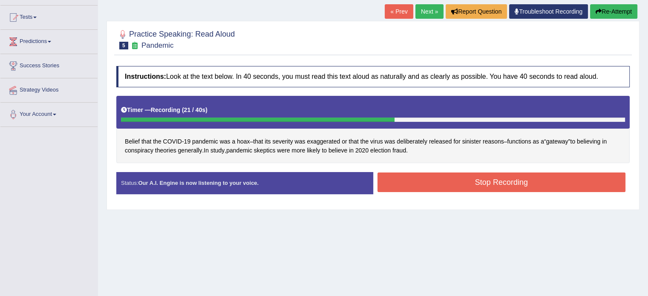
click at [435, 173] on div "Start Answering" at bounding box center [501, 172] width 257 height 0
click at [473, 187] on button "Stop Recording" at bounding box center [502, 183] width 249 height 20
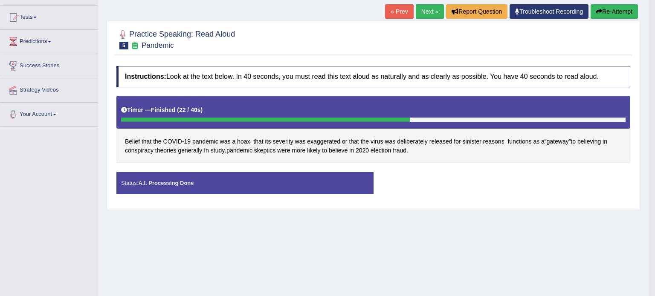
click at [524, 176] on div "Status: A.I. Processing Done Start Answering Stop Recording" at bounding box center [373, 187] width 514 height 30
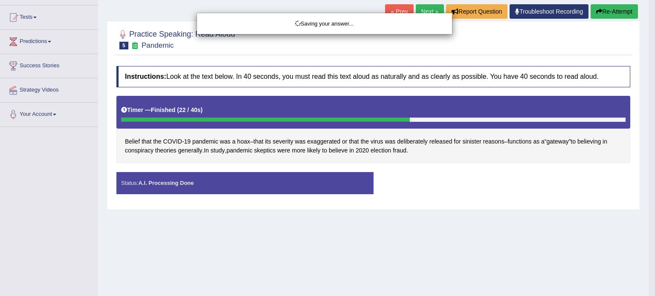
click at [498, 196] on body "Toggle navigation Home Practice Questions Speaking Practice Read Aloud Repeat S…" at bounding box center [327, 63] width 655 height 296
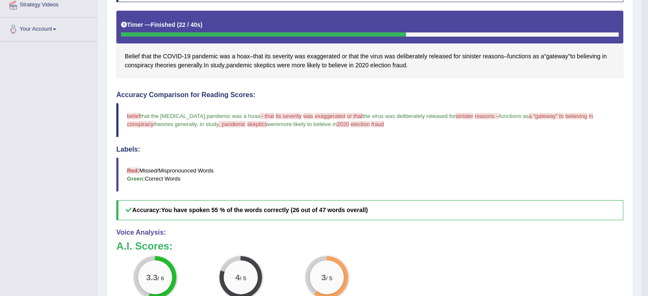
scroll to position [256, 0]
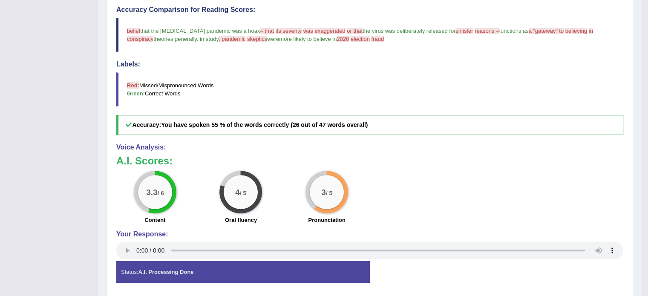
click at [494, 100] on blockquote "Red: Missed/Mispronounced Words Green: Correct Words" at bounding box center [369, 89] width 507 height 34
click at [447, 126] on h5 "Accuracy: You have spoken 55 % of the words correctly (26 out of 47 words overa…" at bounding box center [369, 125] width 507 height 20
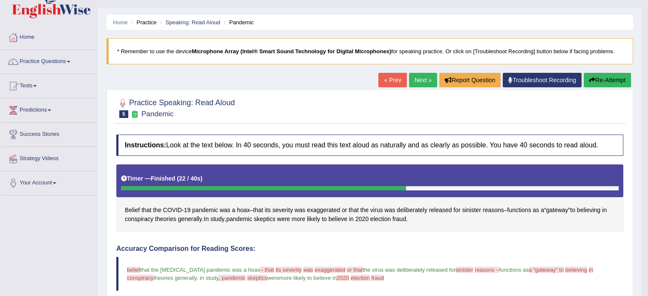
scroll to position [0, 0]
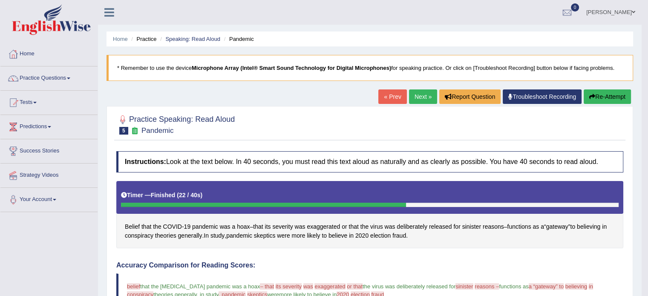
click at [414, 97] on link "Next »" at bounding box center [423, 97] width 28 height 14
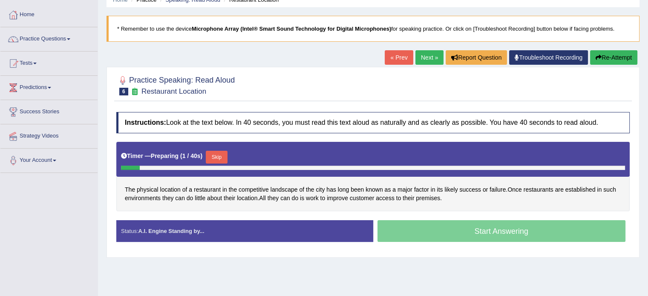
scroll to position [43, 0]
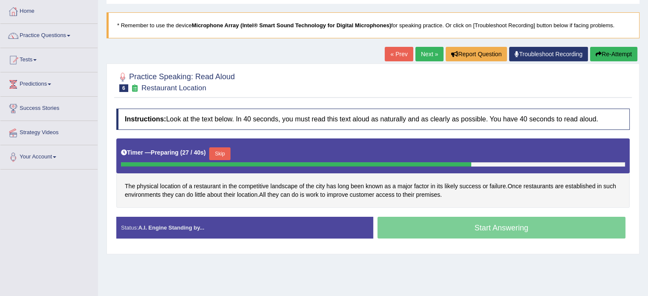
click at [515, 191] on div "The physical location of a restaurant in the competitive landscape of the city …" at bounding box center [373, 173] width 514 height 69
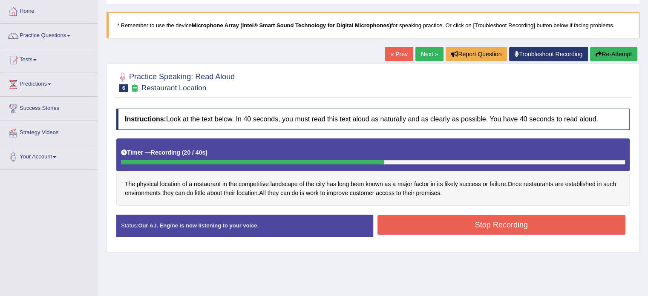
click at [505, 227] on button "Stop Recording" at bounding box center [502, 225] width 249 height 20
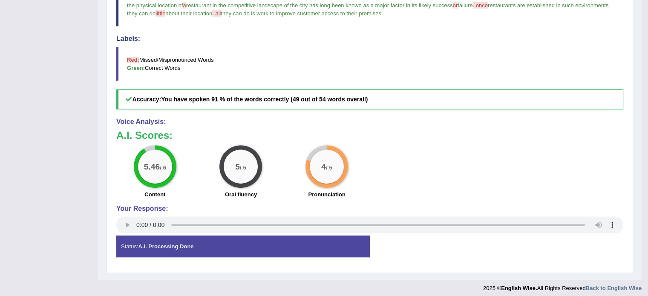
click at [515, 188] on div "5.46 / 6 Content 5 / 5 Oral fluency 4 / 5 Pronunciation" at bounding box center [370, 172] width 516 height 55
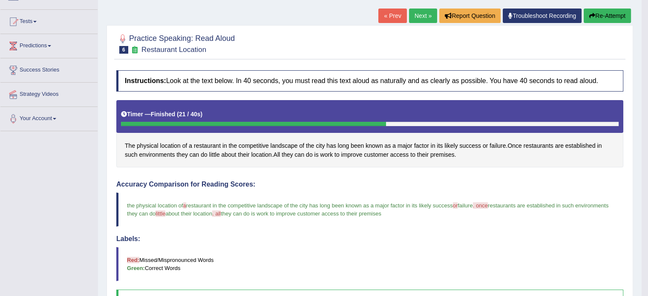
scroll to position [0, 0]
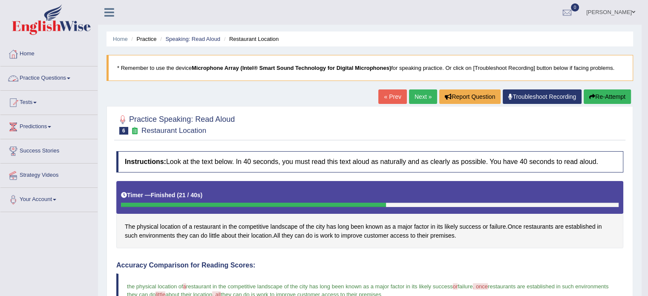
click at [52, 80] on link "Practice Questions" at bounding box center [48, 77] width 97 height 21
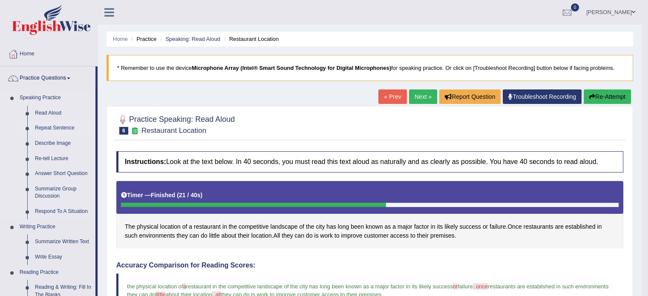
click at [48, 130] on link "Repeat Sentence" at bounding box center [63, 128] width 64 height 15
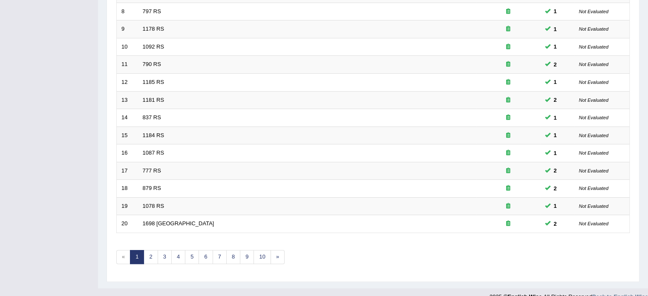
scroll to position [268, 0]
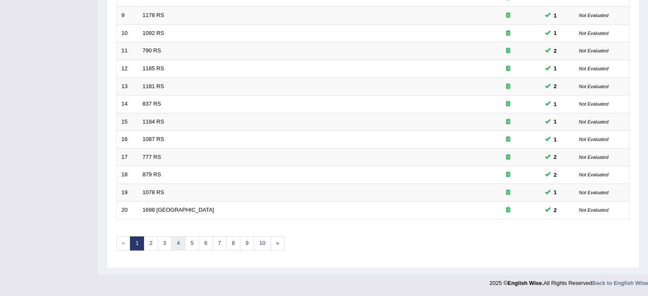
click at [172, 247] on link "4" at bounding box center [178, 244] width 14 height 14
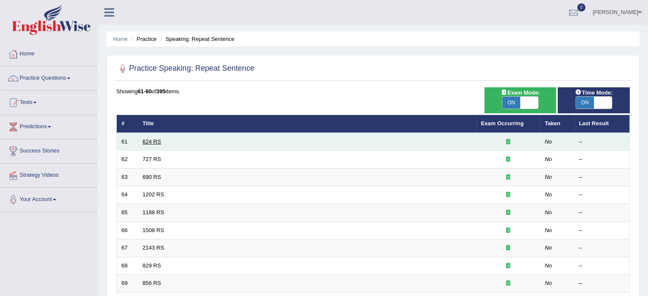
click at [154, 139] on link "624 RS" at bounding box center [152, 142] width 18 height 6
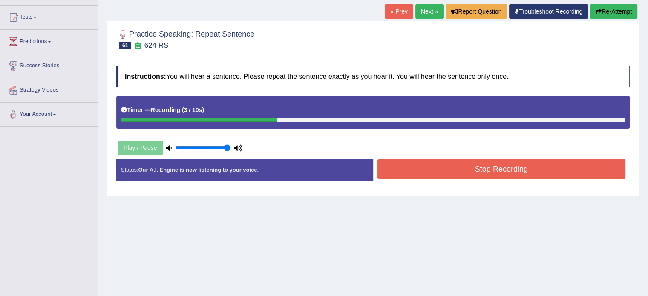
click at [515, 173] on button "Stop Recording" at bounding box center [502, 169] width 249 height 20
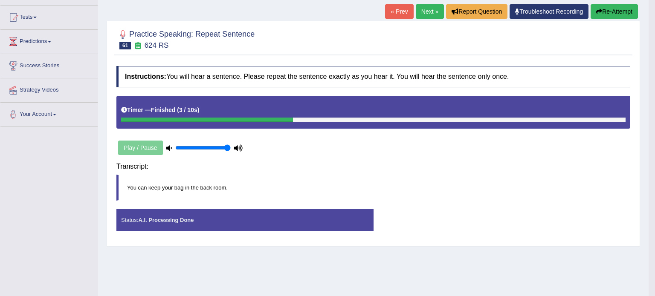
click at [0, 0] on div "Saving your answer..." at bounding box center [0, 0] width 0 height 0
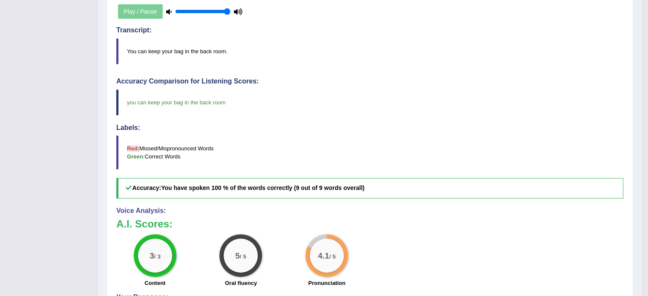
scroll to position [222, 0]
click at [389, 64] on blockquote "You can keep your bag in the back room." at bounding box center [369, 51] width 507 height 26
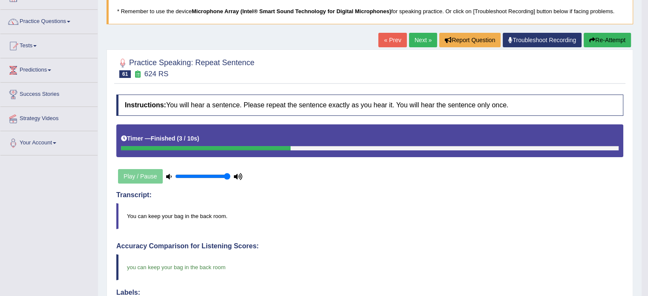
scroll to position [51, 0]
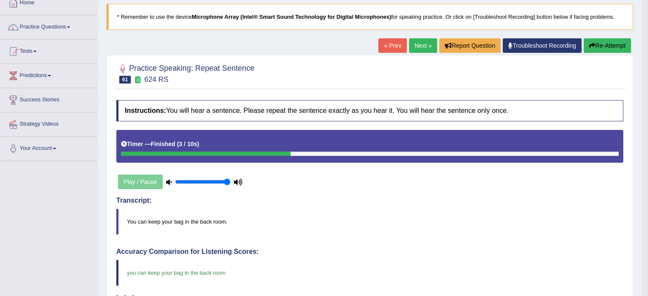
click at [410, 48] on link "Next »" at bounding box center [423, 45] width 28 height 14
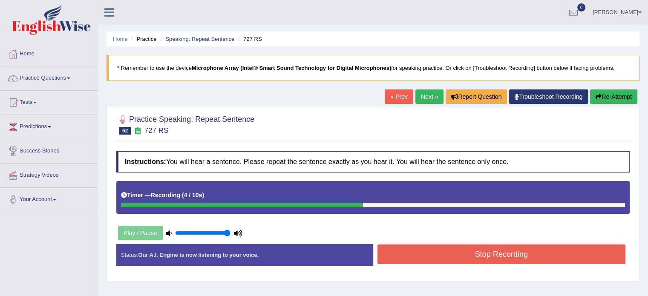
click at [495, 256] on button "Stop Recording" at bounding box center [502, 255] width 249 height 20
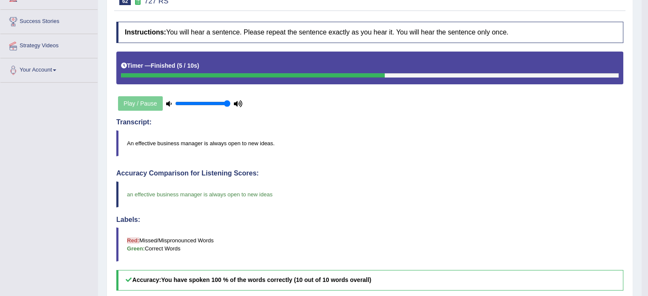
scroll to position [126, 0]
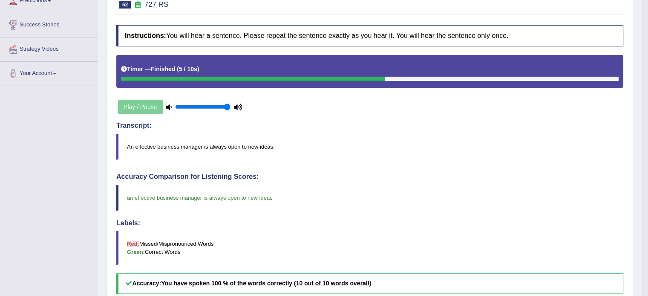
click at [409, 35] on h4 "Instructions: You will hear a sentence. Please repeat the sentence exactly as y…" at bounding box center [369, 35] width 507 height 21
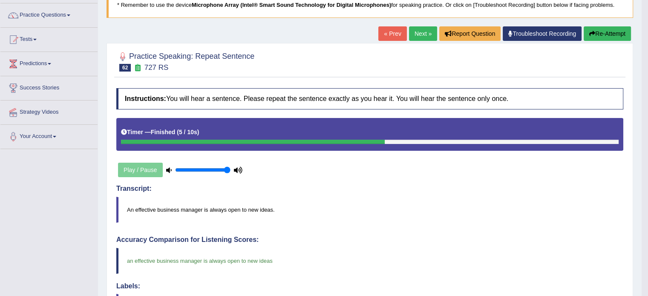
scroll to position [0, 0]
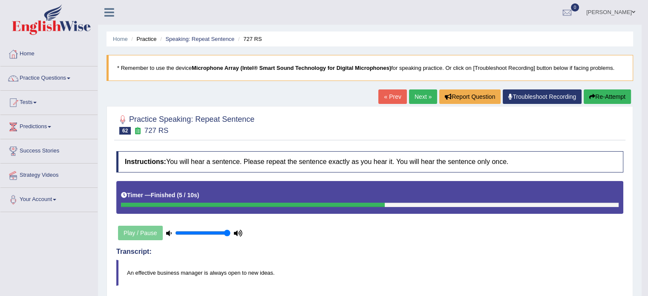
click at [414, 96] on link "Next »" at bounding box center [423, 97] width 28 height 14
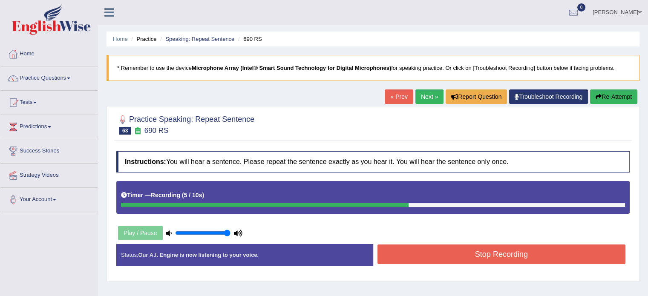
click at [512, 256] on button "Stop Recording" at bounding box center [502, 255] width 249 height 20
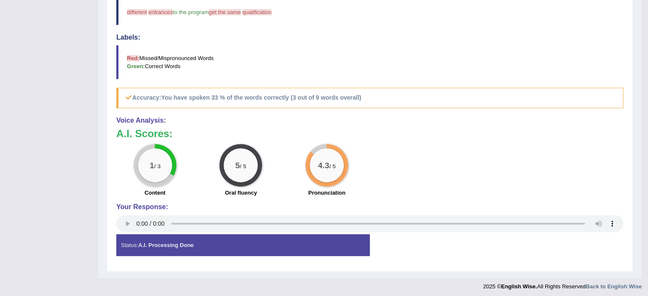
scroll to position [316, 0]
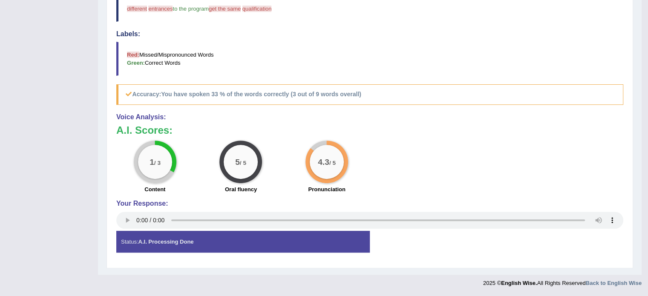
click at [411, 70] on blockquote "Red: Missed/Mispronounced Words Green: Correct Words" at bounding box center [369, 59] width 507 height 34
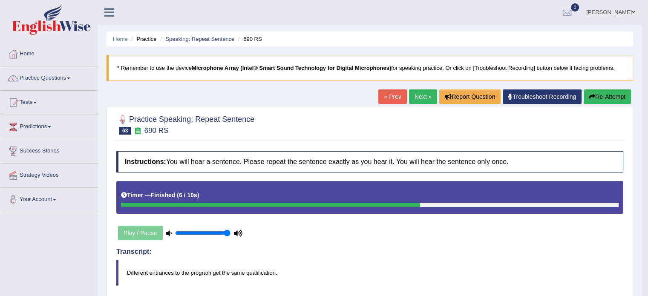
scroll to position [0, 0]
click at [417, 100] on link "Next »" at bounding box center [423, 97] width 28 height 14
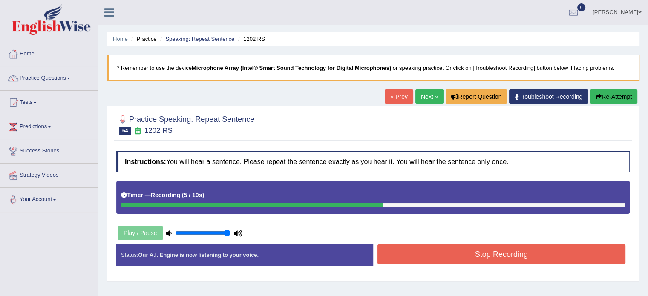
click at [512, 256] on button "Stop Recording" at bounding box center [502, 255] width 249 height 20
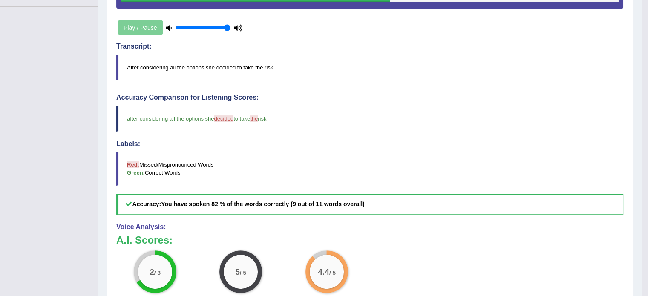
scroll to position [216, 0]
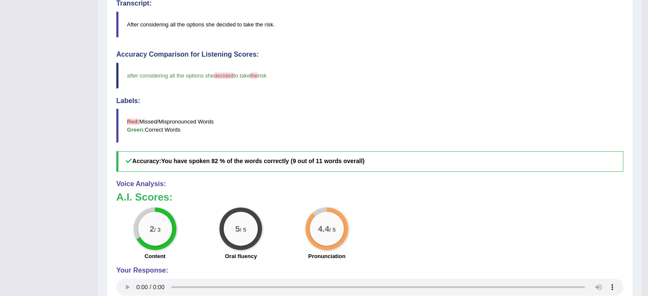
click at [434, 128] on blockquote "Red: Missed/Mispronounced Words Green: Correct Words" at bounding box center [369, 126] width 507 height 34
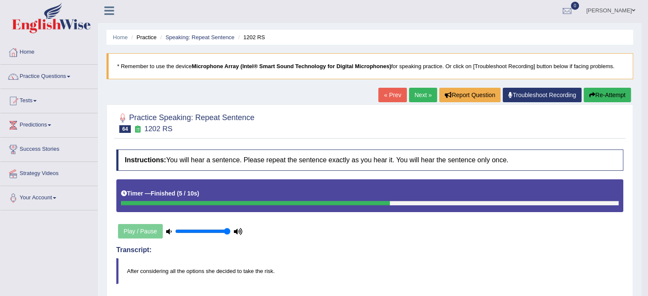
scroll to position [0, 0]
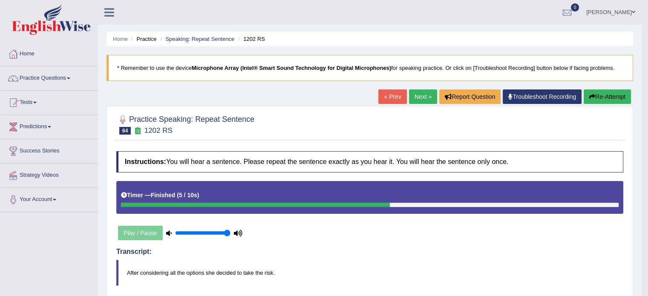
click at [59, 75] on link "Practice Questions" at bounding box center [48, 77] width 97 height 21
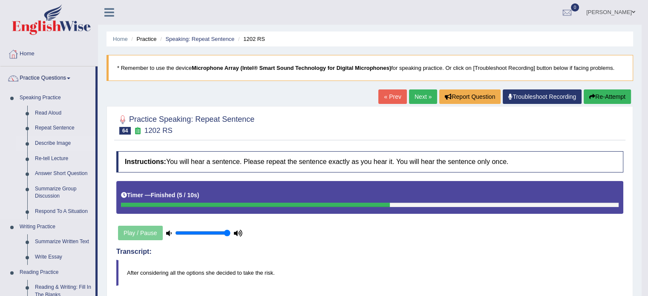
click at [61, 145] on link "Describe Image" at bounding box center [63, 143] width 64 height 15
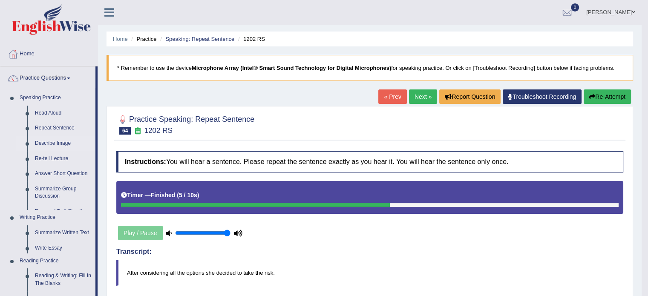
click at [61, 145] on link "Describe Image" at bounding box center [63, 143] width 64 height 15
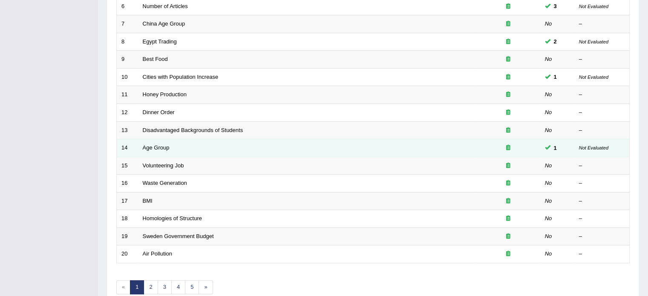
scroll to position [223, 0]
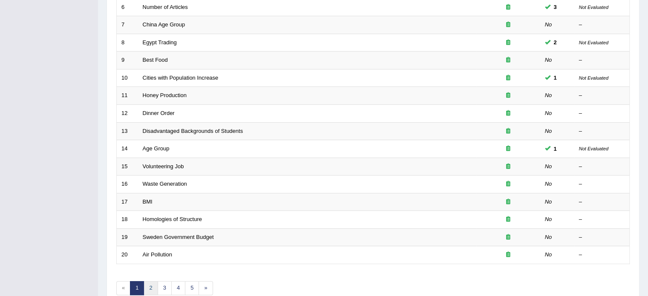
click at [148, 286] on link "2" at bounding box center [151, 288] width 14 height 14
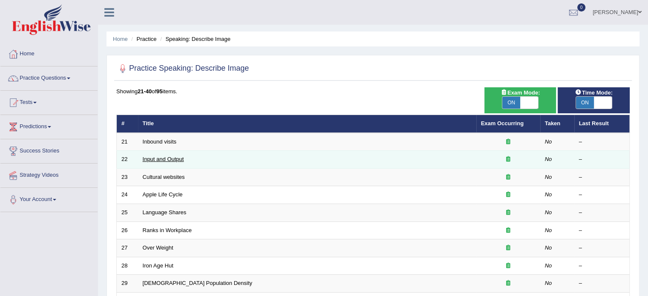
click at [159, 158] on link "Input and Output" at bounding box center [163, 159] width 41 height 6
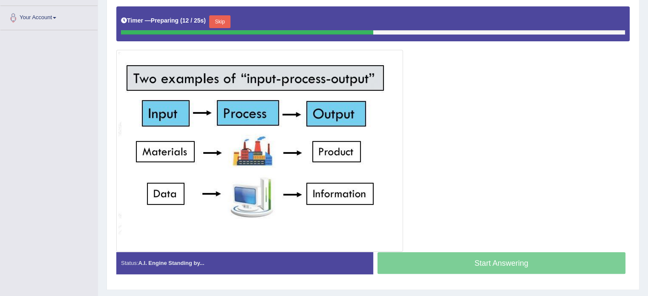
scroll to position [181, 0]
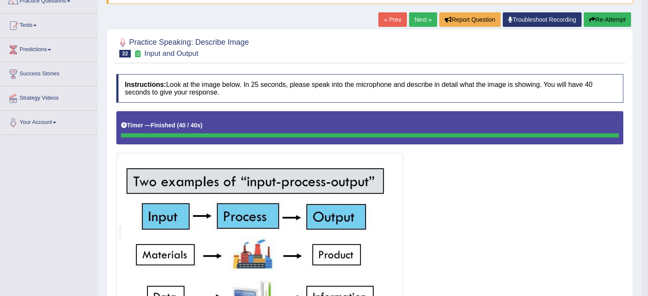
click at [421, 102] on h4 "Instructions: Look at the image below. In 25 seconds, please speak into the mic…" at bounding box center [369, 88] width 507 height 29
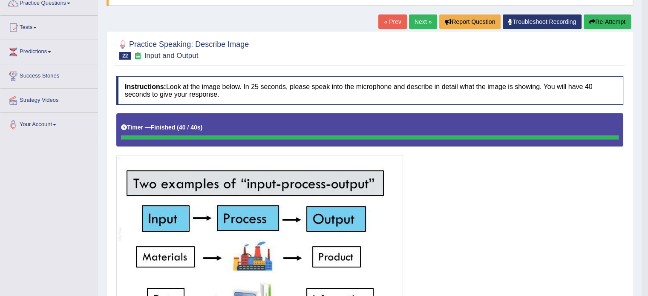
scroll to position [85, 0]
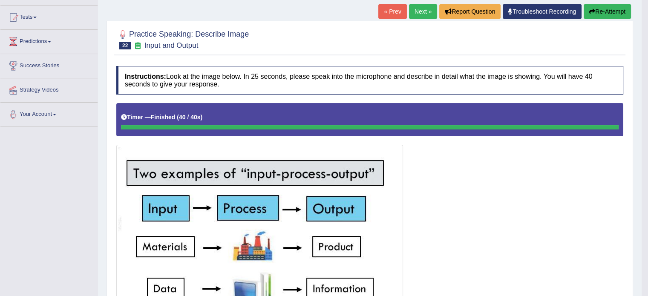
click at [419, 14] on link "Next »" at bounding box center [423, 11] width 28 height 14
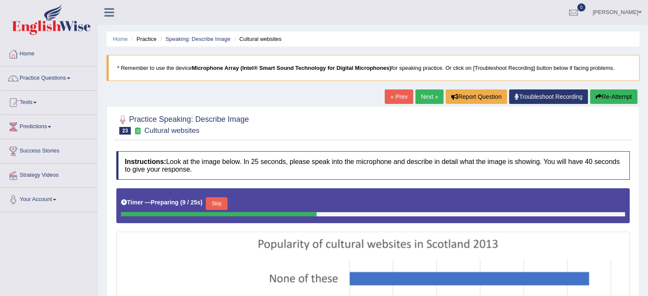
click at [423, 101] on link "Next »" at bounding box center [430, 97] width 28 height 14
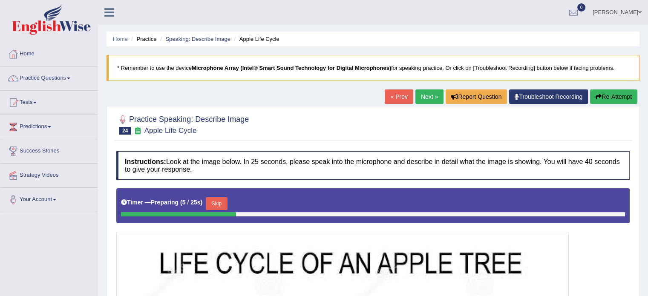
click at [423, 98] on link "Next »" at bounding box center [430, 97] width 28 height 14
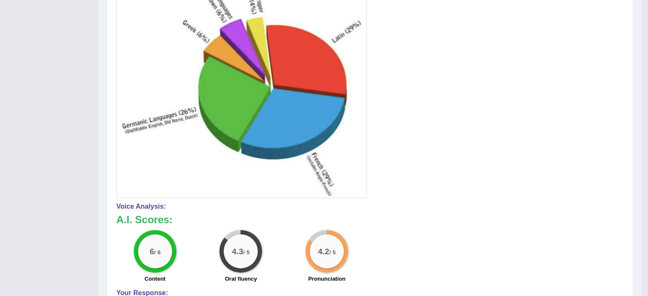
scroll to position [281, 0]
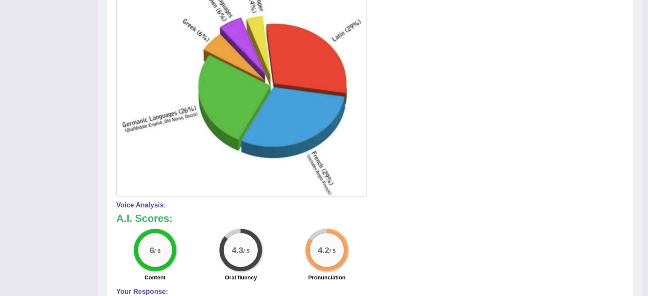
click at [271, 156] on img at bounding box center [242, 72] width 246 height 243
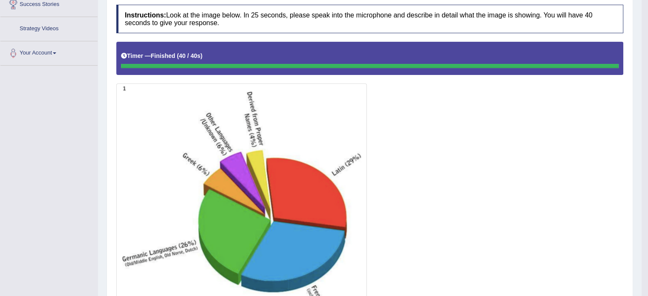
scroll to position [0, 0]
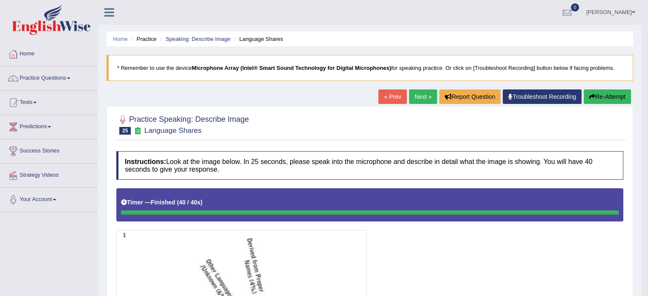
click at [425, 95] on link "Next »" at bounding box center [423, 97] width 28 height 14
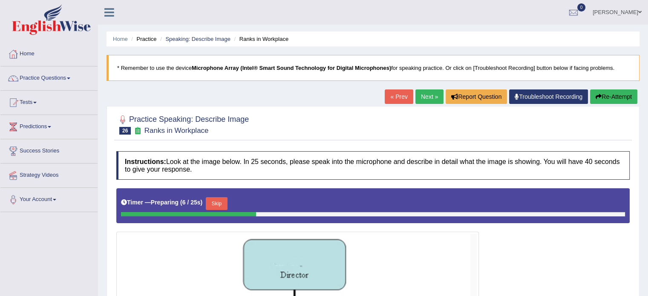
click at [421, 100] on link "Next »" at bounding box center [430, 97] width 28 height 14
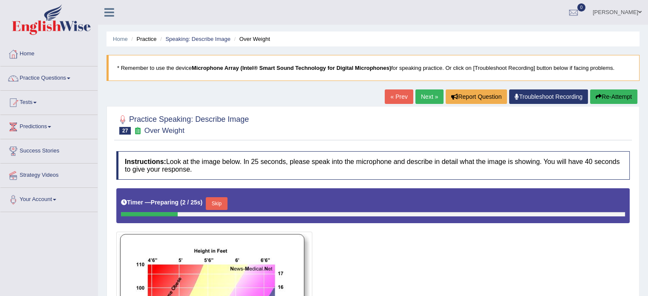
click at [428, 98] on link "Next »" at bounding box center [430, 97] width 28 height 14
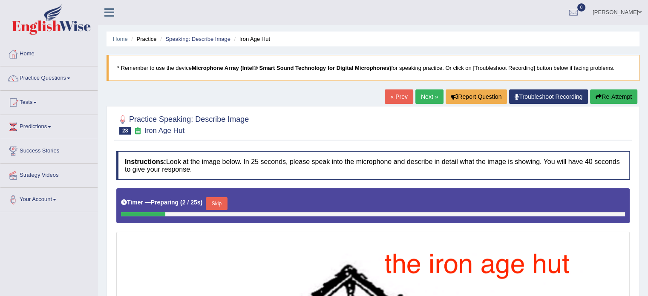
click at [428, 98] on link "Next »" at bounding box center [430, 97] width 28 height 14
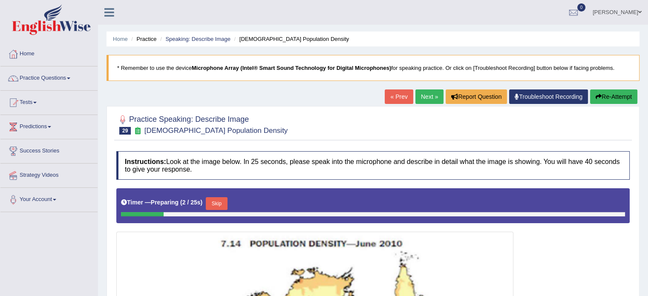
click at [424, 98] on link "Next »" at bounding box center [430, 97] width 28 height 14
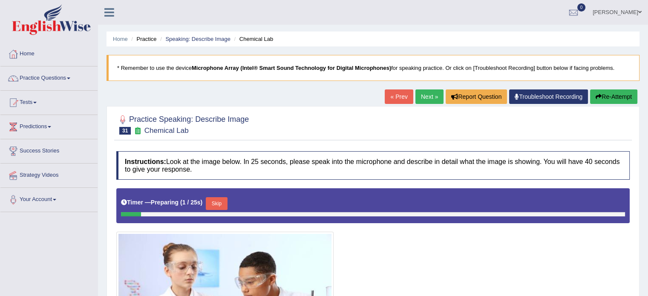
click at [424, 98] on link "Next »" at bounding box center [430, 97] width 28 height 14
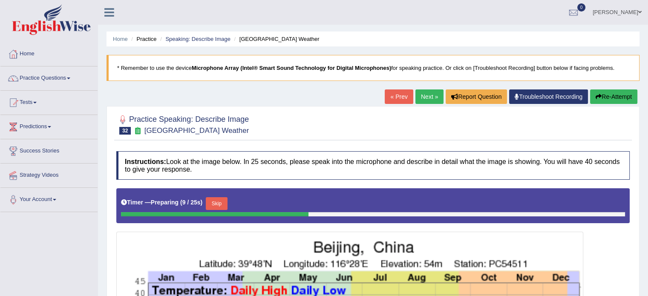
scroll to position [0, 0]
click at [399, 98] on link "« Prev" at bounding box center [399, 96] width 28 height 14
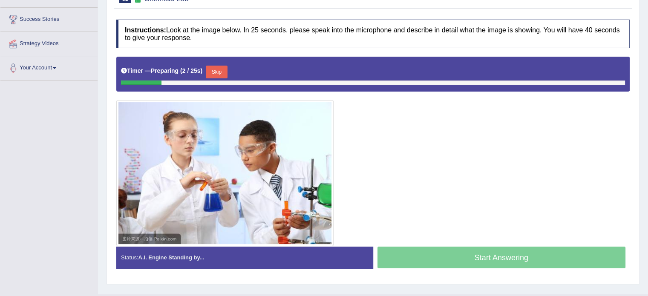
scroll to position [109, 0]
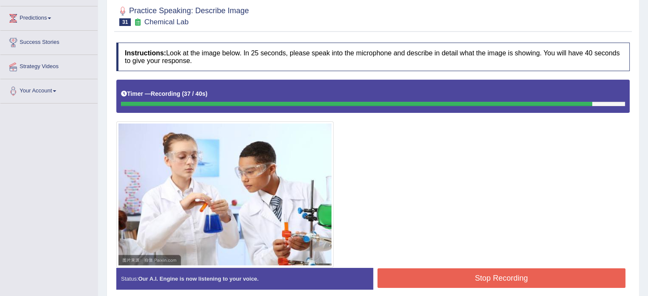
click at [492, 272] on button "Stop Recording" at bounding box center [502, 279] width 249 height 20
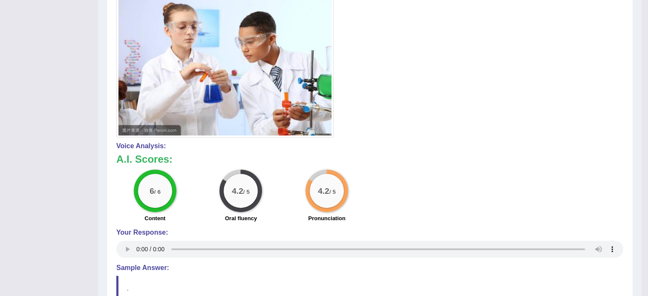
scroll to position [239, 0]
click at [560, 76] on div at bounding box center [369, 44] width 507 height 188
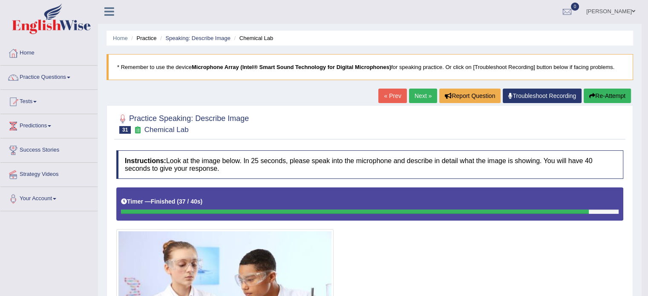
scroll to position [0, 0]
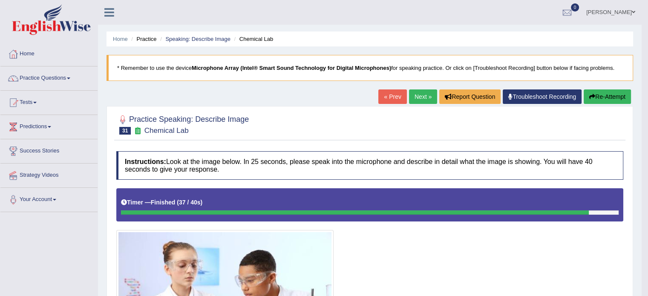
click at [423, 95] on link "Next »" at bounding box center [423, 97] width 28 height 14
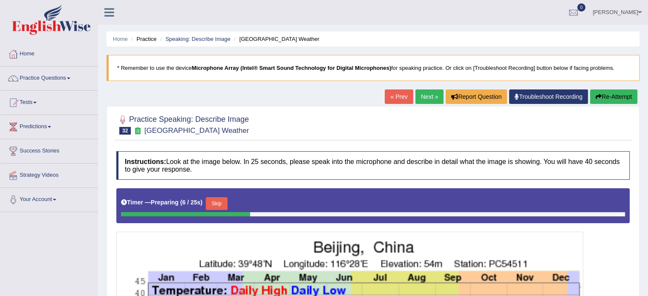
click at [425, 96] on link "Next »" at bounding box center [430, 97] width 28 height 14
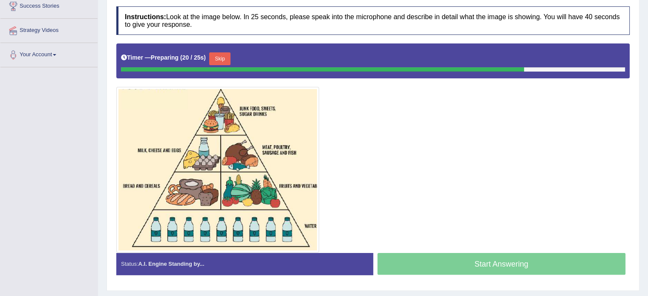
scroll to position [145, 0]
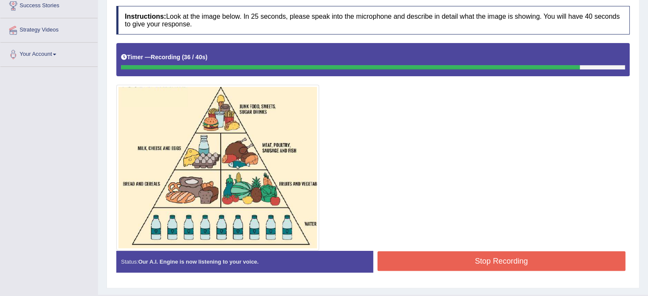
click at [495, 262] on button "Stop Recording" at bounding box center [502, 262] width 249 height 20
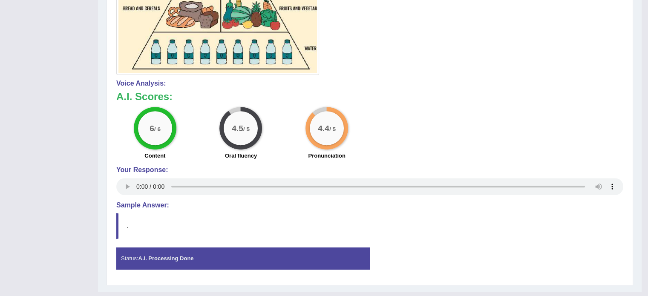
scroll to position [338, 0]
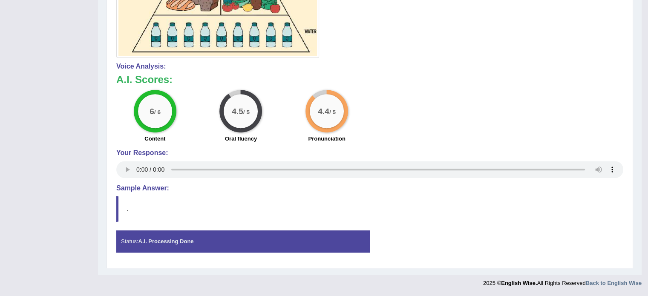
click at [396, 98] on div "6 / 6 Content 4.5 / 5 Oral fluency 4.4 / 5 Pronunciation" at bounding box center [370, 117] width 516 height 55
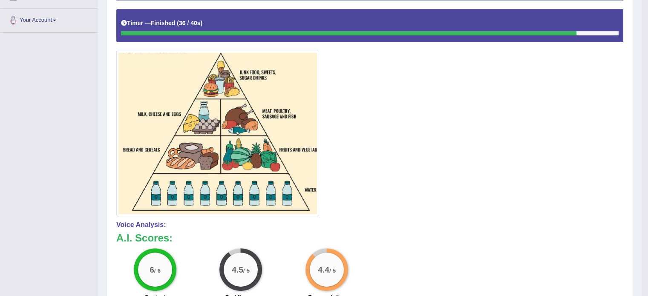
scroll to position [0, 0]
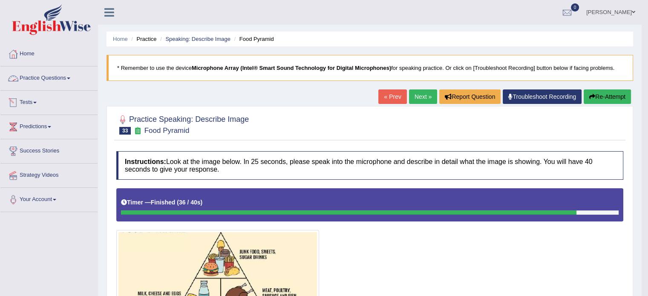
click at [69, 79] on link "Practice Questions" at bounding box center [48, 77] width 97 height 21
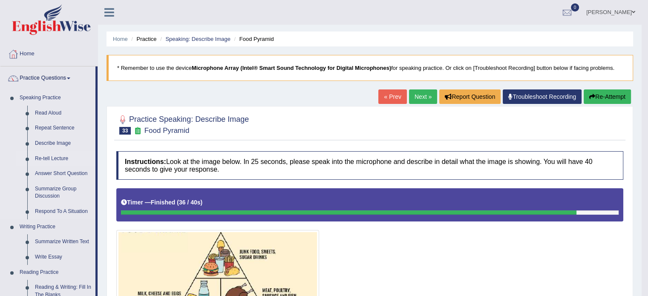
click at [62, 159] on link "Re-tell Lecture" at bounding box center [63, 158] width 64 height 15
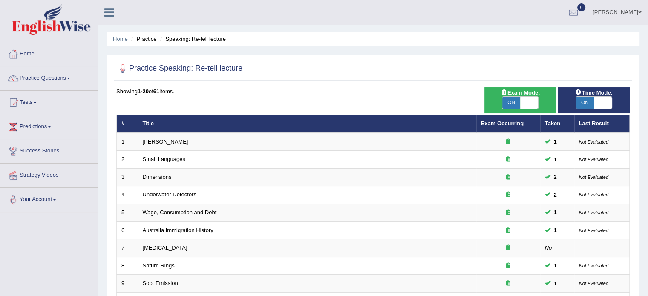
click at [609, 103] on span at bounding box center [603, 103] width 18 height 12
click at [603, 104] on span at bounding box center [603, 103] width 18 height 12
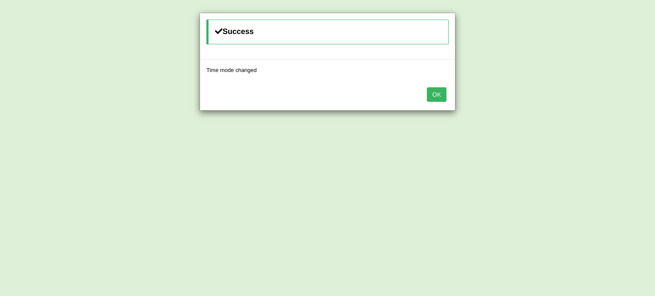
click at [583, 105] on div "Success Time mode changed OK" at bounding box center [327, 148] width 655 height 296
click at [440, 95] on button "OK" at bounding box center [437, 94] width 20 height 14
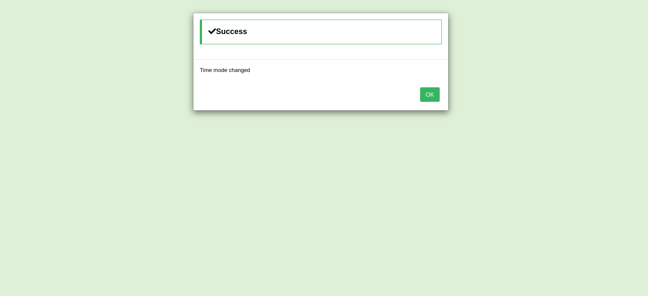
click at [440, 95] on div "OK" at bounding box center [321, 96] width 255 height 30
click at [433, 96] on button "OK" at bounding box center [430, 94] width 20 height 14
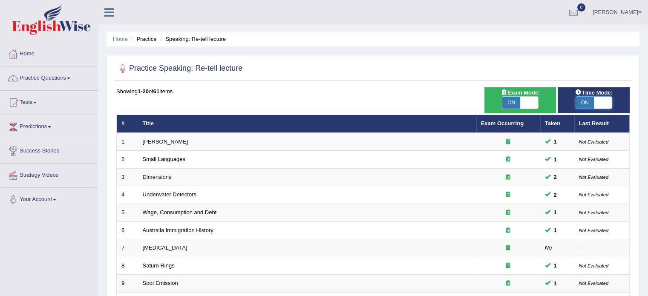
click at [599, 104] on span at bounding box center [603, 103] width 18 height 12
checkbox input "false"
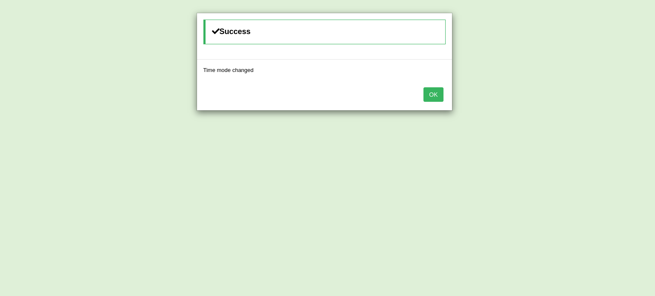
click at [436, 88] on button "OK" at bounding box center [433, 94] width 20 height 14
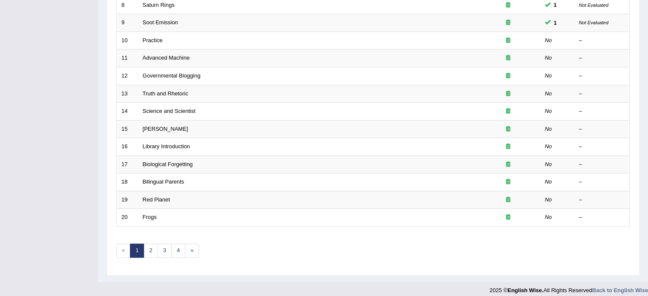
scroll to position [266, 0]
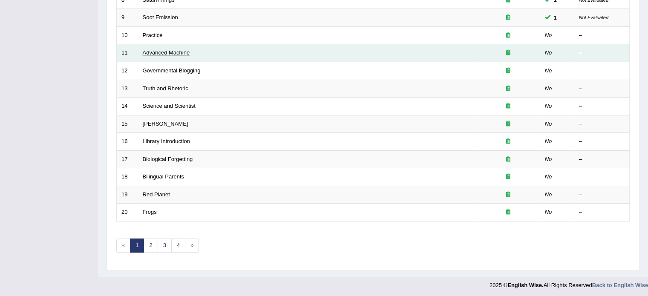
click at [181, 55] on link "Advanced Machine" at bounding box center [166, 52] width 47 height 6
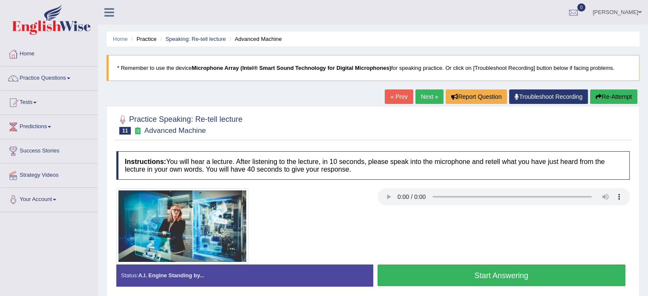
click at [421, 99] on link "Next »" at bounding box center [430, 97] width 28 height 14
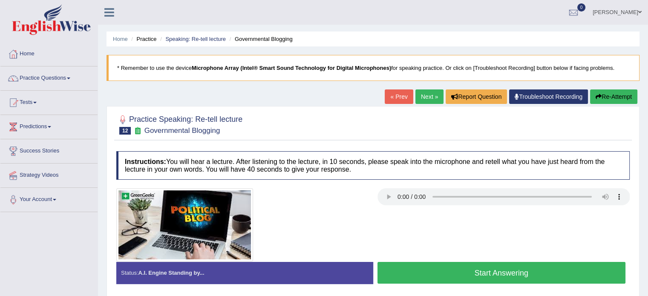
click at [418, 98] on link "Next »" at bounding box center [430, 97] width 28 height 14
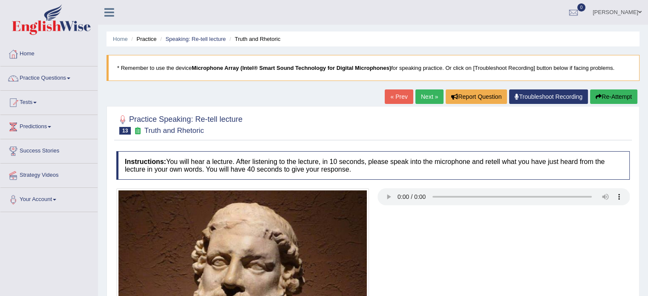
click at [418, 95] on link "Next »" at bounding box center [430, 97] width 28 height 14
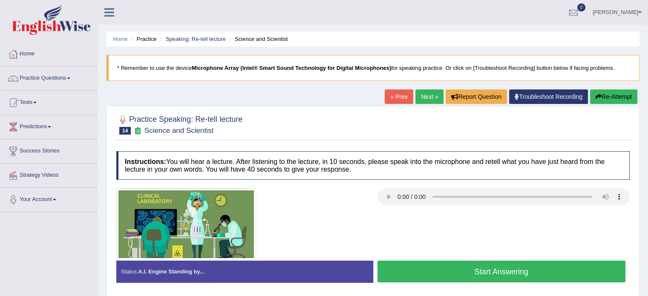
click at [367, 136] on div at bounding box center [373, 124] width 514 height 26
drag, startPoint x: 438, startPoint y: 269, endPoint x: 448, endPoint y: 244, distance: 26.8
click at [438, 270] on button "Start Answering" at bounding box center [502, 272] width 249 height 22
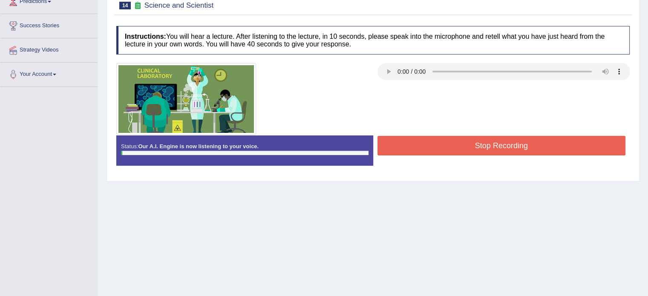
scroll to position [128, 0]
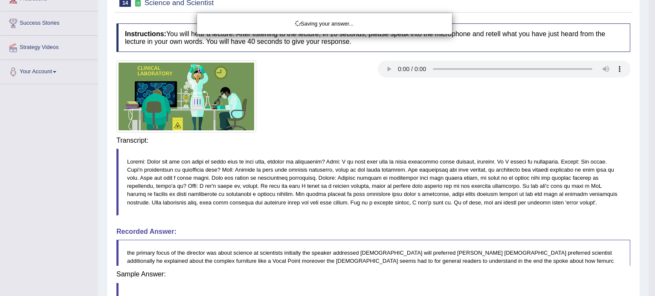
click at [493, 186] on div "Saving your answer..." at bounding box center [327, 148] width 655 height 296
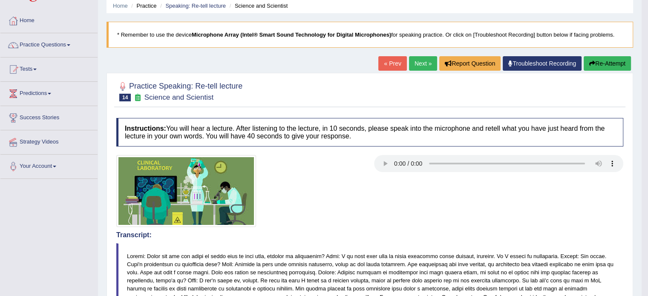
scroll to position [0, 0]
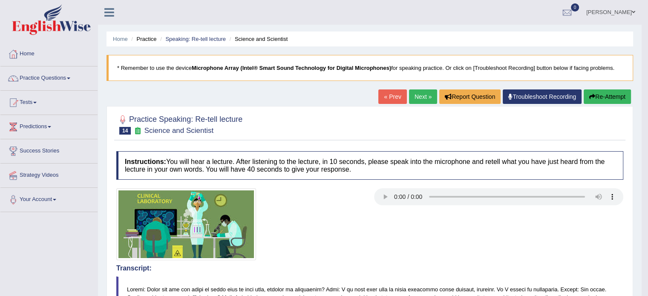
click at [418, 97] on link "Next »" at bounding box center [423, 97] width 28 height 14
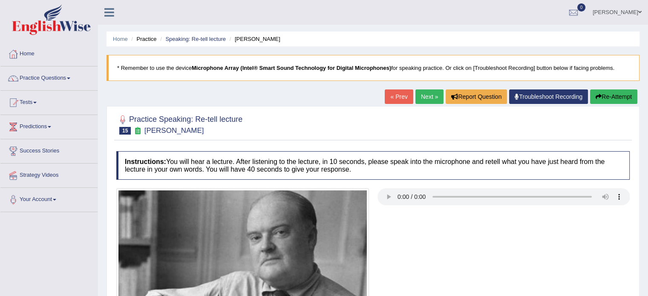
click at [418, 99] on link "Next »" at bounding box center [430, 97] width 28 height 14
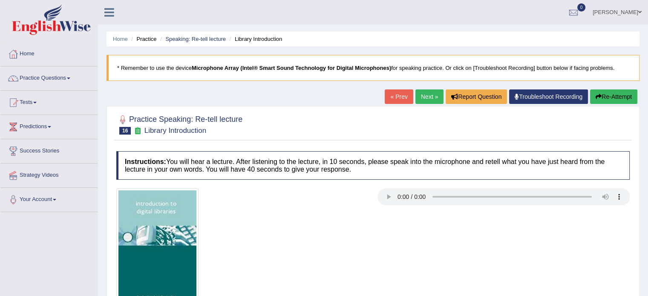
click at [431, 97] on link "Next »" at bounding box center [430, 97] width 28 height 14
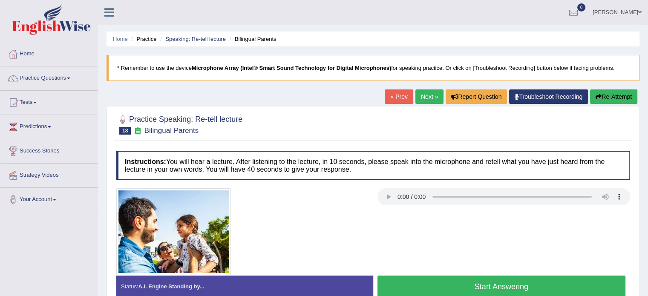
click at [431, 97] on link "Next »" at bounding box center [430, 97] width 28 height 14
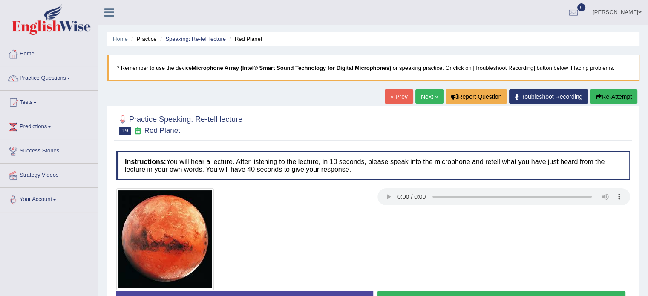
click at [431, 97] on link "Next »" at bounding box center [430, 97] width 28 height 14
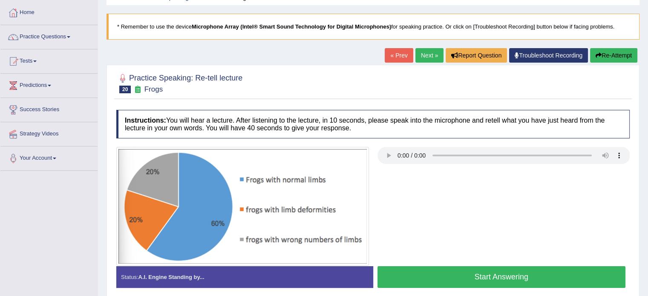
scroll to position [43, 0]
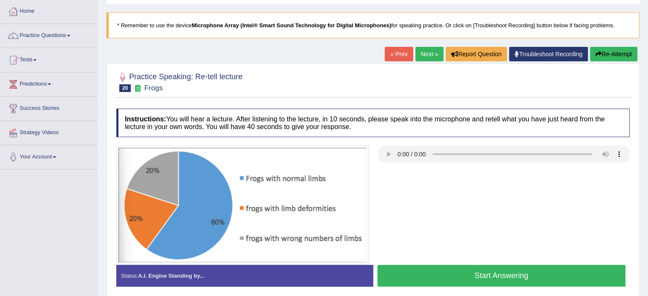
click at [447, 145] on div "Instructions: You will hear a lecture. After listening to the lecture, in 10 se…" at bounding box center [373, 201] width 518 height 194
click at [467, 191] on div at bounding box center [373, 205] width 522 height 119
click at [524, 278] on button "Start Answering" at bounding box center [502, 276] width 249 height 22
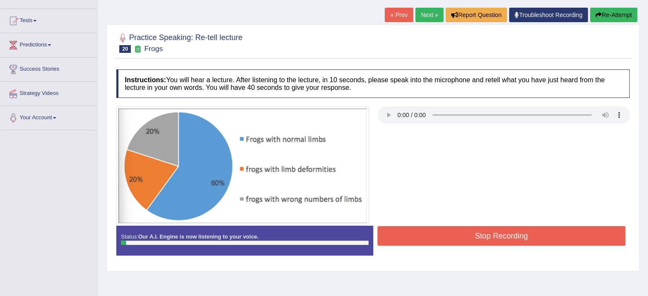
scroll to position [85, 0]
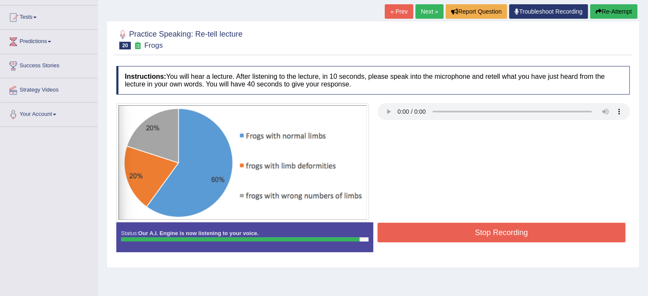
click at [536, 233] on button "Stop Recording" at bounding box center [502, 233] width 249 height 20
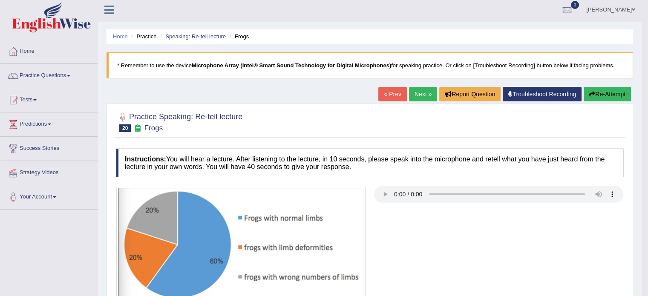
scroll to position [0, 0]
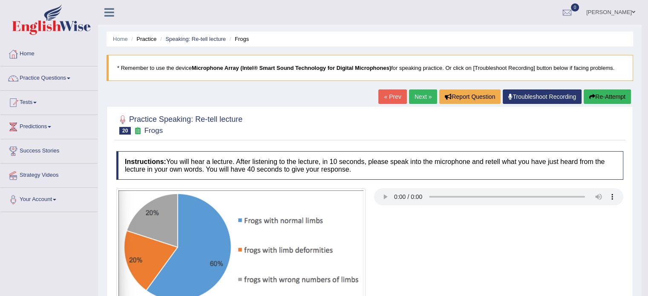
click at [414, 95] on link "Next »" at bounding box center [423, 97] width 28 height 14
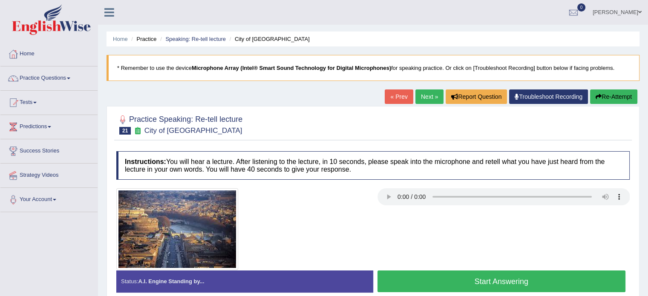
click at [416, 97] on link "Next »" at bounding box center [430, 97] width 28 height 14
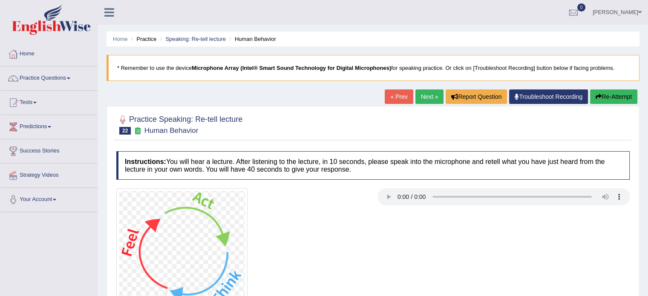
click at [423, 99] on link "Next »" at bounding box center [430, 97] width 28 height 14
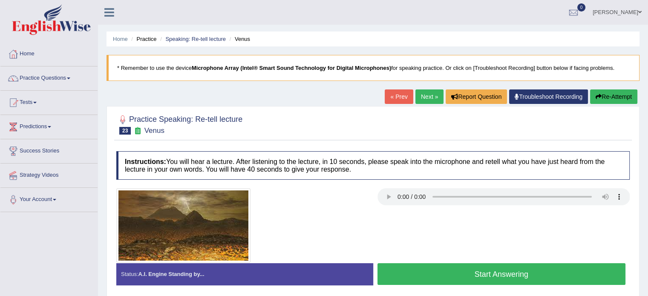
click at [429, 98] on link "Next »" at bounding box center [430, 97] width 28 height 14
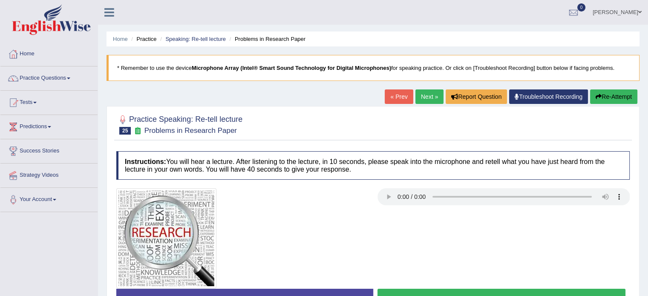
click at [428, 92] on link "Next »" at bounding box center [430, 97] width 28 height 14
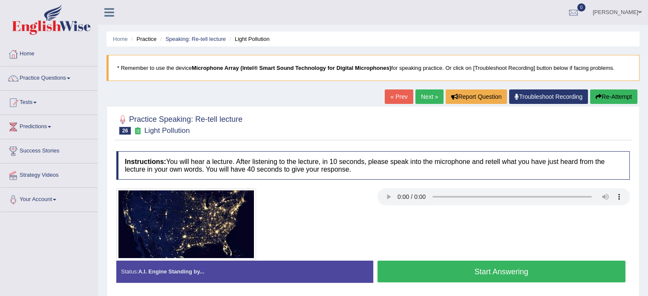
click at [426, 98] on link "Next »" at bounding box center [430, 97] width 28 height 14
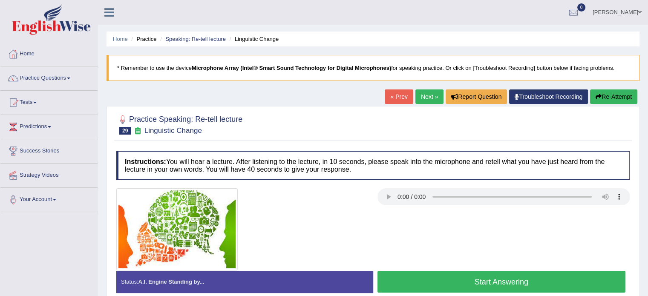
click at [343, 213] on div at bounding box center [242, 229] width 261 height 82
click at [345, 208] on div at bounding box center [242, 229] width 261 height 82
click at [503, 286] on button "Start Answering" at bounding box center [502, 282] width 249 height 22
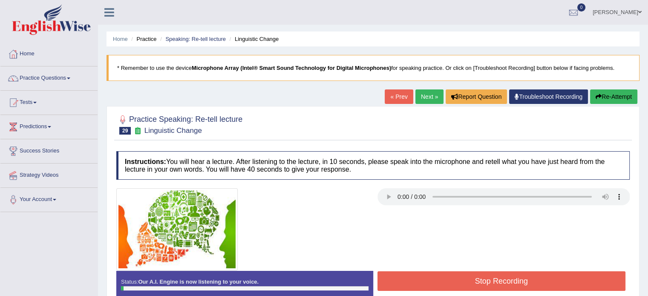
click at [507, 258] on div at bounding box center [373, 229] width 522 height 82
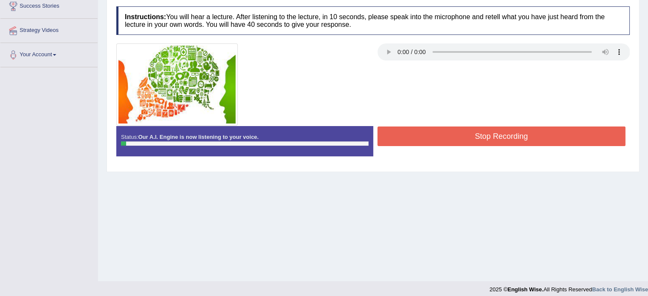
scroll to position [151, 0]
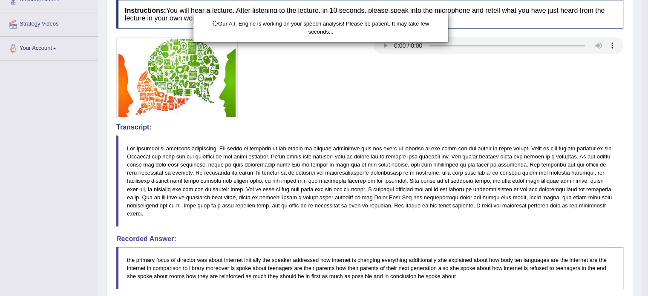
click at [473, 137] on div "Our A.I. Engine is working on your speech analysis! Please be patient. It may t…" at bounding box center [324, 148] width 648 height 296
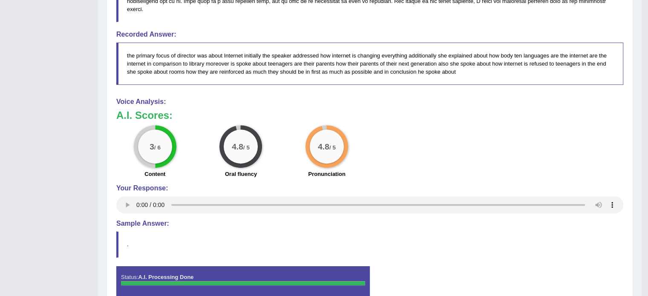
scroll to position [354, 0]
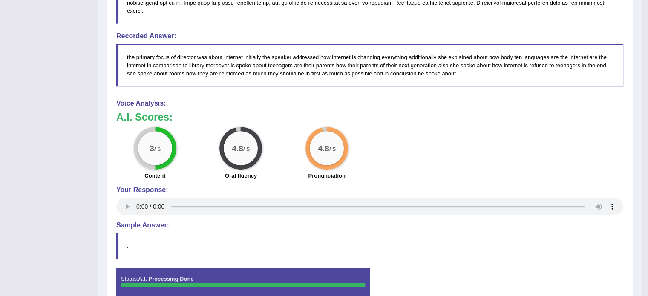
click at [415, 142] on div "3 / 6 Content 4.8 / 5 Oral fluency 4.8 / 5 Pronunciation" at bounding box center [370, 154] width 516 height 55
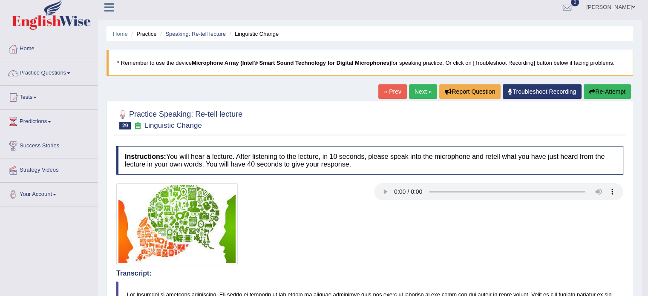
scroll to position [0, 0]
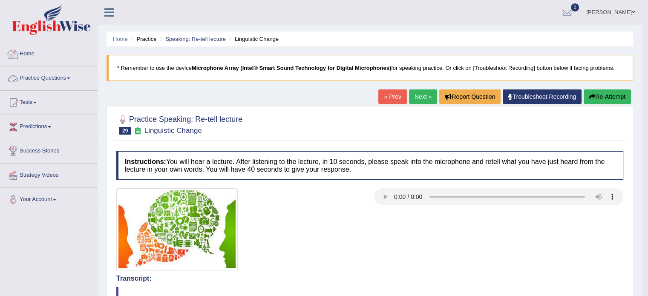
click at [37, 77] on link "Practice Questions" at bounding box center [48, 77] width 97 height 21
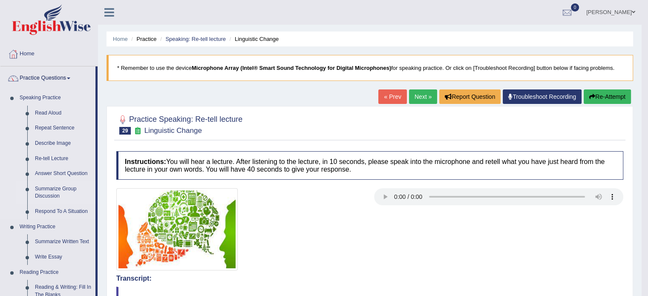
click at [47, 192] on link "Summarize Group Discussion" at bounding box center [63, 193] width 64 height 23
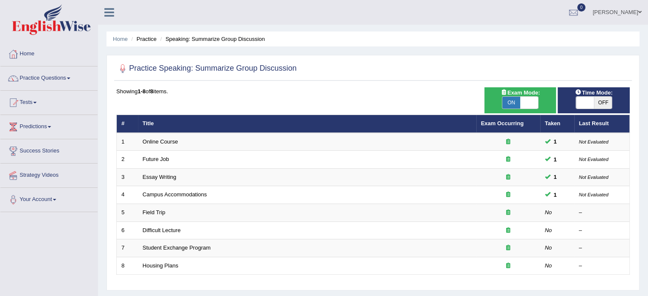
click at [524, 105] on span at bounding box center [530, 103] width 18 height 12
checkbox input "false"
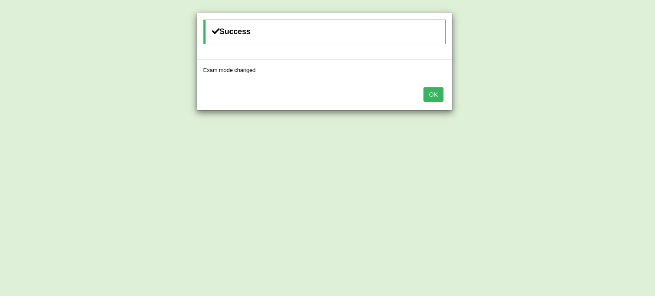
click at [437, 93] on button "OK" at bounding box center [433, 94] width 20 height 14
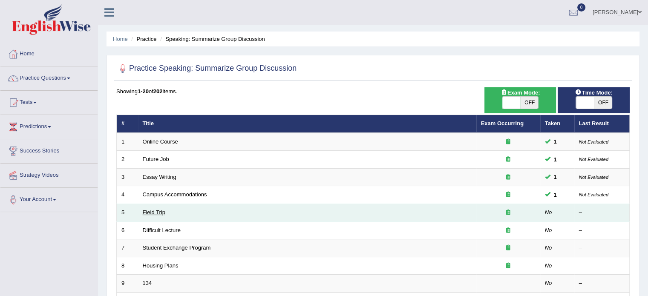
click at [155, 216] on link "Field Trip" at bounding box center [154, 212] width 23 height 6
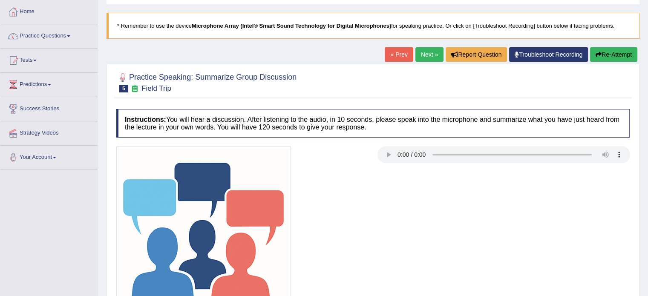
scroll to position [43, 0]
click at [378, 189] on div at bounding box center [373, 233] width 522 height 175
click at [475, 225] on div at bounding box center [373, 233] width 522 height 175
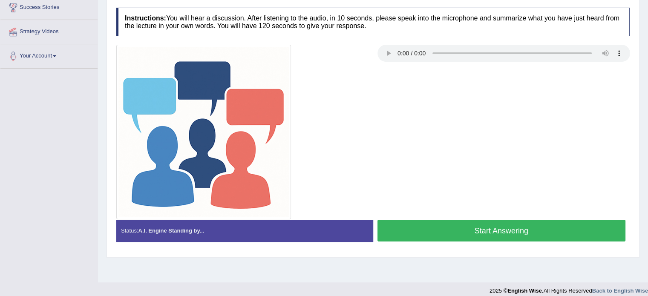
scroll to position [151, 0]
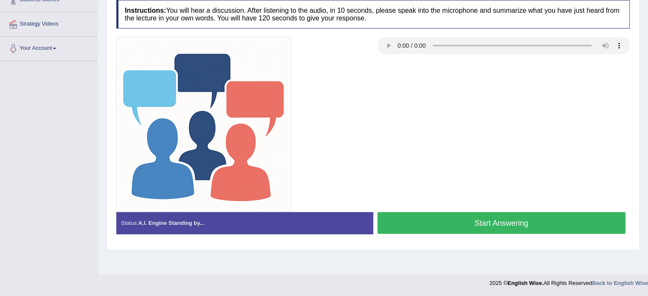
click at [431, 227] on button "Start Answering" at bounding box center [502, 223] width 249 height 22
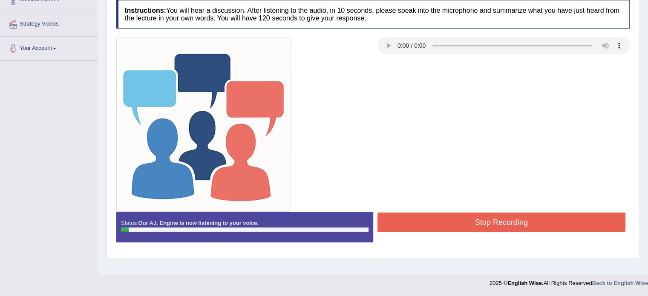
click at [517, 113] on div at bounding box center [373, 124] width 522 height 175
click at [425, 220] on button "Stop Recording" at bounding box center [502, 223] width 249 height 20
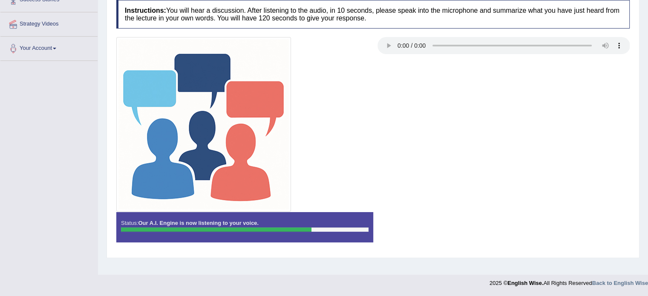
click at [496, 223] on div "Status: Our A.I. Engine is now listening to your voice. Start Answering Stop Re…" at bounding box center [373, 231] width 514 height 38
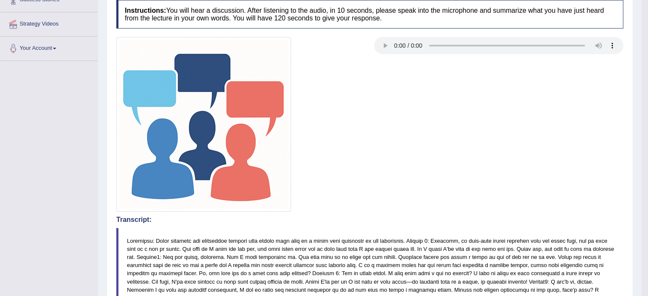
click at [544, 132] on div at bounding box center [370, 124] width 516 height 175
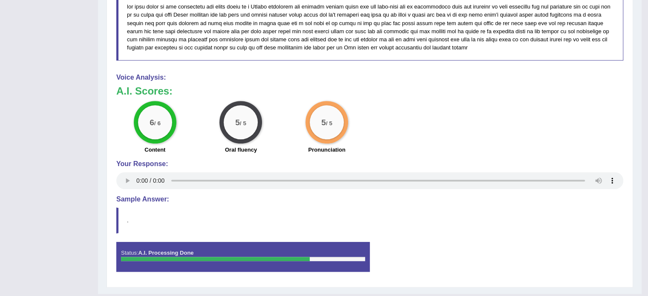
scroll to position [553, 0]
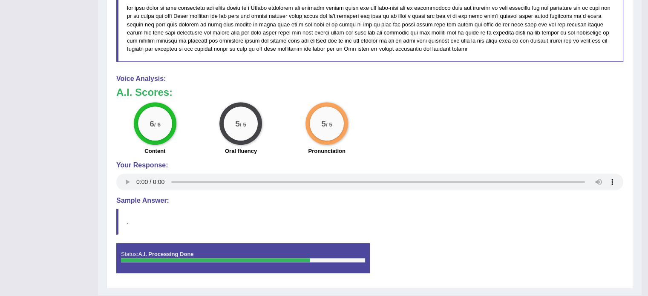
click at [417, 99] on div "A.I. Scores: 6 / 6 Content 5 / 5 Oral fluency 5 / 5 Pronunciation" at bounding box center [369, 122] width 507 height 71
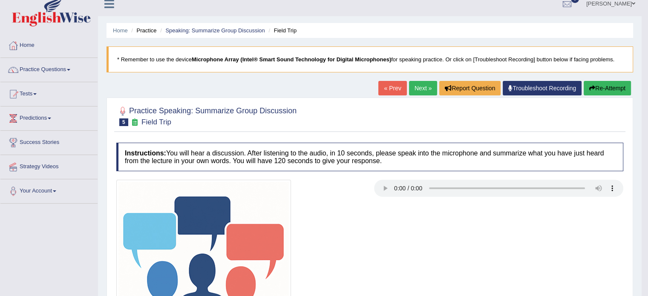
scroll to position [0, 0]
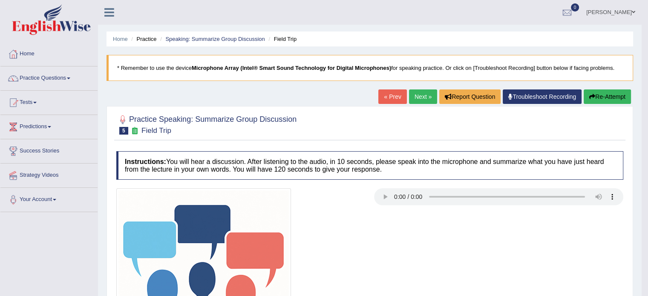
click at [417, 101] on link "Next »" at bounding box center [423, 97] width 28 height 14
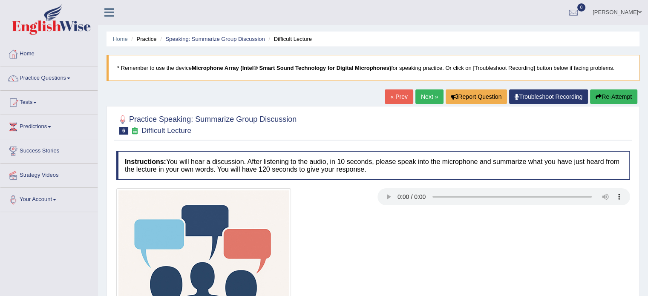
click at [428, 94] on link "Next »" at bounding box center [430, 97] width 28 height 14
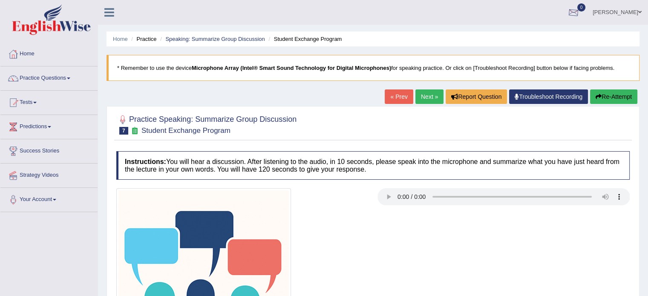
click at [511, 30] on div "Home Practice Speaking: Summarize Group Discussion Student Exchange Program * R…" at bounding box center [373, 213] width 550 height 426
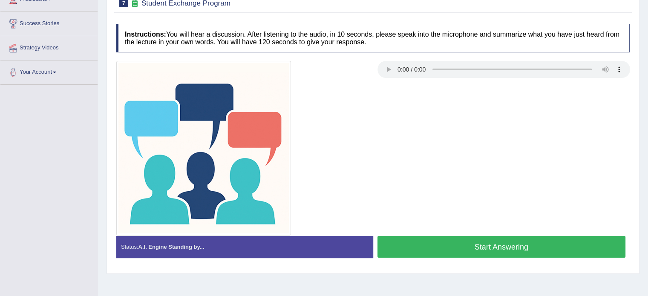
scroll to position [128, 0]
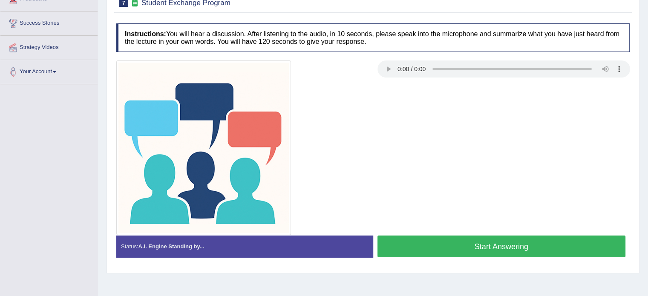
click at [445, 251] on button "Start Answering" at bounding box center [502, 247] width 249 height 22
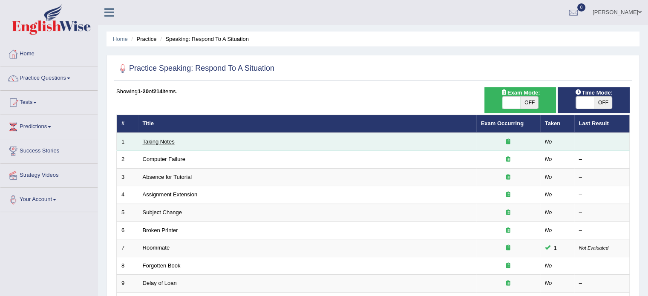
click at [159, 143] on link "Taking Notes" at bounding box center [159, 142] width 32 height 6
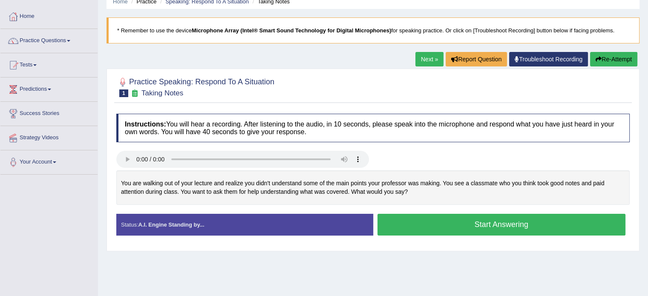
scroll to position [43, 0]
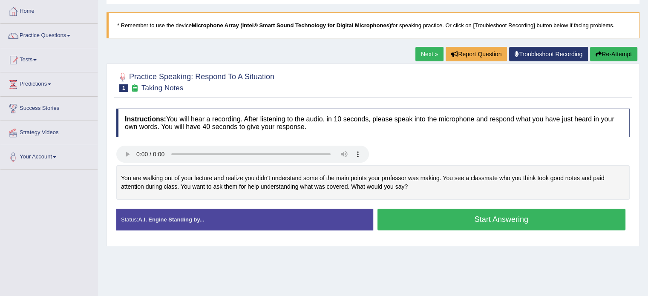
click at [419, 223] on button "Start Answering" at bounding box center [502, 220] width 249 height 22
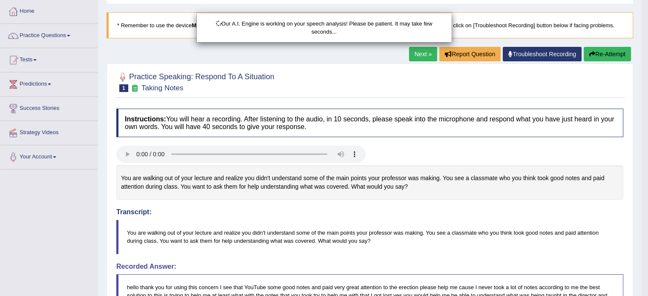
click at [464, 221] on div "Our A.I. Engine is working on your speech analysis! Please be patient. It may t…" at bounding box center [324, 148] width 648 height 296
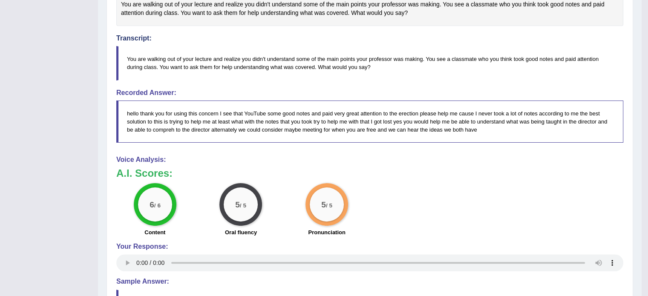
scroll to position [247, 0]
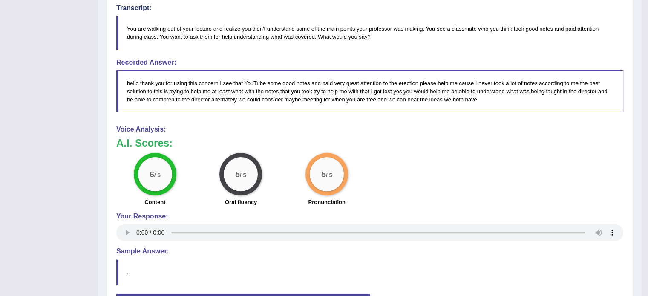
click at [438, 209] on div "Voice Analysis: A.I. Scores: 6 / 6 Content 5 / 5 Oral fluency 5 / 5 Pronunciati…" at bounding box center [369, 185] width 507 height 118
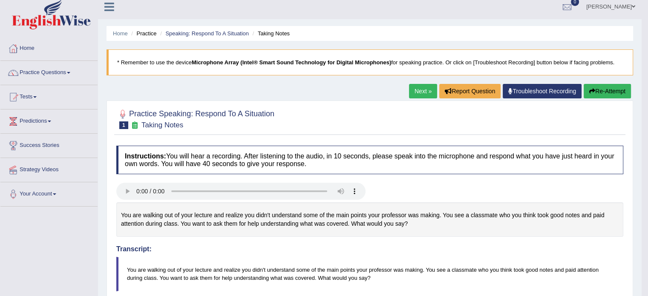
scroll to position [0, 0]
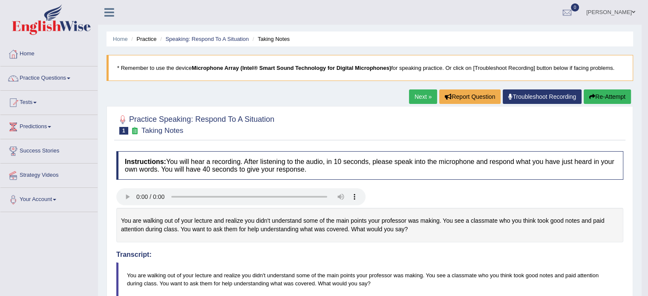
click at [69, 78] on link "Practice Questions" at bounding box center [48, 77] width 97 height 21
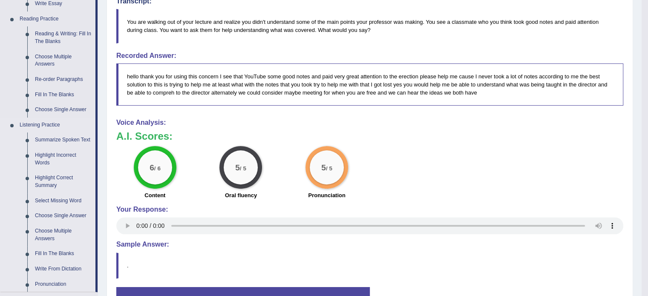
scroll to position [256, 0]
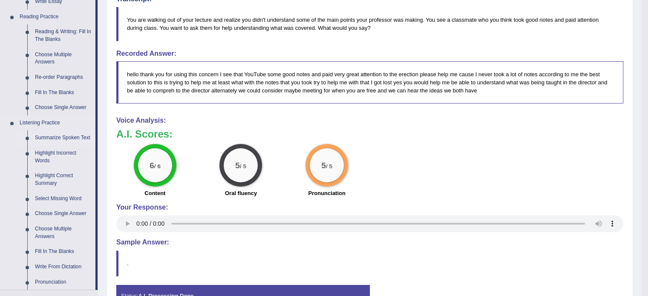
click at [44, 139] on link "Summarize Spoken Text" at bounding box center [63, 137] width 64 height 15
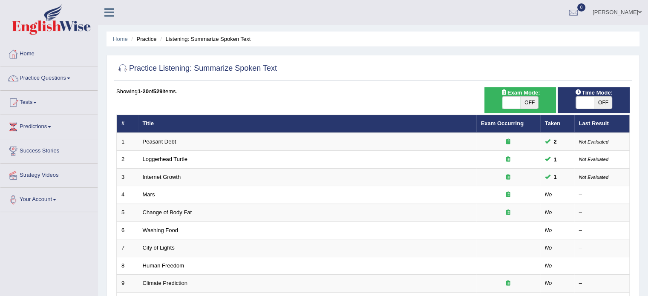
click at [529, 103] on span "OFF" at bounding box center [530, 103] width 18 height 12
checkbox input "true"
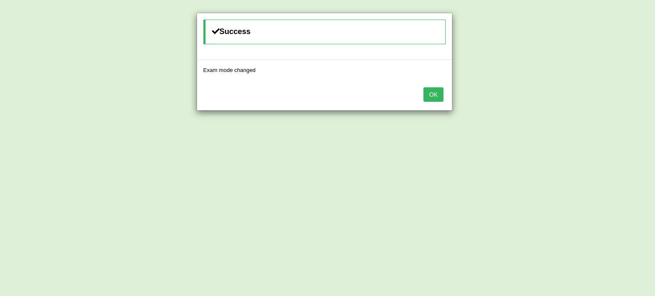
click at [437, 99] on button "OK" at bounding box center [433, 94] width 20 height 14
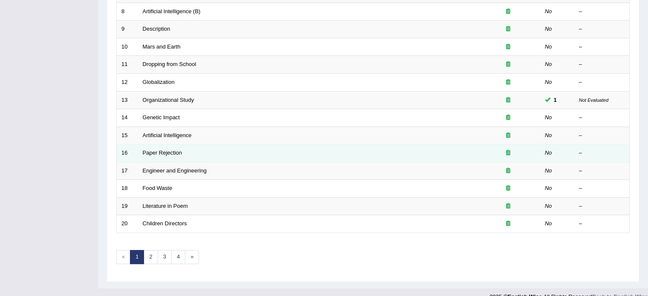
scroll to position [266, 0]
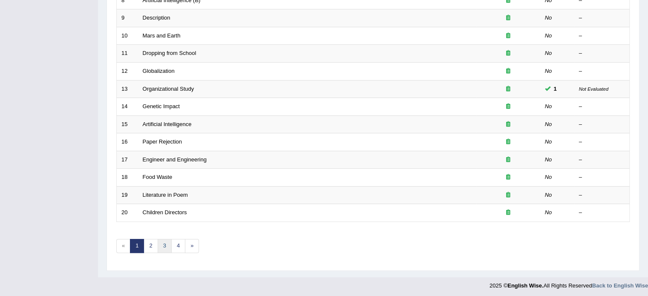
click at [165, 243] on link "3" at bounding box center [165, 246] width 14 height 14
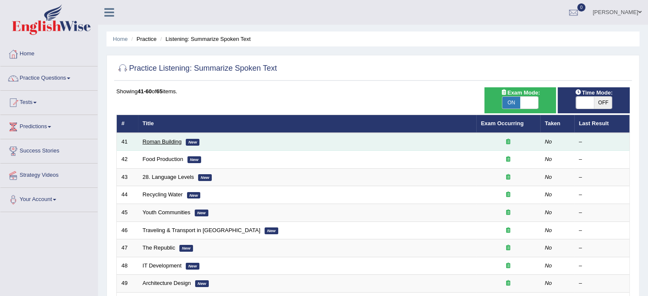
click at [169, 142] on link "Roman Building" at bounding box center [162, 142] width 39 height 6
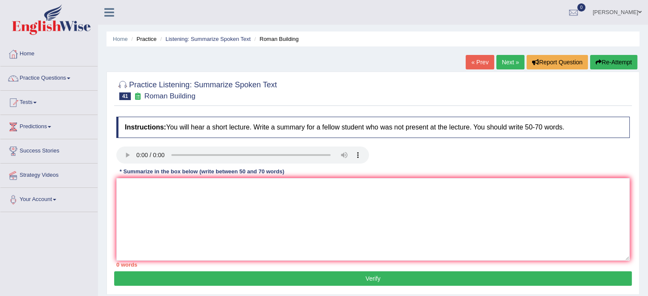
click at [508, 65] on link "Next »" at bounding box center [511, 62] width 28 height 14
click at [505, 65] on link "Next »" at bounding box center [511, 62] width 28 height 14
click at [337, 81] on div at bounding box center [373, 90] width 514 height 26
click at [507, 28] on div "Home Practice Listening: Summarize Spoken Text Recycling Water « Prev Next » Re…" at bounding box center [373, 213] width 550 height 426
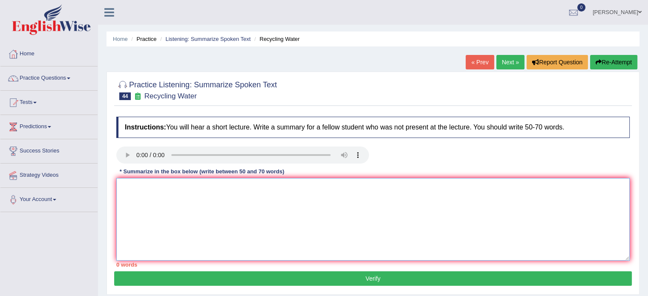
click at [171, 185] on textarea at bounding box center [373, 219] width 514 height 83
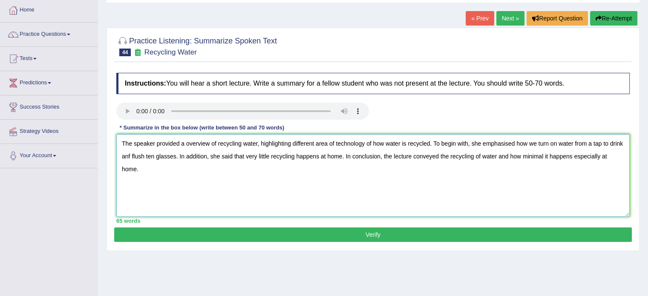
scroll to position [44, 0]
type textarea "The speaker provided a overview of recycling water, highlighting different area…"
click at [420, 234] on button "Verify" at bounding box center [373, 234] width 518 height 14
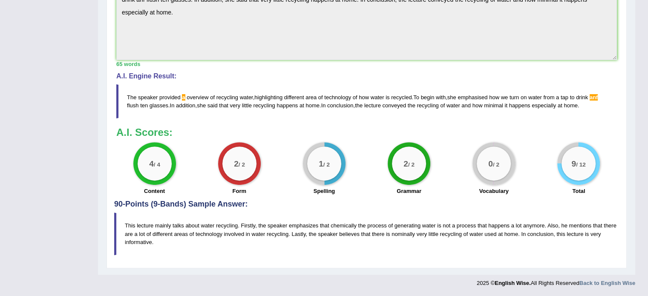
scroll to position [0, 0]
